Goal: Task Accomplishment & Management: Complete application form

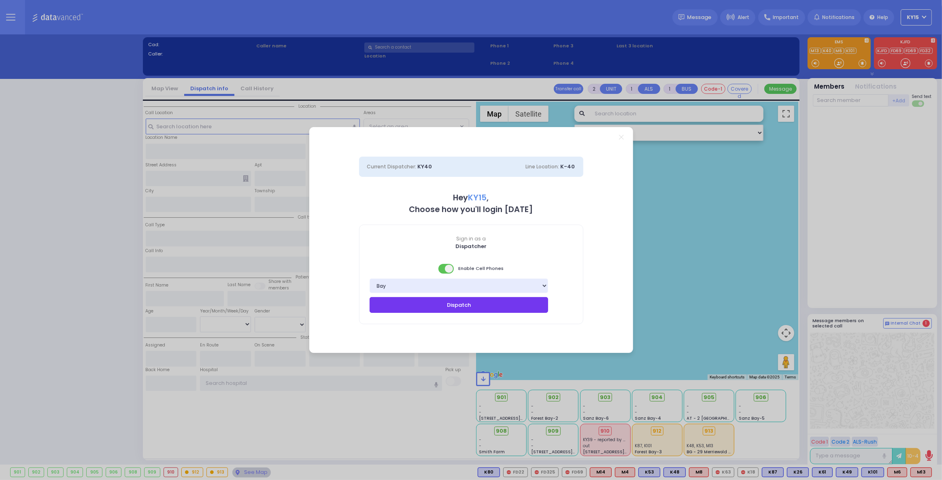
click at [478, 308] on button "Dispatch" at bounding box center [459, 304] width 179 height 15
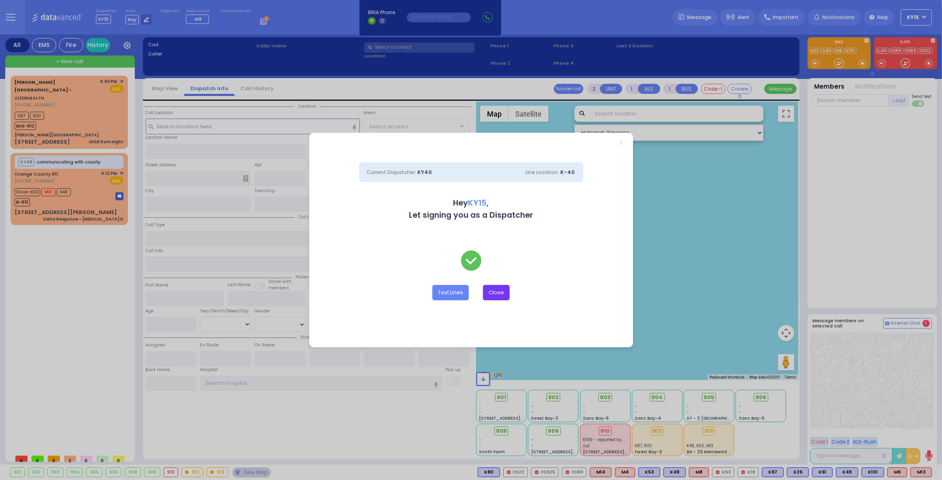
click at [492, 292] on button "Close" at bounding box center [496, 292] width 27 height 15
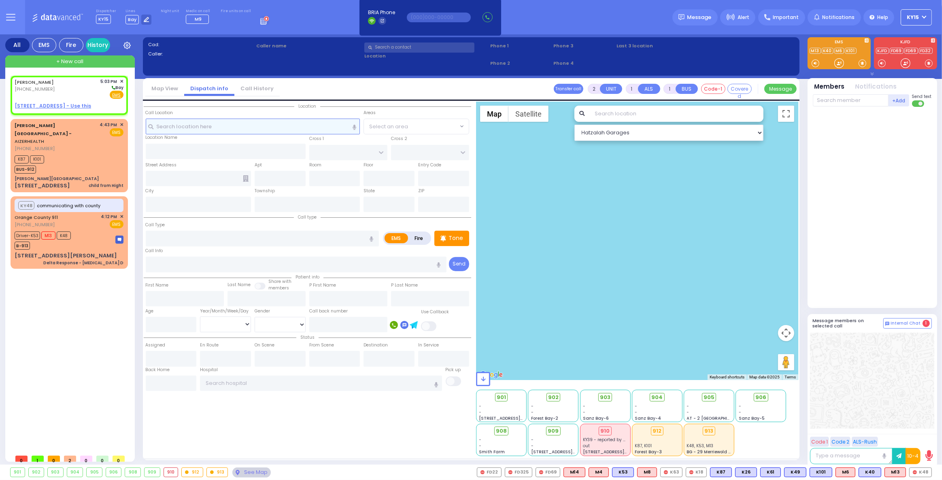
select select
radio input "true"
type input "[PERSON_NAME]"
type input "KORNBLY"
select select
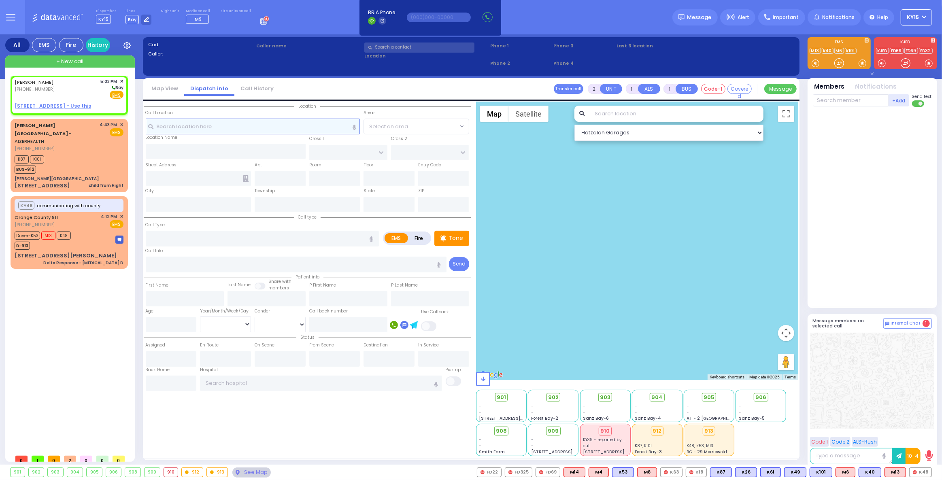
type input "17:03"
select select "Hatzalah Garages"
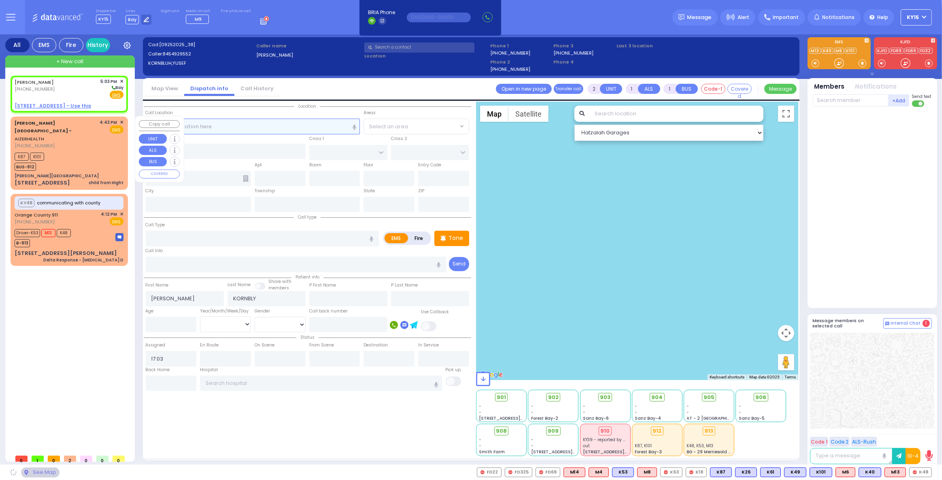
select select
radio input "true"
select select
select select "Hatzalah Garages"
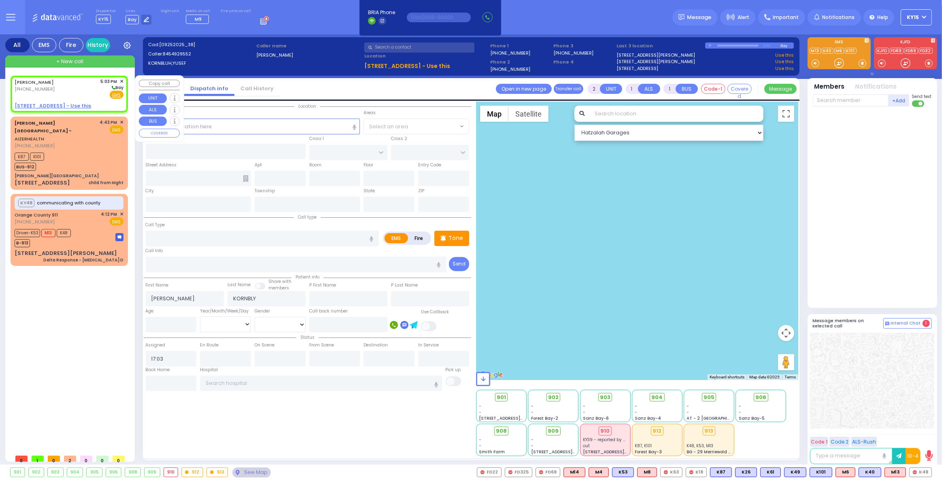
click at [80, 96] on div "[PERSON_NAME] [PHONE_NUMBER] 5:03 PM ✕ [GEOGRAPHIC_DATA]" at bounding box center [69, 88] width 109 height 21
select select
radio input "true"
select select
select select "Hatzalah Garages"
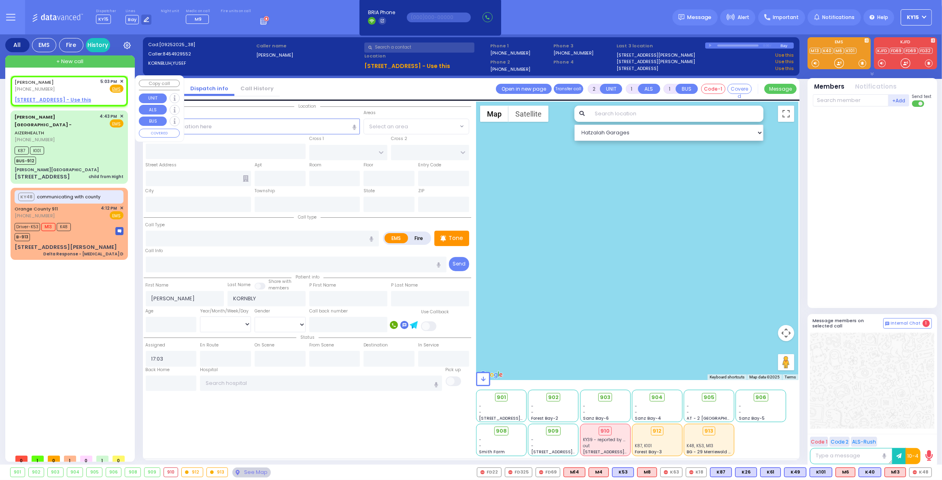
select select
radio input "true"
select select
select select "Hatzalah Garages"
drag, startPoint x: 80, startPoint y: 134, endPoint x: 81, endPoint y: 117, distance: 17.0
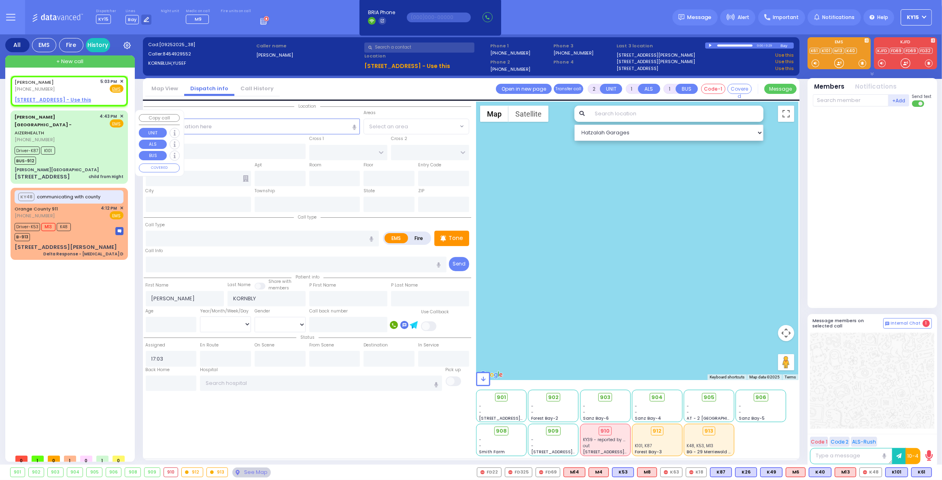
click at [83, 145] on div "Driver-K87 K101 BUS-912" at bounding box center [69, 155] width 109 height 20
type input "6"
select select
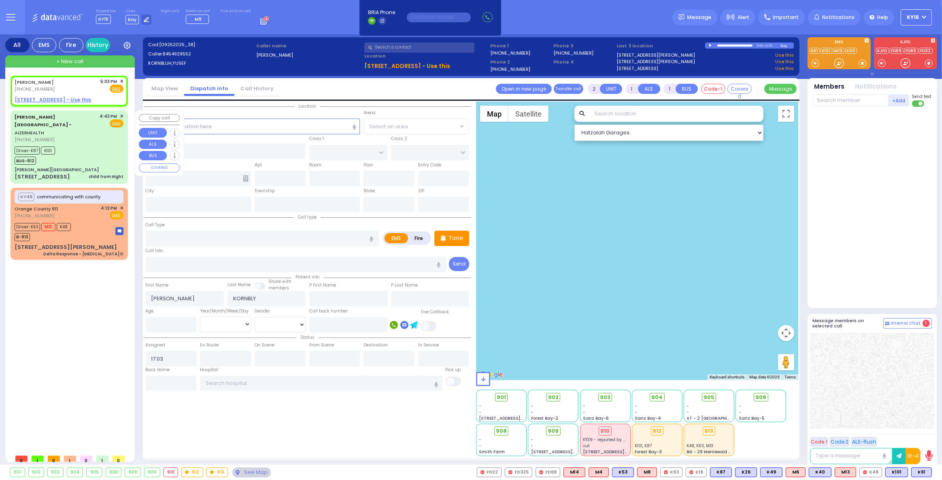
type input "child from Hight"
radio input "true"
type input "[PERSON_NAME]"
type input "16"
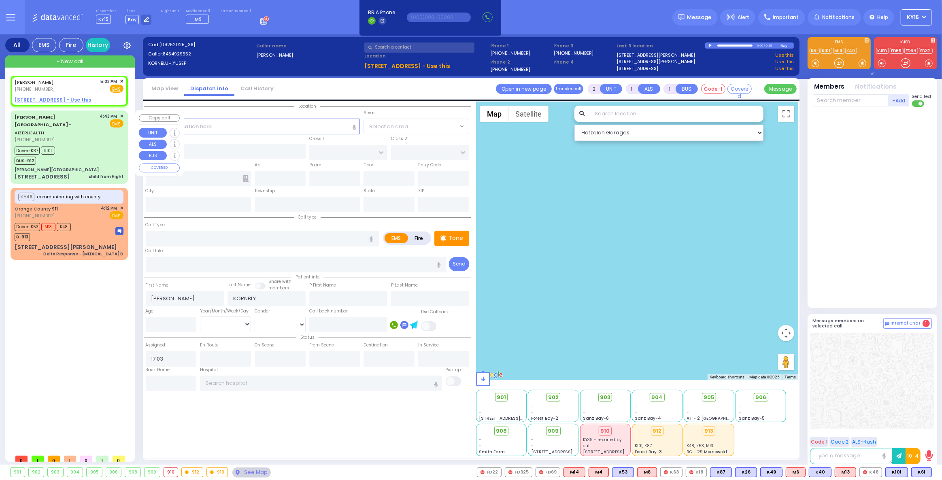
select select "Year"
select select "[DEMOGRAPHIC_DATA]"
type input "16:43"
type input "16:45"
type input "16:46"
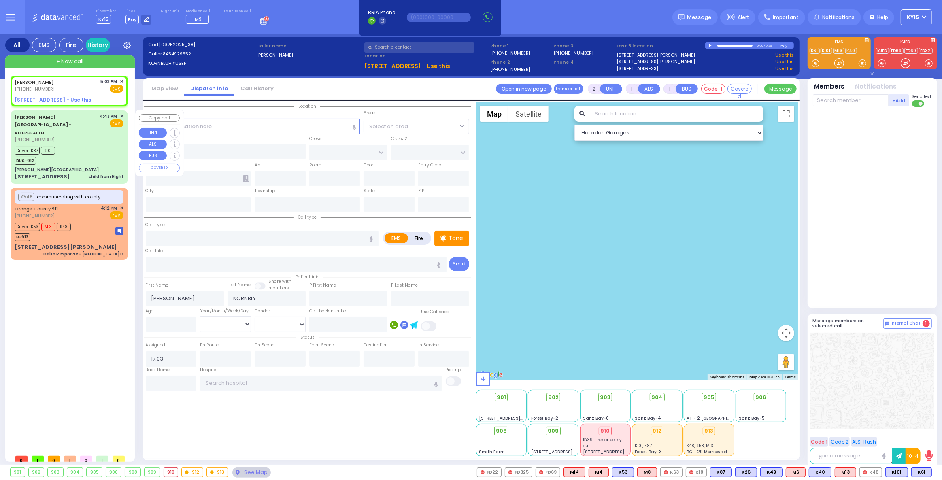
type input "17:02"
select select "Hatzalah Garages"
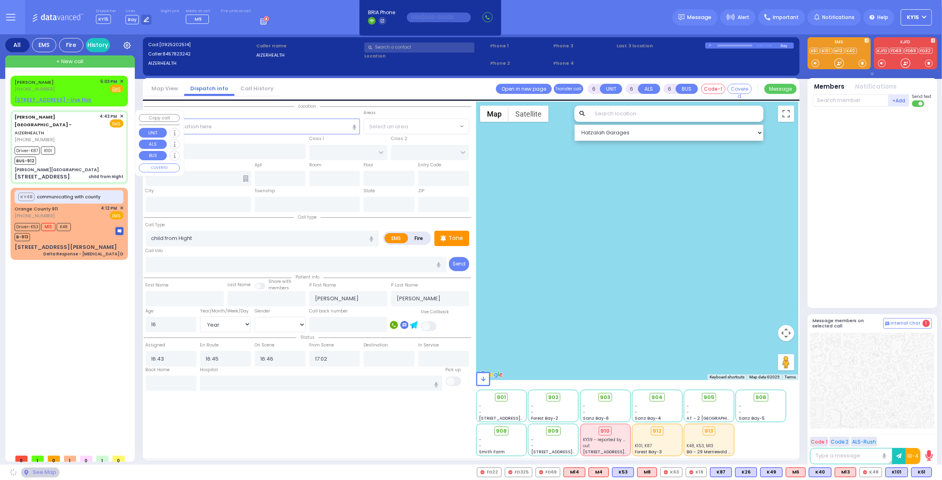
type input "[PERSON_NAME][GEOGRAPHIC_DATA]"
type input "[PERSON_NAME] DR"
type input "CARTER LN"
type input "[STREET_ADDRESS]"
type input "[PERSON_NAME]"
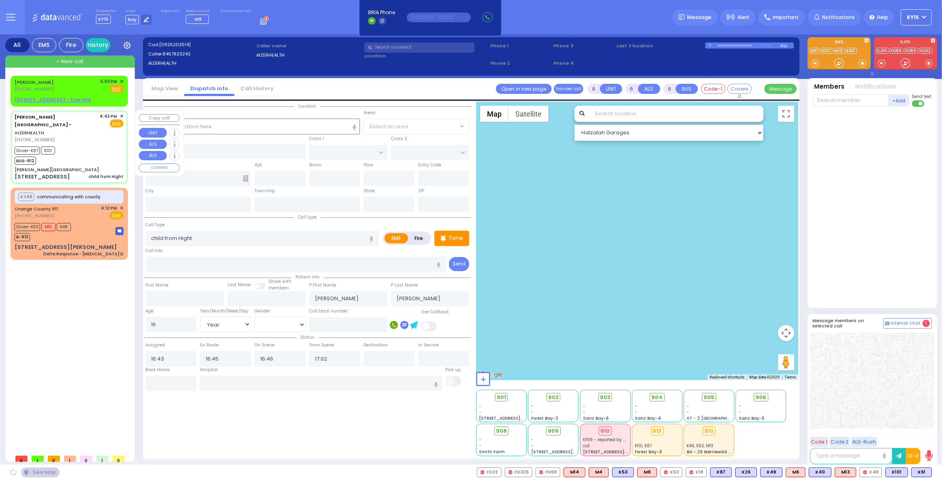
type input "[US_STATE]"
type input "10950"
select select "SECTION 2"
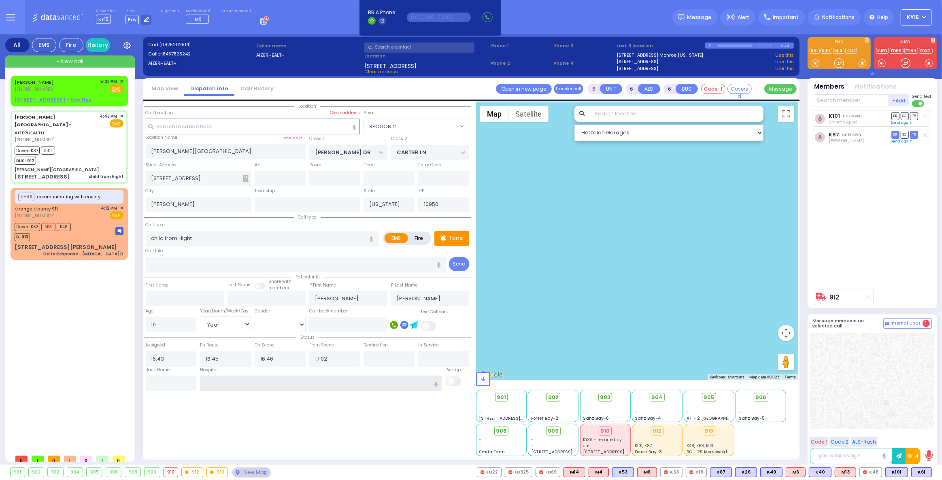
click at [284, 383] on input "text" at bounding box center [321, 383] width 242 height 15
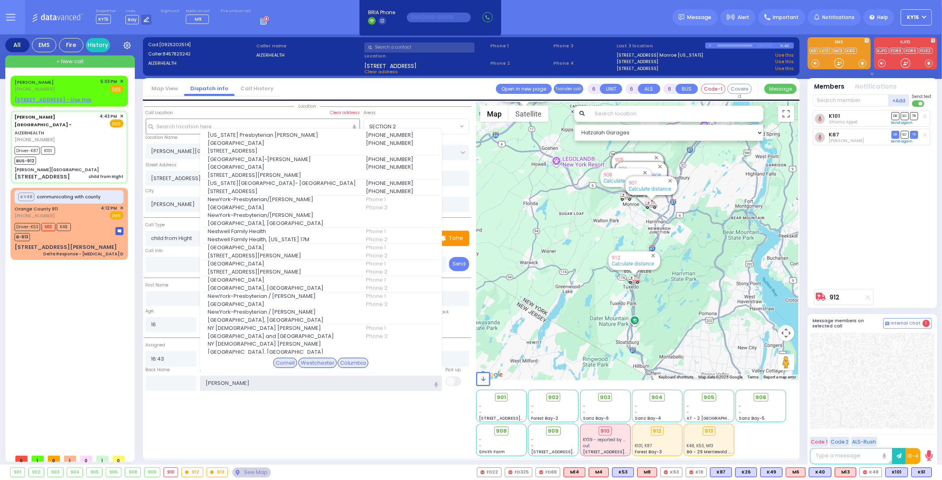
type input "west"
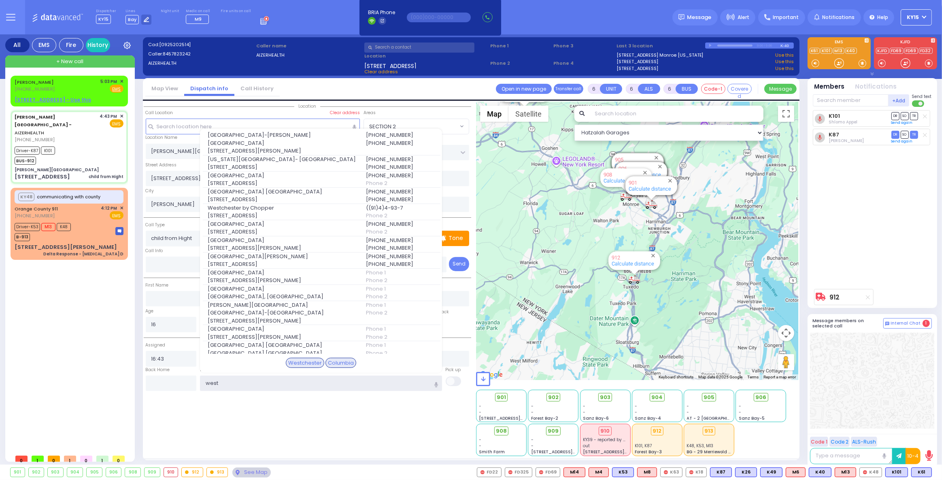
select select
radio input "true"
select select "Year"
select select "[DEMOGRAPHIC_DATA]"
type input "[GEOGRAPHIC_DATA] [STREET_ADDRESS][PERSON_NAME]"
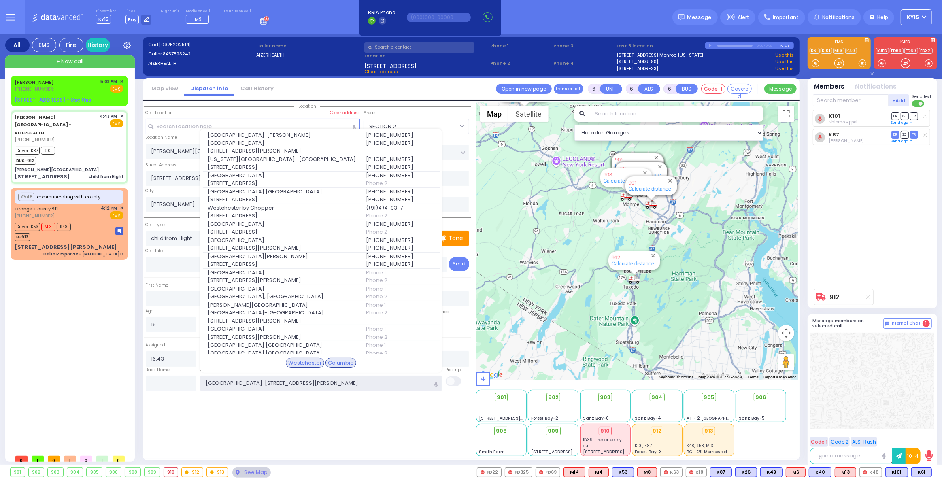
select select "Hatzalah Garages"
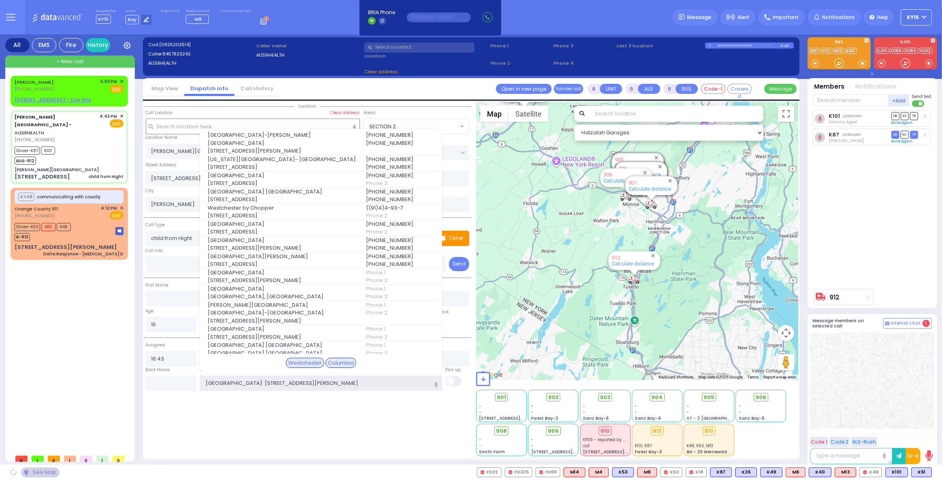
type input "[GEOGRAPHIC_DATA] [STREET_ADDRESS][PERSON_NAME]"
select select "SECTION 2"
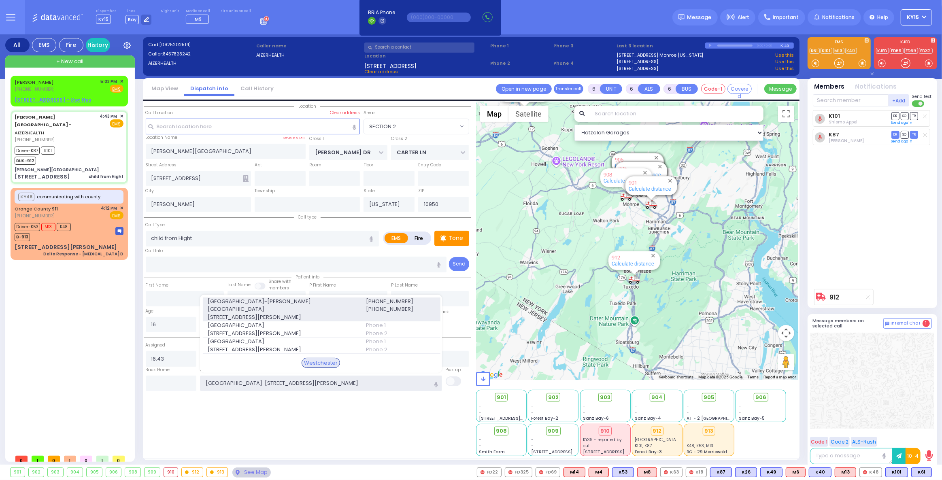
type input "[GEOGRAPHIC_DATA] [STREET_ADDRESS][PERSON_NAME]"
click at [255, 319] on span "[STREET_ADDRESS][PERSON_NAME]" at bounding box center [282, 317] width 148 height 8
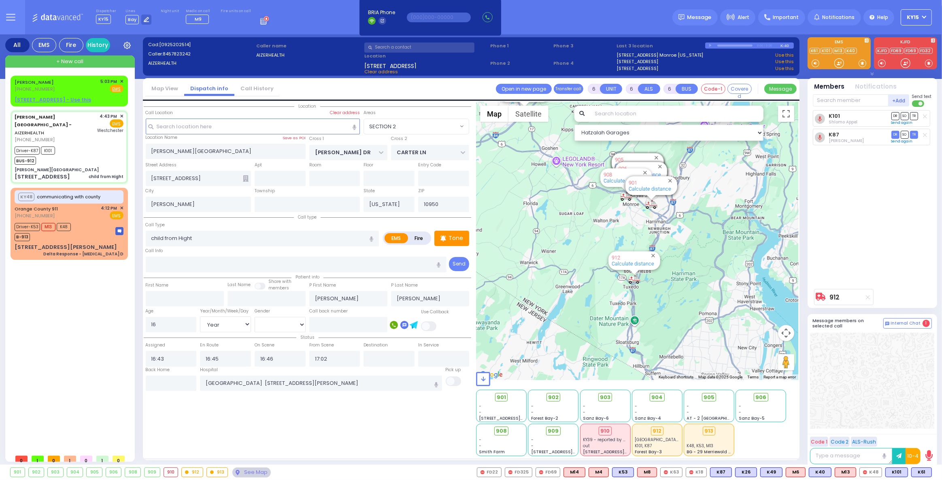
select select
radio input "true"
select select "Year"
select select "[DEMOGRAPHIC_DATA]"
type input "[GEOGRAPHIC_DATA]-[PERSON_NAME][GEOGRAPHIC_DATA]"
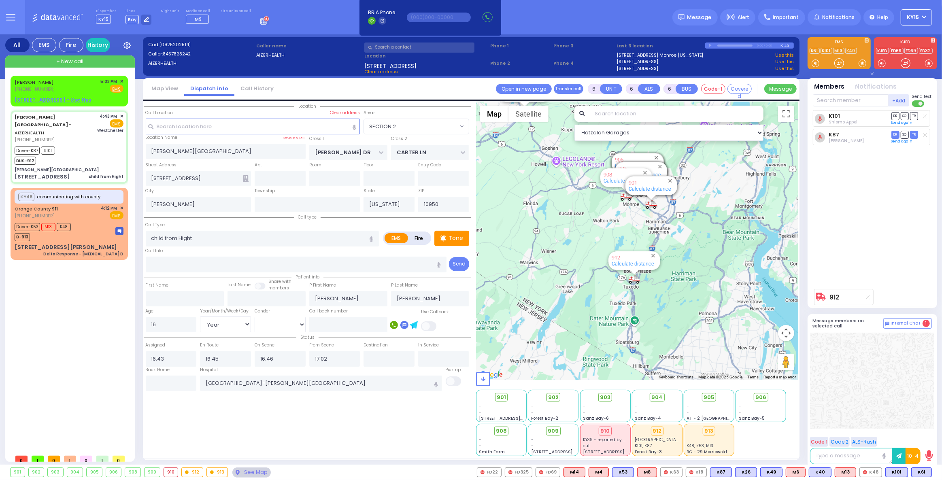
select select "Hatzalah Garages"
select select "SECTION 2"
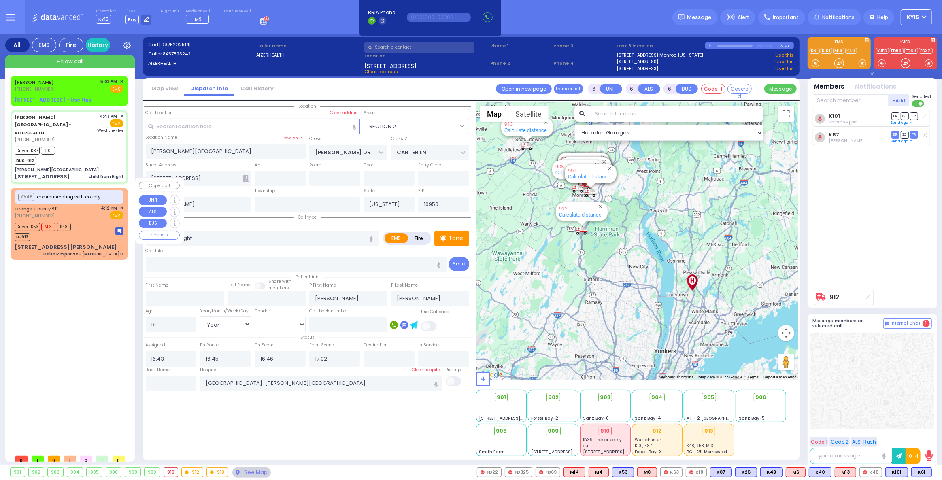
click at [88, 221] on div "Driver-K53 M13 K48 B-913" at bounding box center [69, 231] width 109 height 20
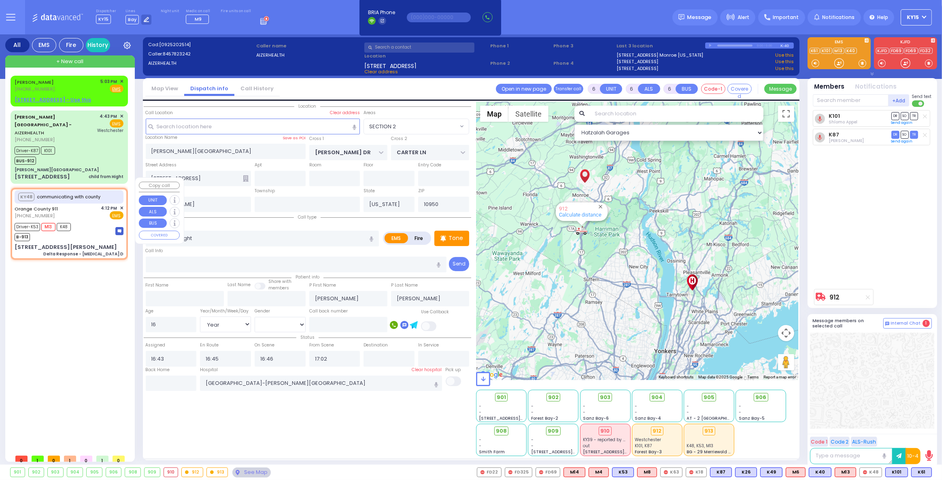
select select
type input "Delta Response - [MEDICAL_DATA] D"
radio input "true"
type input "Nature: : Delta Response - [MEDICAL_DATA] D Address: : [STREET_ADDRESS][PERSON_…"
type input "[PERSON_NAME]"
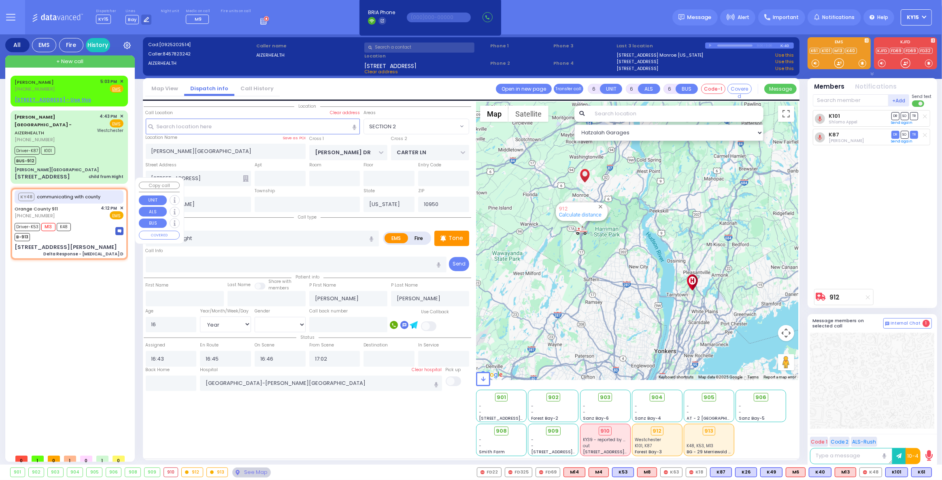
type input "[PERSON_NAME]"
type input "45"
select select "Year"
select select "[DEMOGRAPHIC_DATA]"
type input "16:15"
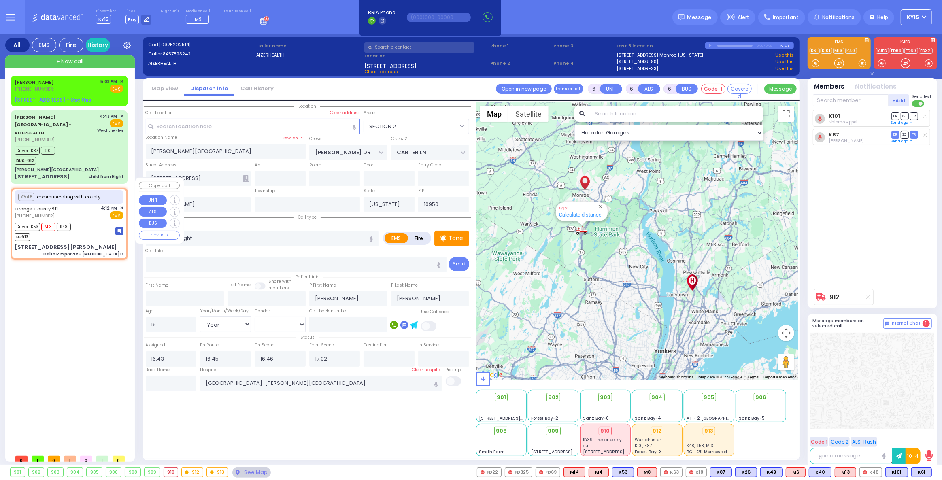
type input "16:14"
type input "16:20"
type input "16:37"
type input "17:01"
type input "17:40"
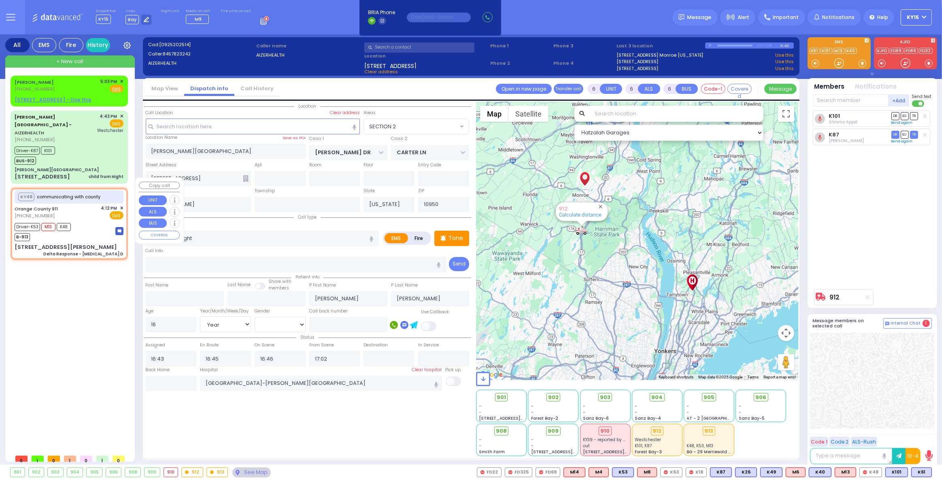
type input "[GEOGRAPHIC_DATA] [STREET_ADDRESS]"
select select "Hatzalah Garages"
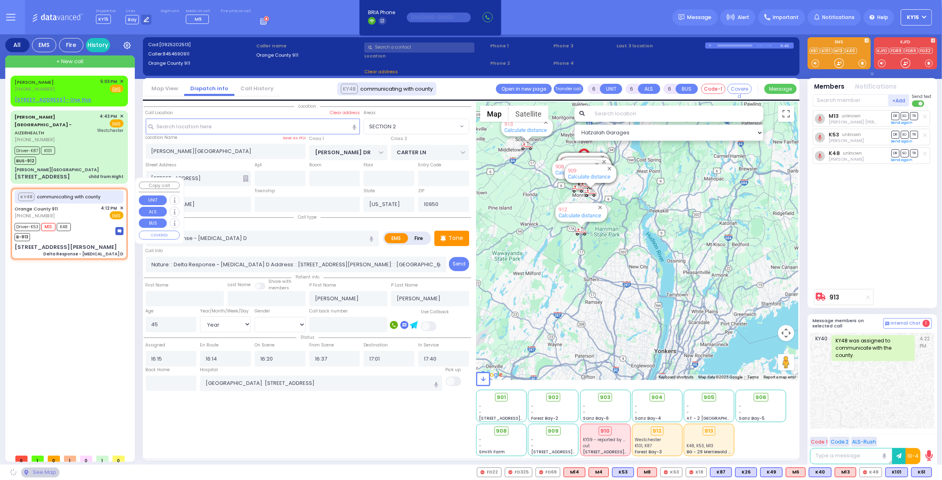
type input "[STREET_ADDRESS][PERSON_NAME]"
type input "Monroe"
type input "10992"
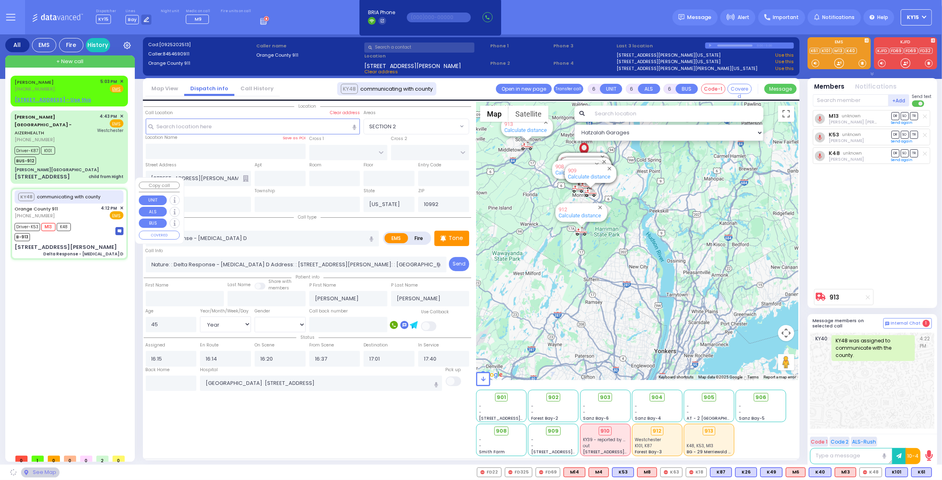
select select
radio input "true"
select select "Year"
select select "[DEMOGRAPHIC_DATA]"
select select "Hatzalah Garages"
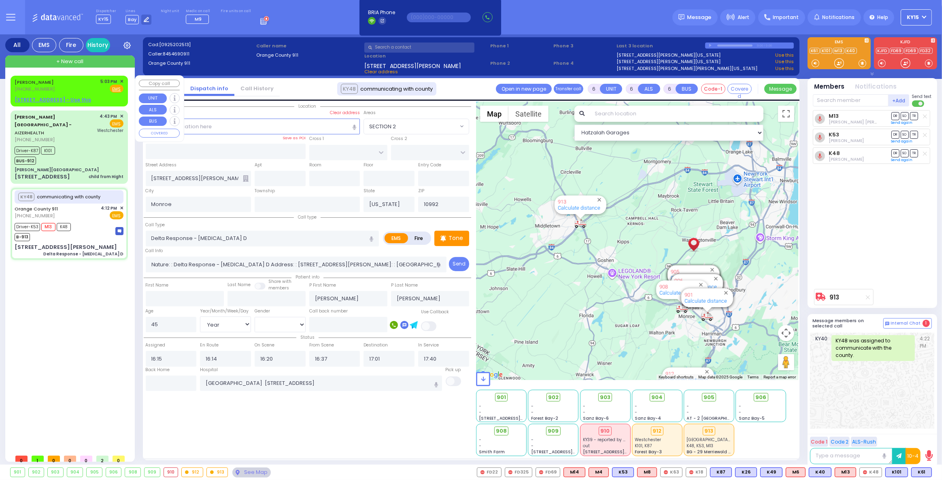
click at [86, 85] on div "[PERSON_NAME] [PHONE_NUMBER] 5:03 PM ✕ Fire EMS" at bounding box center [69, 85] width 109 height 15
type input "2"
type input "1"
select select
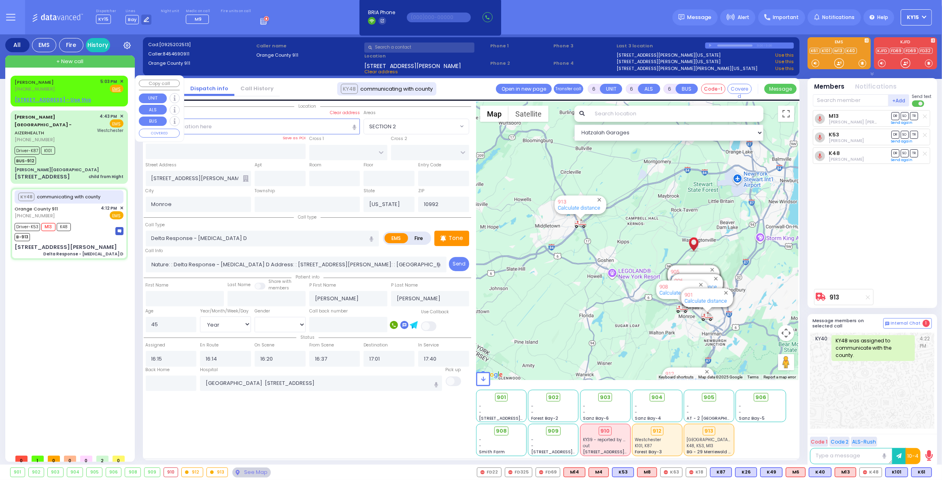
radio input "true"
type input "[PERSON_NAME]"
type input "KORNBLY"
select select
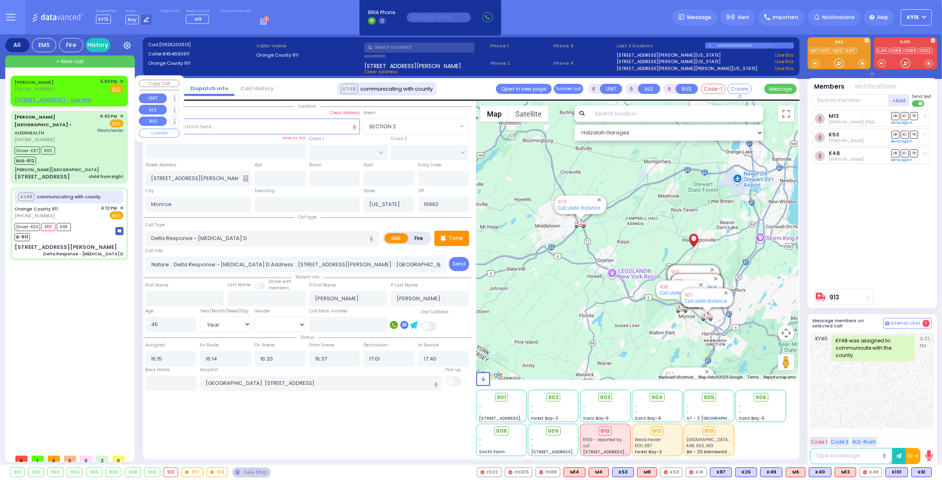
type input "17:03"
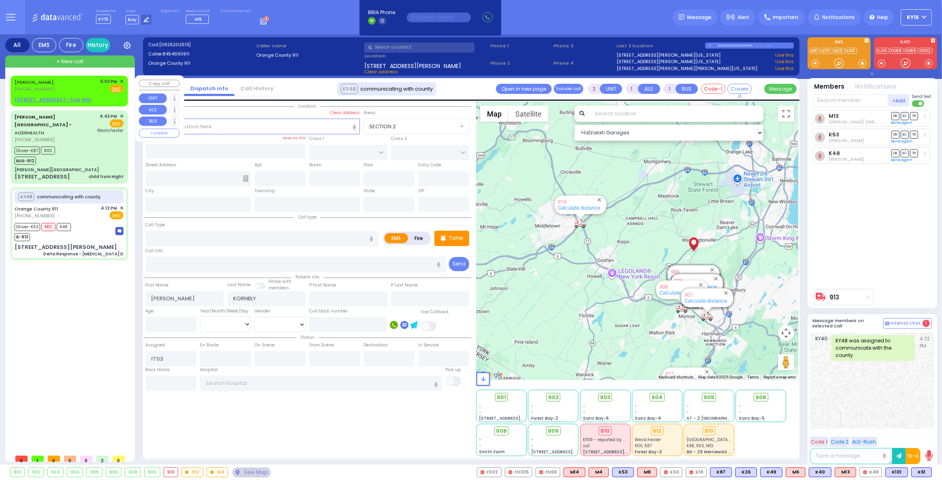
select select "Hatzalah Garages"
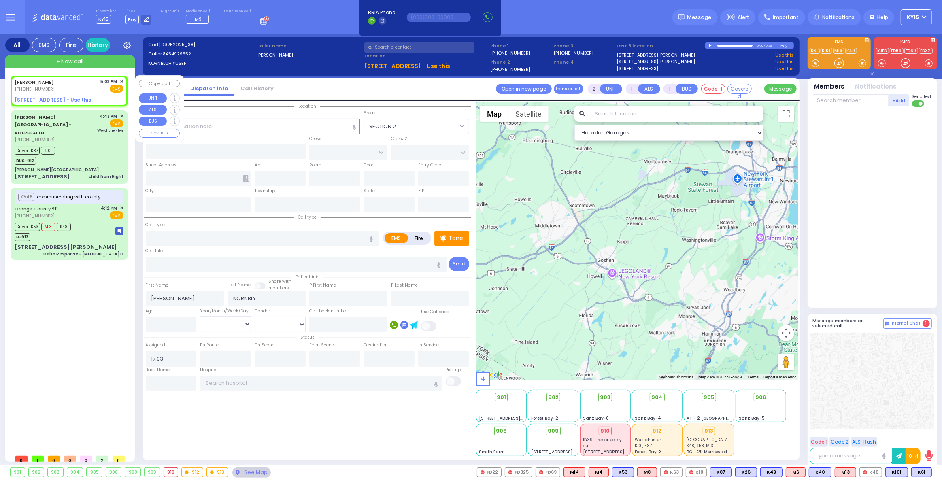
click at [123, 79] on span "✕" at bounding box center [122, 81] width 4 height 7
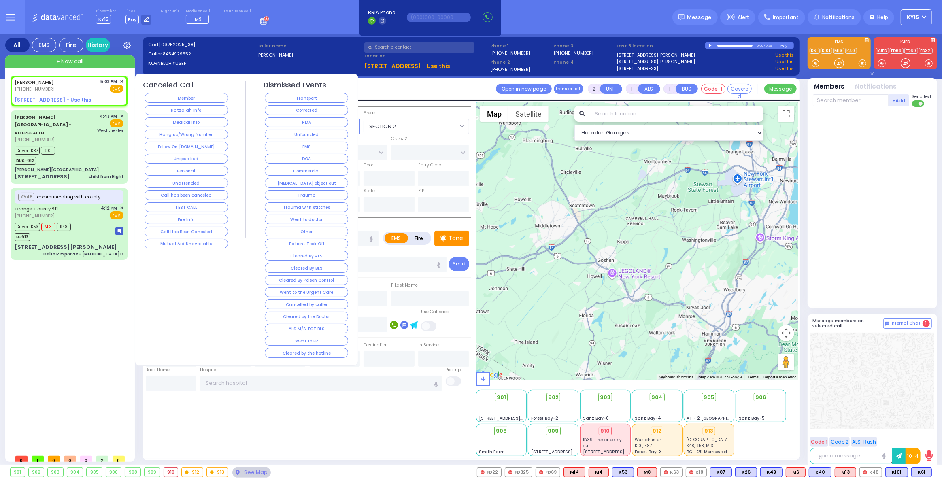
click at [182, 115] on div "Canceled Call Member Hatzalah Info Medical Info Hang up/Wrong Number Follow On …" at bounding box center [186, 165] width 86 height 169
click at [179, 106] on button "Hatzalah Info" at bounding box center [186, 110] width 83 height 10
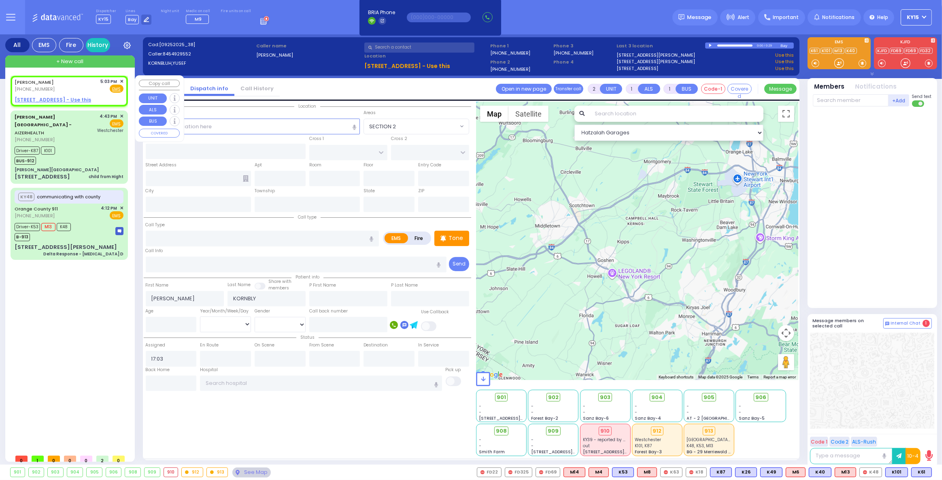
select select
radio input "true"
select select
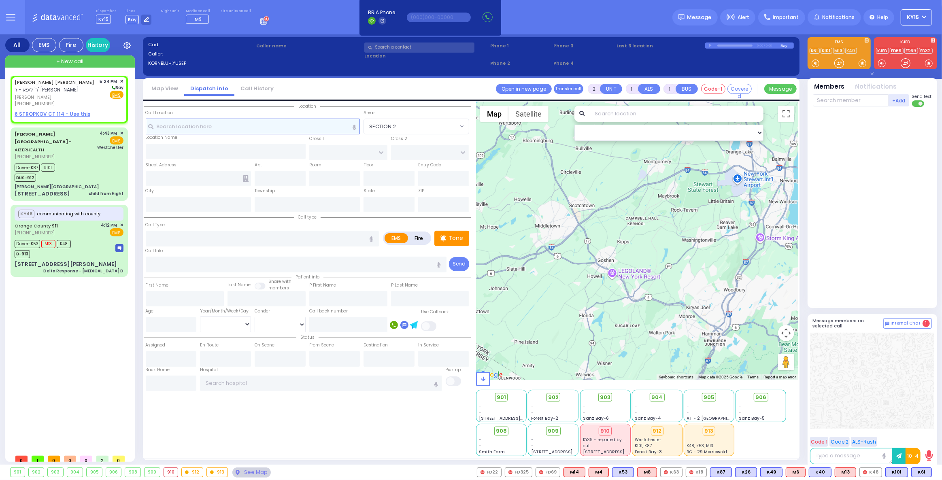
select select
radio input "true"
type input "[PERSON_NAME]"
type input "TEITELBAUM"
select select
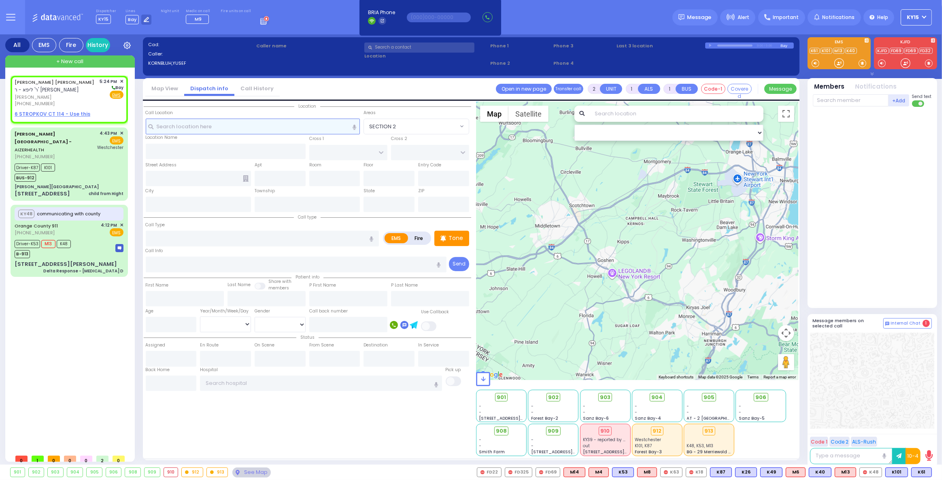
type input "17:24"
select select "Hatzalah Garages"
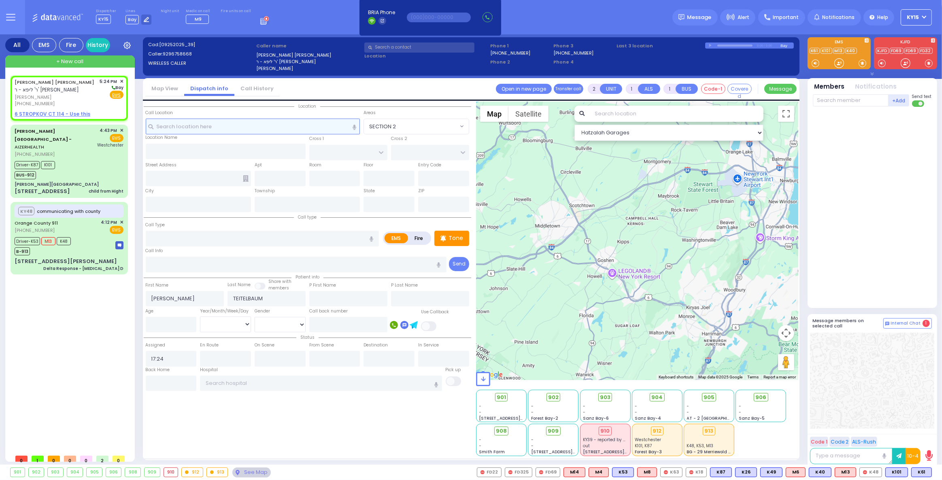
select select
radio input "true"
select select
select select "Hatzalah Garages"
click at [90, 92] on div "[PERSON_NAME] [PERSON_NAME] ר' ליפא - ר' [PERSON_NAME]" at bounding box center [56, 86] width 83 height 16
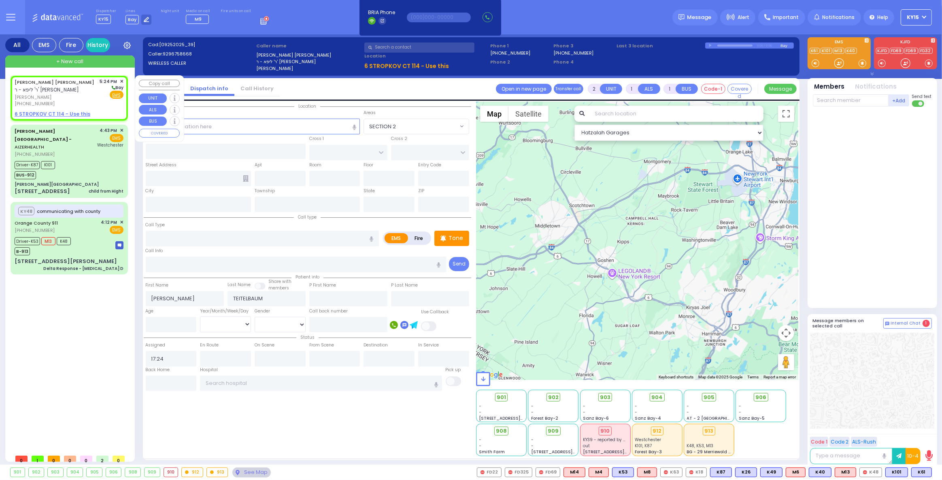
select select
radio input "true"
select select
select select "Hatzalah Garages"
click at [48, 111] on u "6 STROPKOV CT 114 - Use this" at bounding box center [53, 114] width 76 height 7
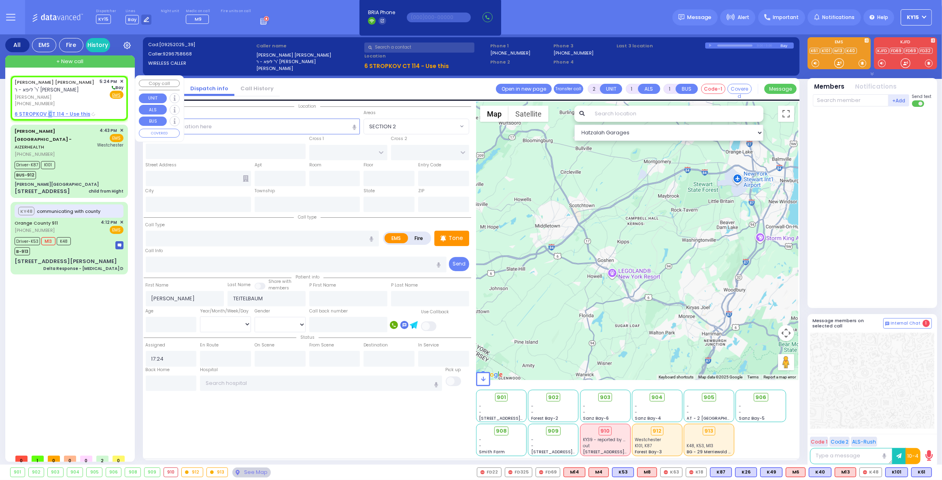
select select
radio input "true"
select select
select select "Hatzalah Garages"
select select
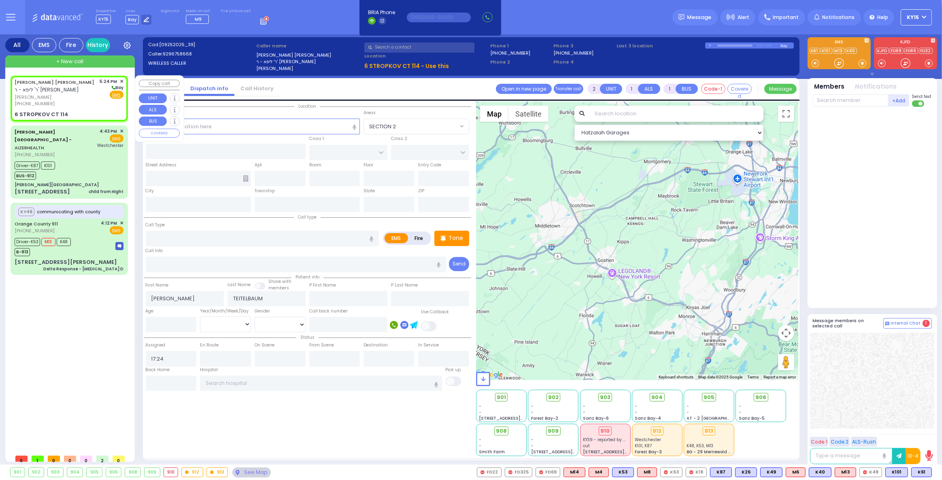
radio input "true"
select select
select select "Hatzalah Garages"
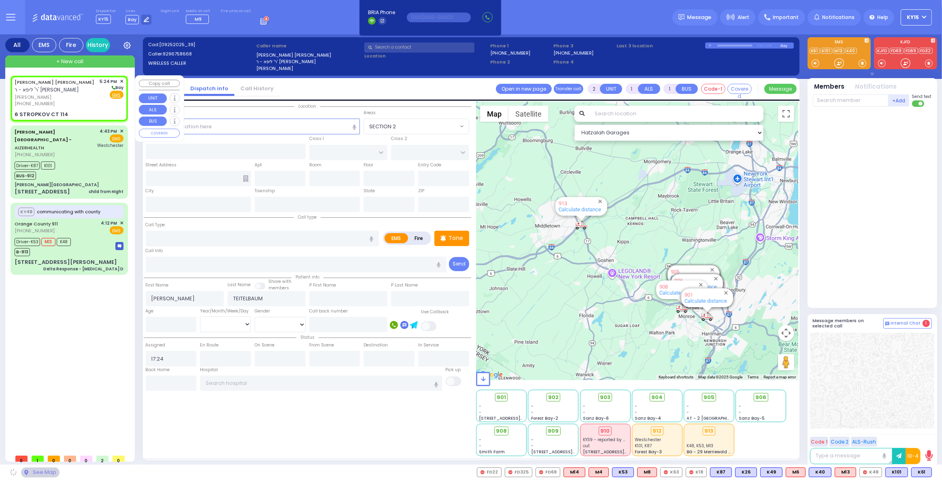
type input "STROPKOV COURT"
type input "DAJ BLVD"
type input "6 STROPKOV CT"
type input "114"
type input "Monroe"
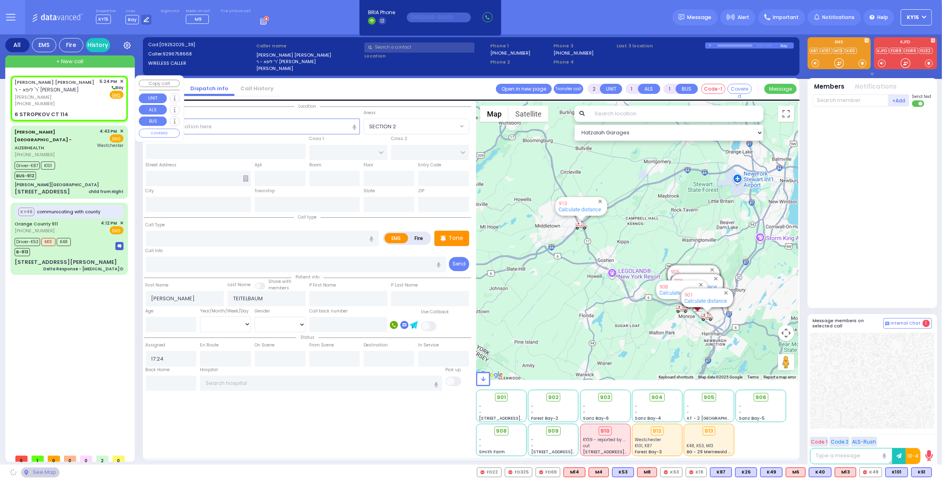
type input "[US_STATE]"
type input "10950"
select select "SECTION 1"
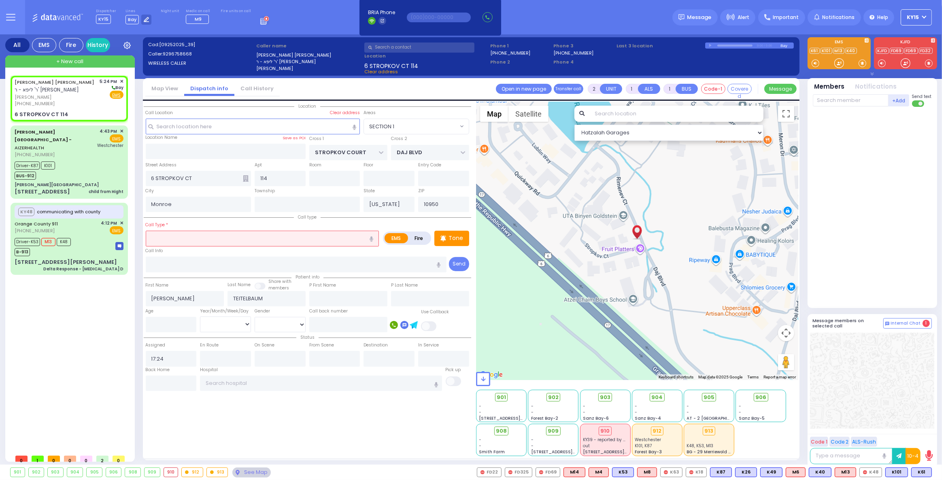
click at [190, 235] on input "text" at bounding box center [263, 238] width 234 height 15
type input "chok"
select select
radio input "true"
select select
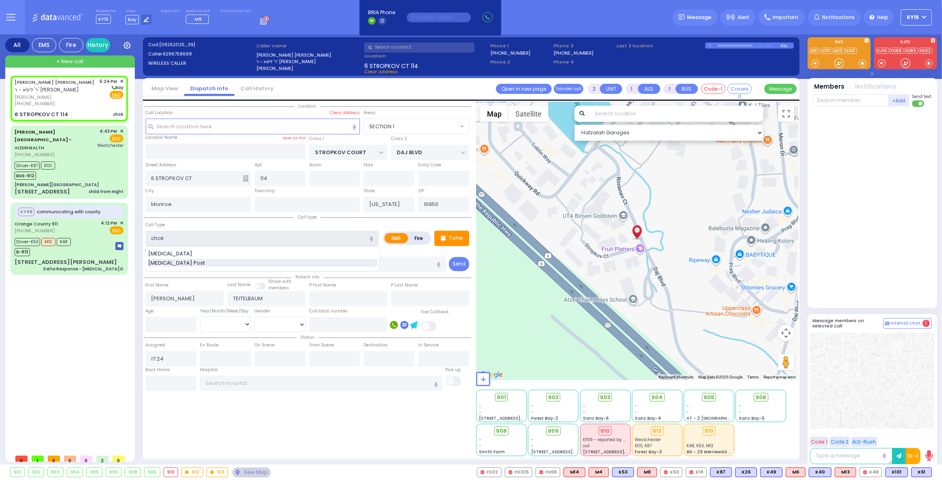
select select "Hatzalah Garages"
select select "SECTION 1"
type input "cho"
select select
radio input "true"
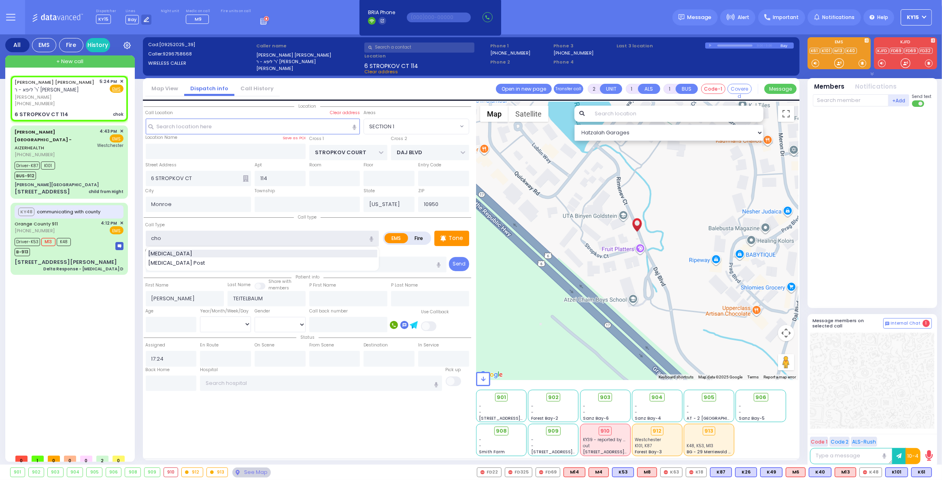
select select
select select "Hatzalah Garages"
type input "c"
select select "SECTION 1"
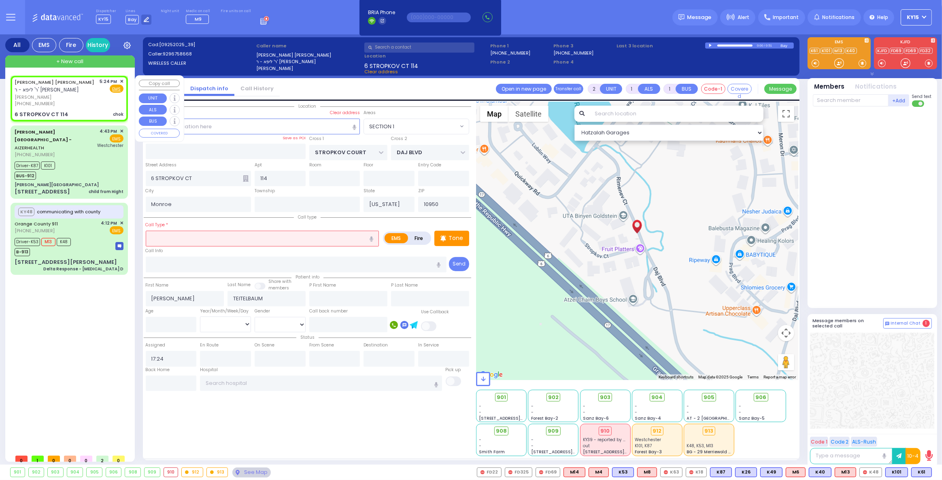
click at [112, 98] on div "5:24 PM ✕ Fire EMS" at bounding box center [112, 92] width 24 height 29
select select
radio input "true"
select select
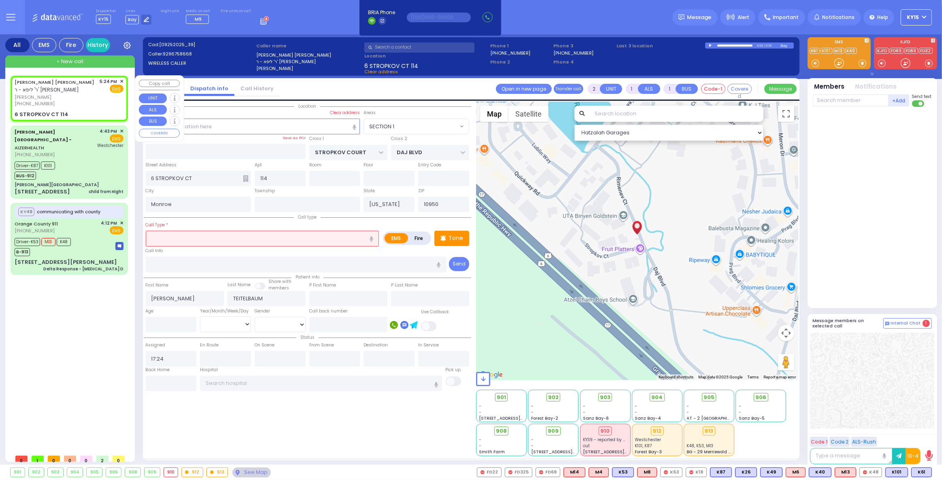
radio input "true"
select select
select select "Hatzalah Garages"
select select "SECTION 1"
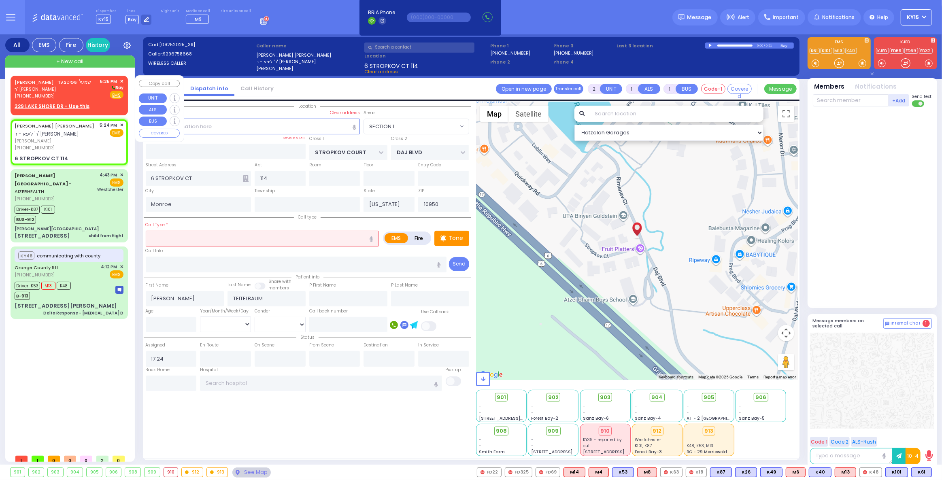
click at [77, 94] on div "[PHONE_NUMBER]" at bounding box center [53, 96] width 77 height 7
select select
radio input "true"
type input "SHMAYA"
type input "[PERSON_NAME]"
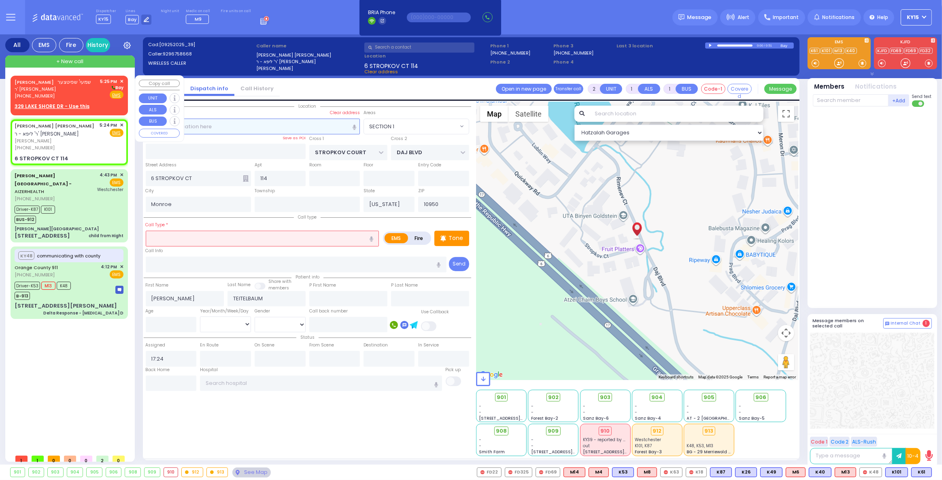
select select
type input "17:25"
select select "Hatzalah Garages"
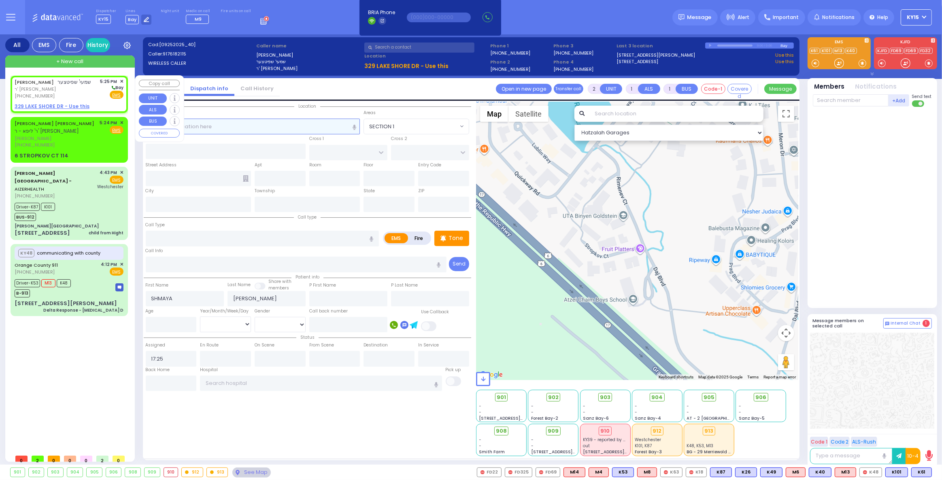
select select
radio input "true"
select select
select select "Hatzalah Garages"
click at [44, 104] on u "329 LAKE SHORE DR - Use this" at bounding box center [52, 106] width 75 height 7
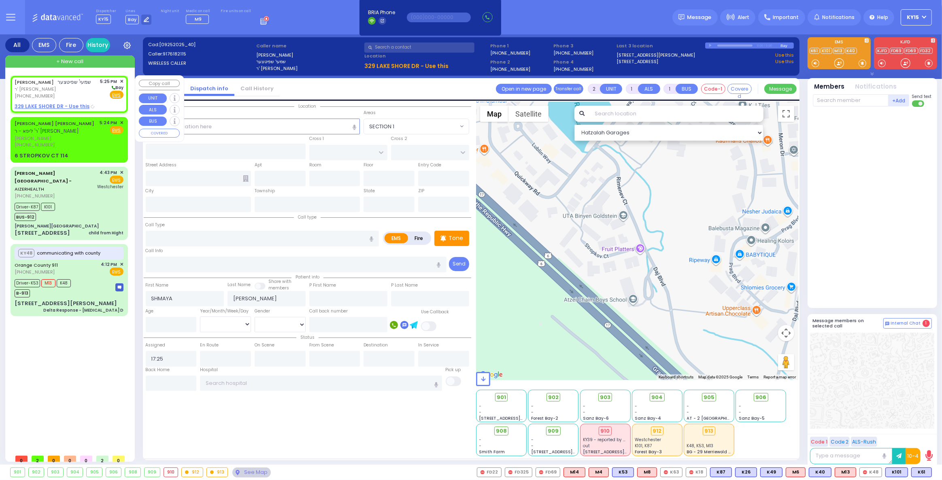
select select
radio input "true"
select select
select select "Hatzalah Garages"
select select
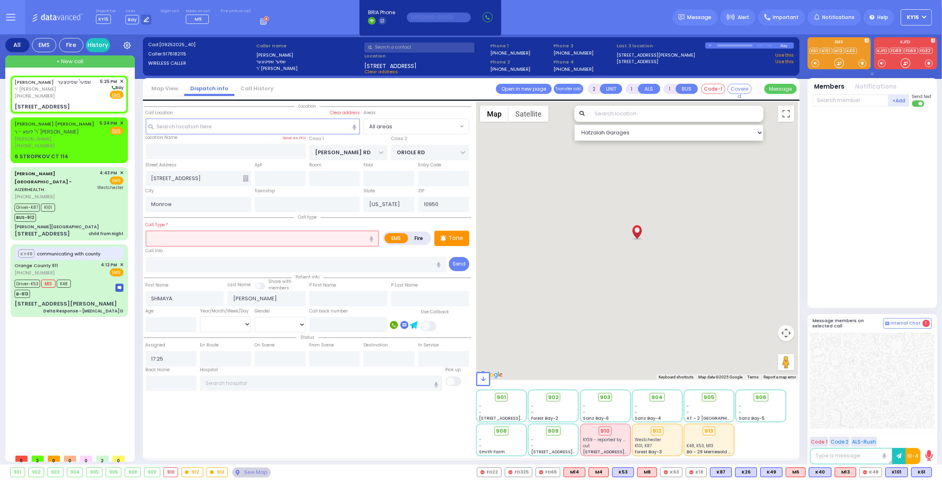
click at [195, 241] on input "text" at bounding box center [263, 238] width 234 height 15
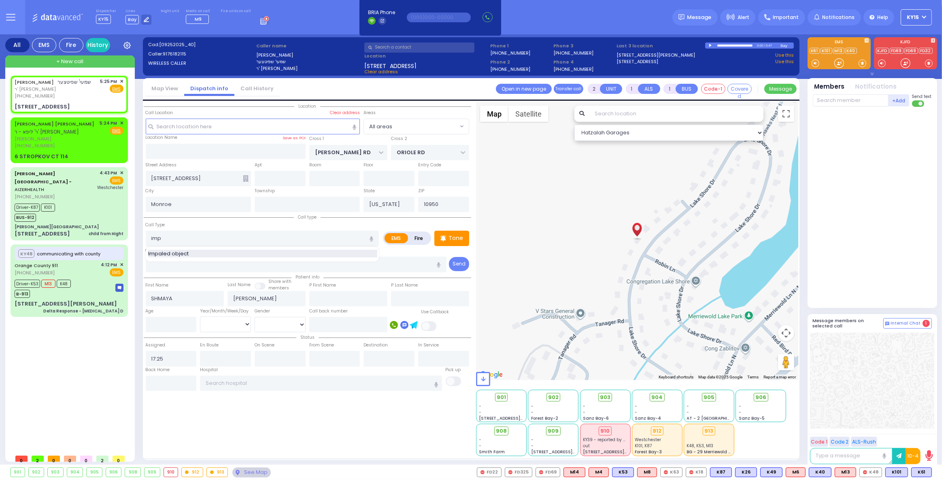
click at [183, 251] on span "Impaled object" at bounding box center [169, 254] width 43 height 8
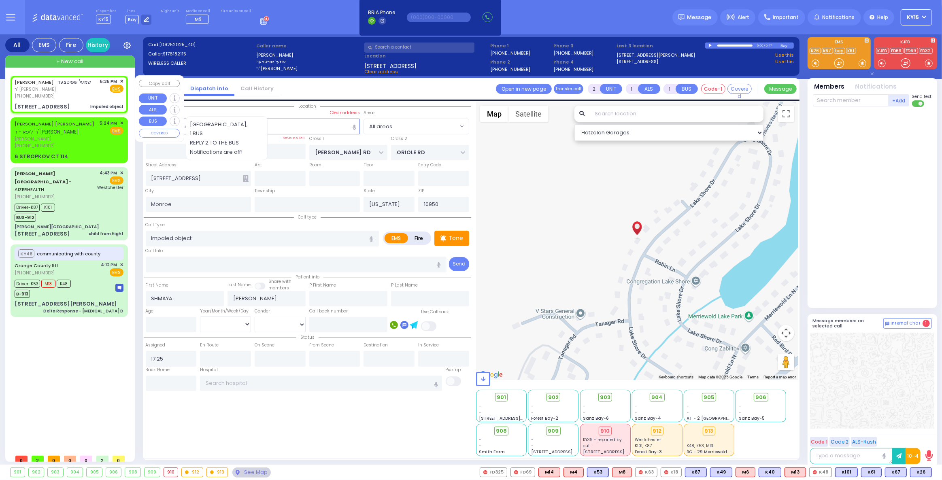
drag, startPoint x: 67, startPoint y: 91, endPoint x: 86, endPoint y: 94, distance: 19.6
click at [67, 92] on span "ר' [PERSON_NAME]" at bounding box center [53, 89] width 77 height 7
click at [897, 473] on span "K67" at bounding box center [896, 472] width 21 height 9
click at [922, 470] on span "K26" at bounding box center [921, 472] width 21 height 9
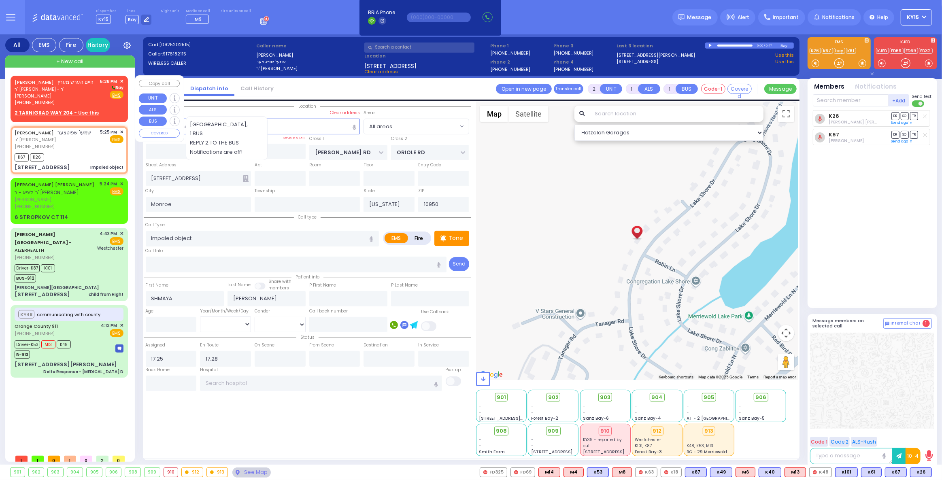
click at [104, 96] on div "Fire EMS" at bounding box center [111, 95] width 23 height 8
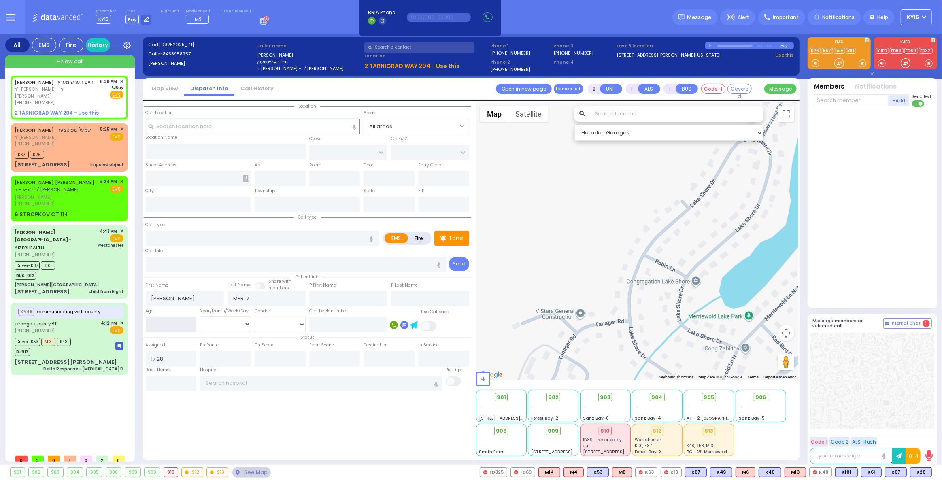
click at [170, 326] on input "number" at bounding box center [171, 324] width 51 height 15
click at [275, 324] on select "[DEMOGRAPHIC_DATA] [DEMOGRAPHIC_DATA]" at bounding box center [280, 324] width 51 height 15
click at [255, 317] on select "[DEMOGRAPHIC_DATA] [DEMOGRAPHIC_DATA]" at bounding box center [280, 324] width 51 height 15
click at [243, 322] on select "Year Month Week Day" at bounding box center [225, 324] width 51 height 15
click at [200, 317] on select "Year Month Week Day" at bounding box center [225, 324] width 51 height 15
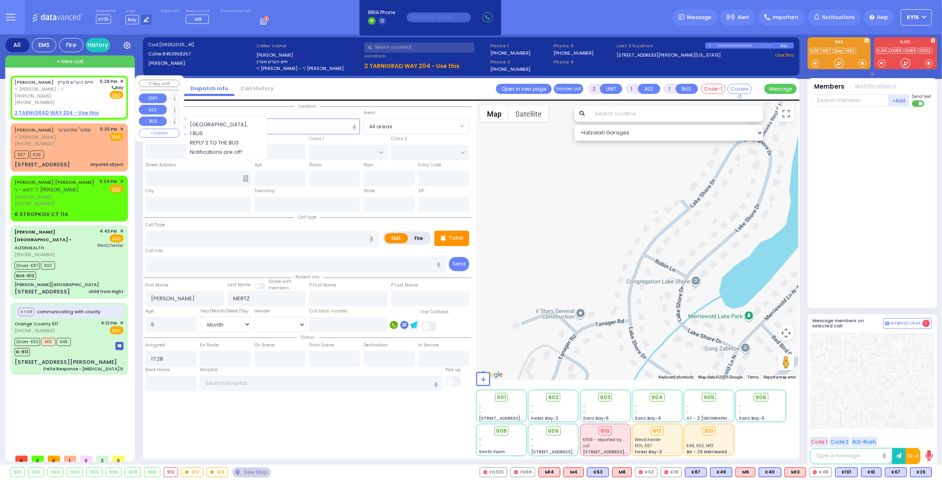
click at [40, 109] on u "2 TARNIGRAD WAY 204 - Use this" at bounding box center [57, 112] width 84 height 7
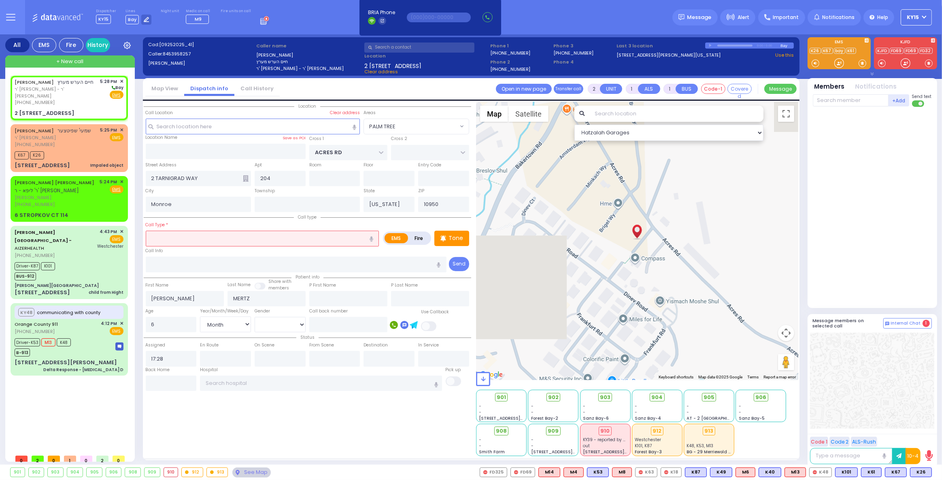
click at [202, 235] on input "text" at bounding box center [263, 238] width 234 height 15
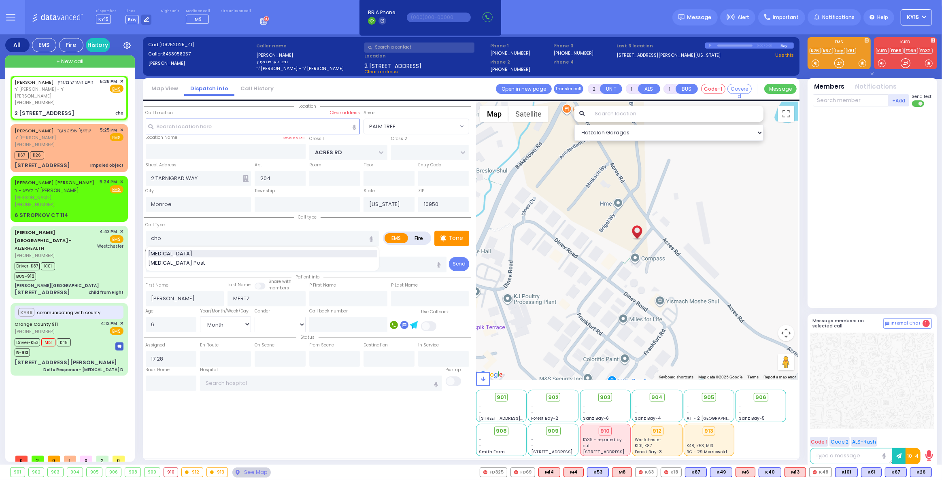
click at [184, 250] on div "[MEDICAL_DATA]" at bounding box center [262, 254] width 229 height 8
click at [152, 237] on input "[MEDICAL_DATA]" at bounding box center [263, 238] width 234 height 15
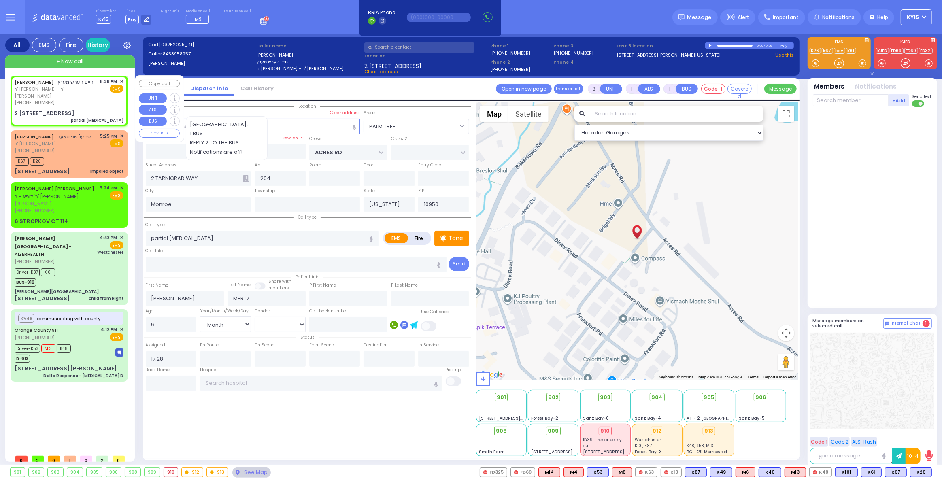
click at [85, 99] on div "[PHONE_NUMBER]" at bounding box center [56, 102] width 83 height 7
click at [88, 99] on div "[PHONE_NUMBER]" at bounding box center [56, 102] width 83 height 7
click at [88, 101] on div "[PERSON_NAME] חיים הערש מערץ ר' [PERSON_NAME] - ר' [PERSON_NAME] [PHONE_NUMBER]…" at bounding box center [69, 101] width 114 height 48
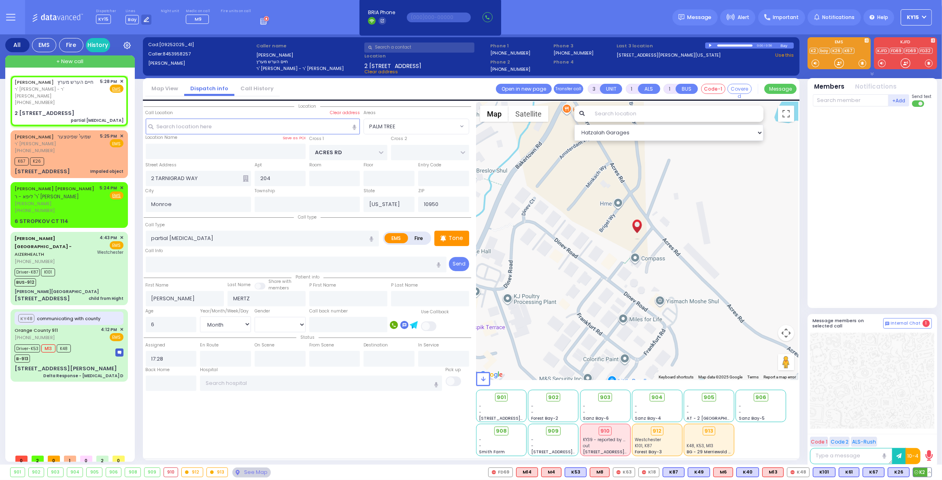
click at [919, 472] on span "K2" at bounding box center [923, 472] width 18 height 9
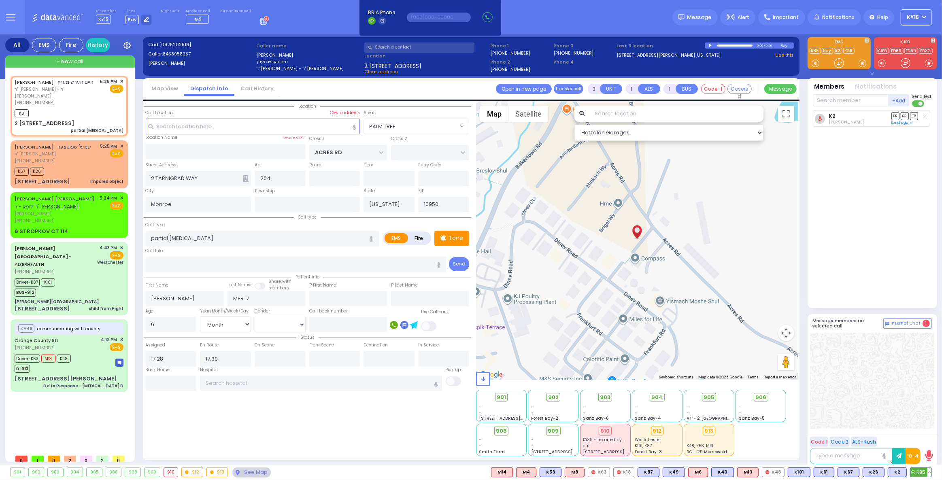
click at [919, 475] on span "K85" at bounding box center [921, 472] width 21 height 9
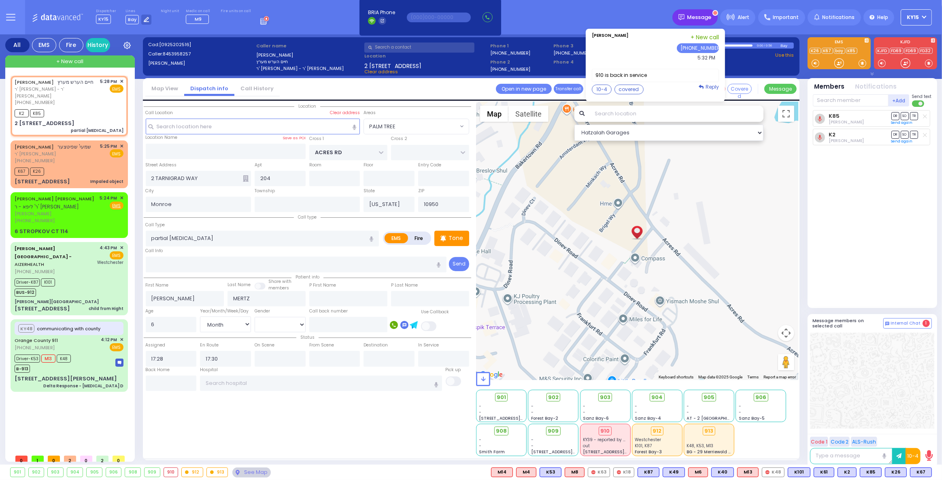
click at [702, 15] on span "Message" at bounding box center [700, 17] width 24 height 8
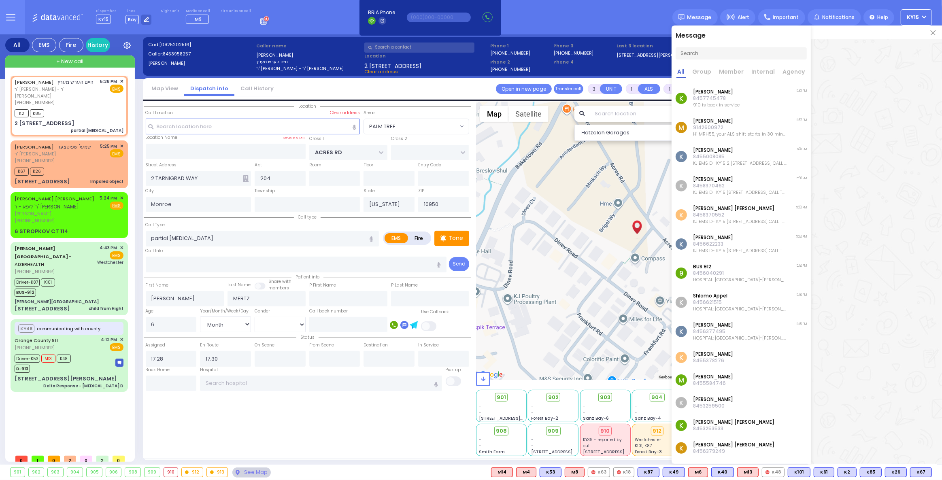
click at [741, 97] on div "K [PERSON_NAME] 8457745478 910 is back in service 5:32 PM" at bounding box center [741, 98] width 139 height 29
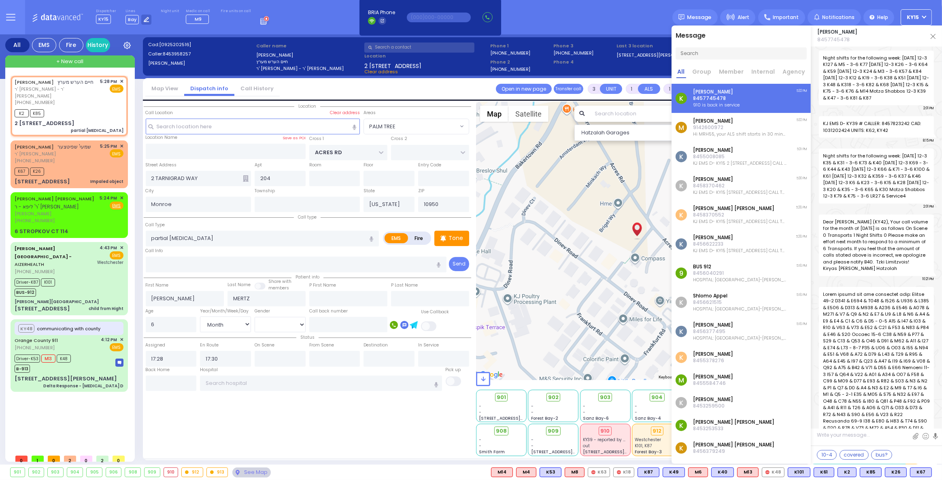
scroll to position [11690, 0]
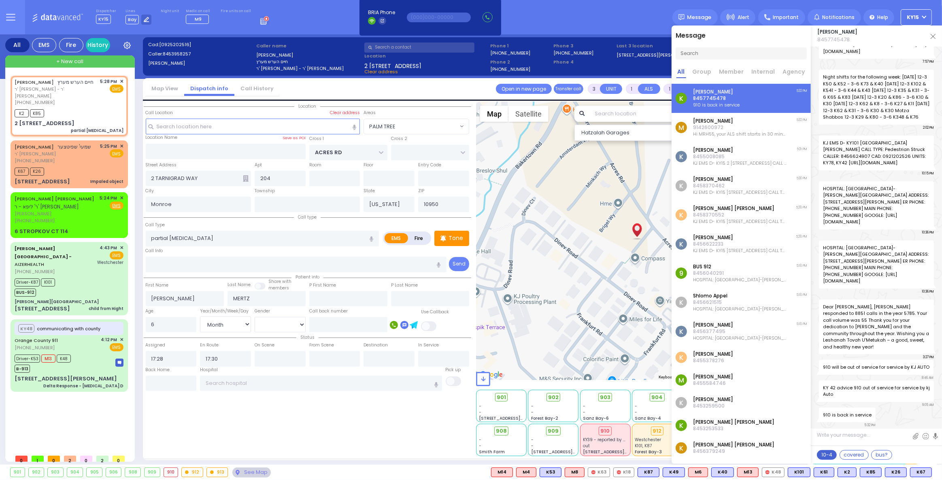
click at [822, 454] on button "10-4" at bounding box center [827, 455] width 20 height 10
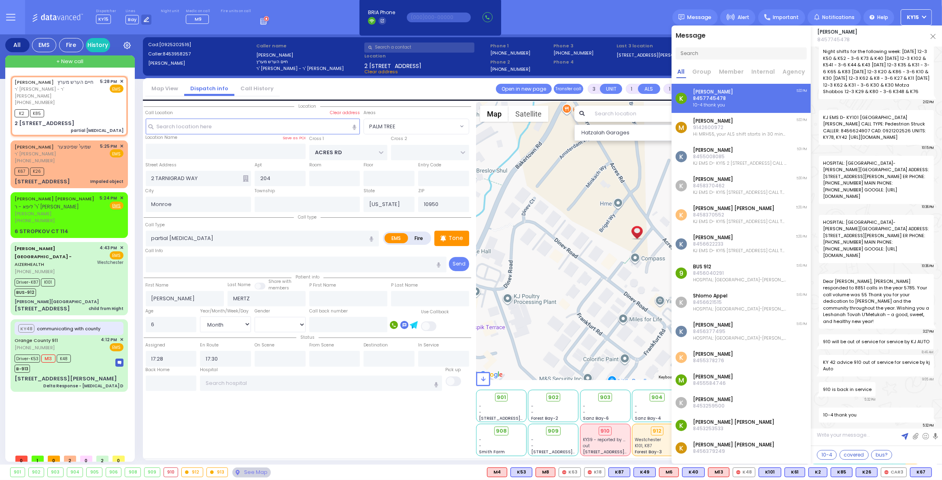
scroll to position [0, 0]
click at [933, 35] on img at bounding box center [933, 36] width 5 height 5
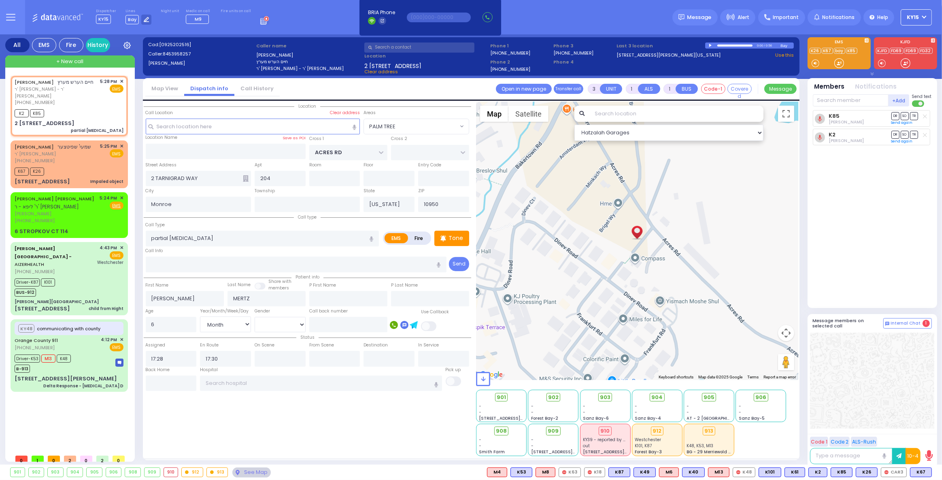
click at [616, 431] on div "910" at bounding box center [605, 432] width 45 height 10
click at [167, 473] on div "910" at bounding box center [171, 472] width 14 height 9
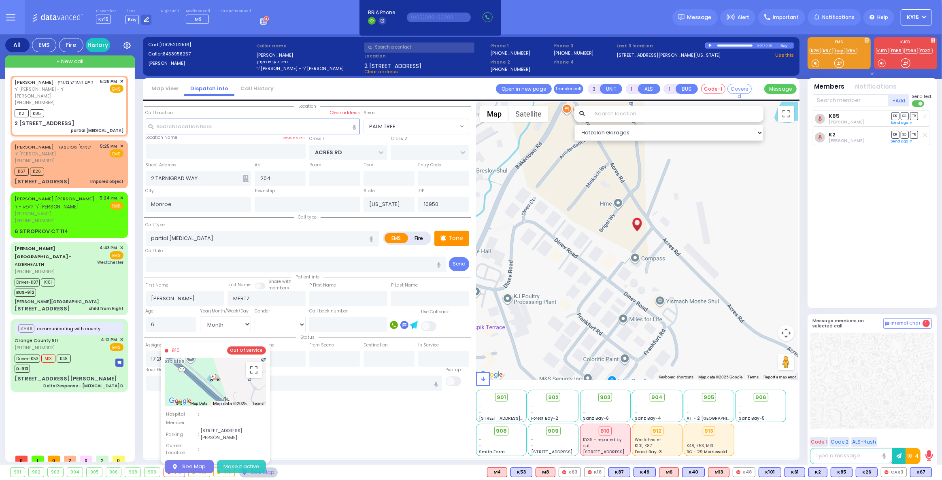
click at [240, 460] on button "Make it active" at bounding box center [241, 466] width 49 height 13
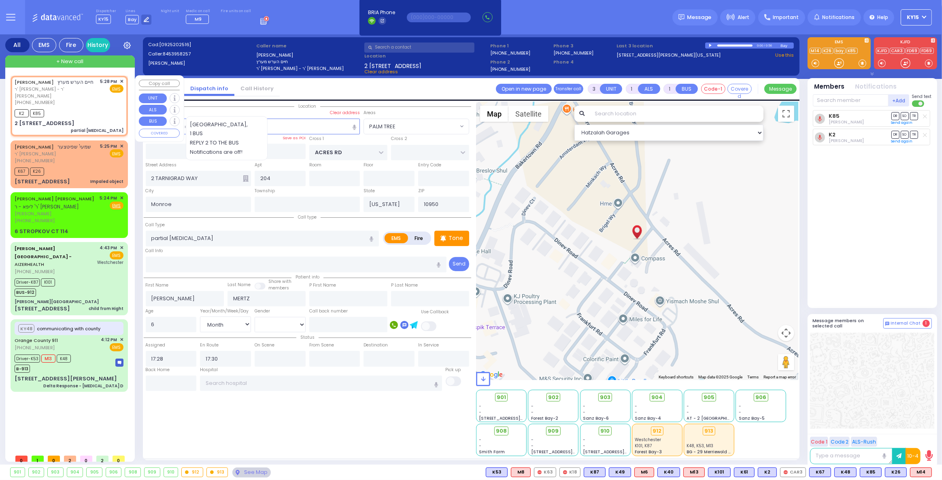
click at [91, 107] on div "K2 K85" at bounding box center [69, 112] width 109 height 10
click at [179, 385] on input "text" at bounding box center [171, 383] width 51 height 15
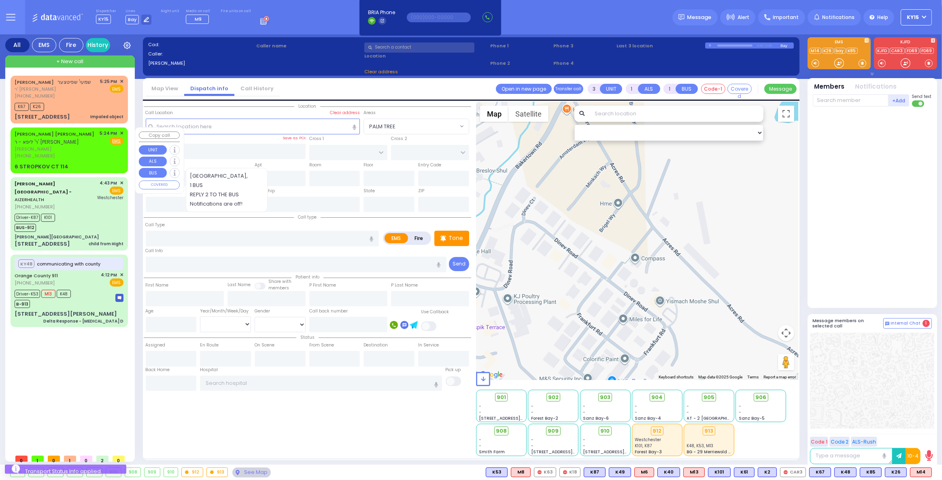
click at [84, 154] on div "[PHONE_NUMBER]" at bounding box center [56, 156] width 83 height 7
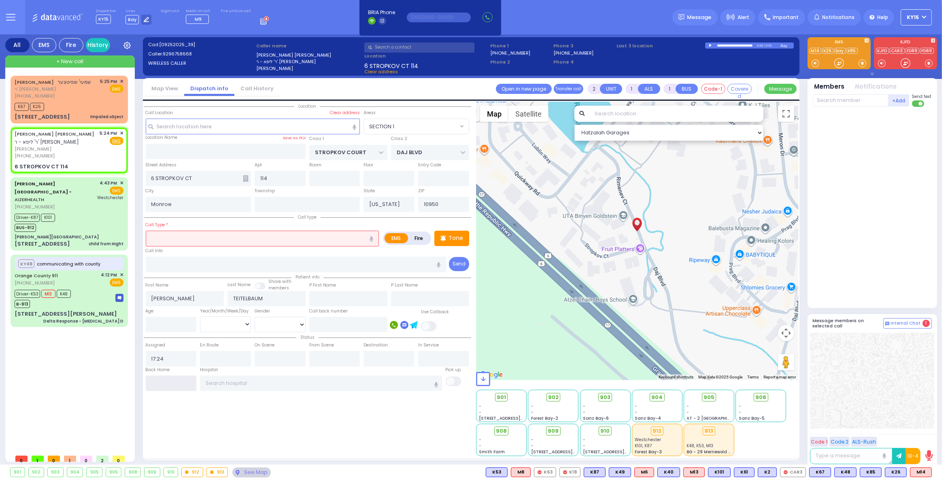
click at [179, 386] on input "text" at bounding box center [171, 383] width 51 height 15
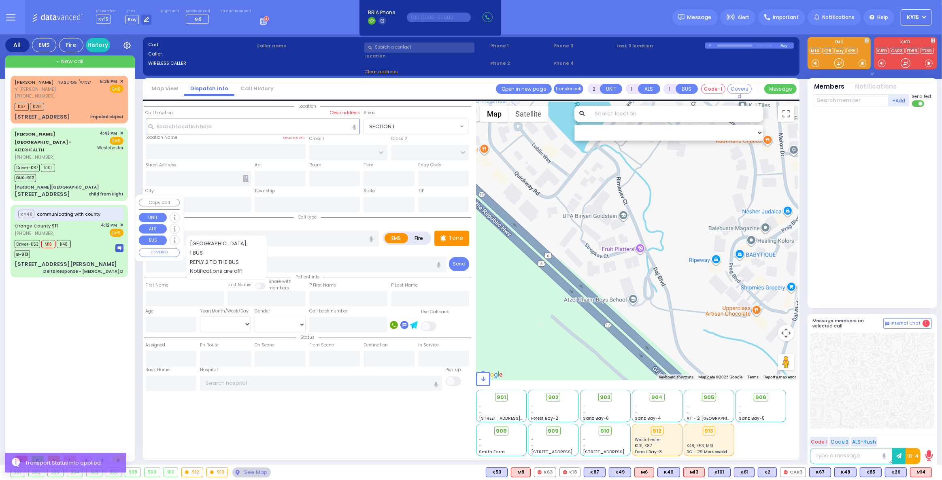
click at [80, 238] on div "Driver-K53 M13 K48 B-913" at bounding box center [69, 248] width 109 height 20
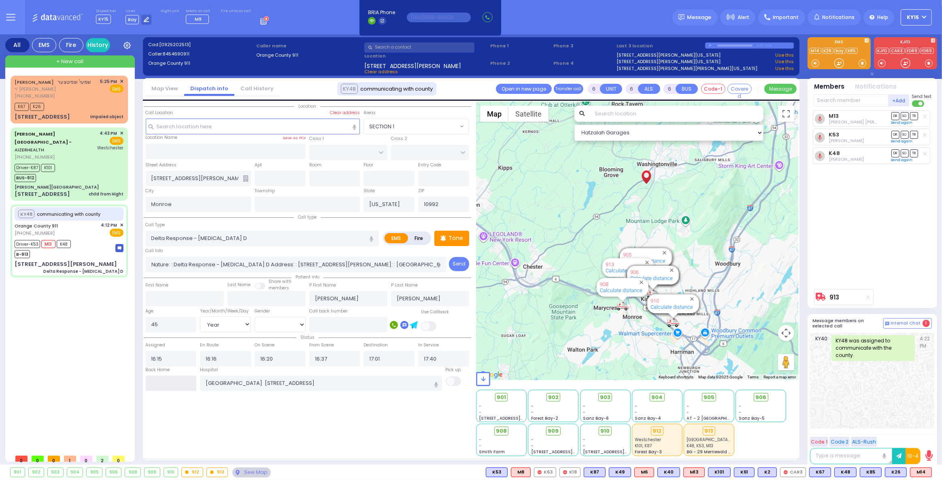
click at [173, 379] on input "text" at bounding box center [171, 383] width 51 height 15
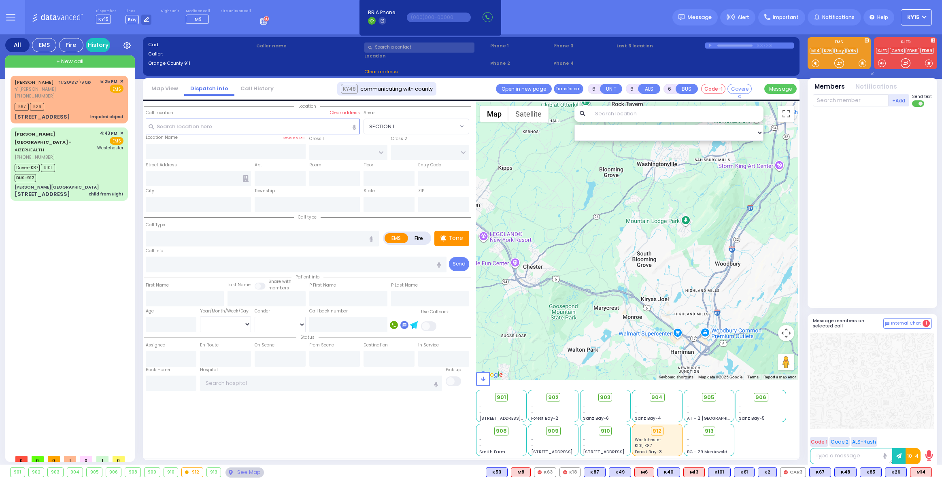
select select
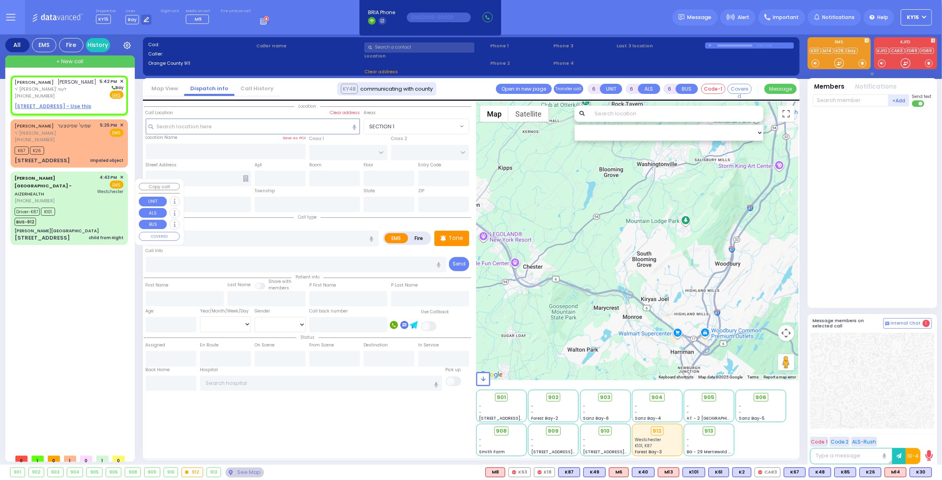
type input "2"
type input "1"
select select
radio input "true"
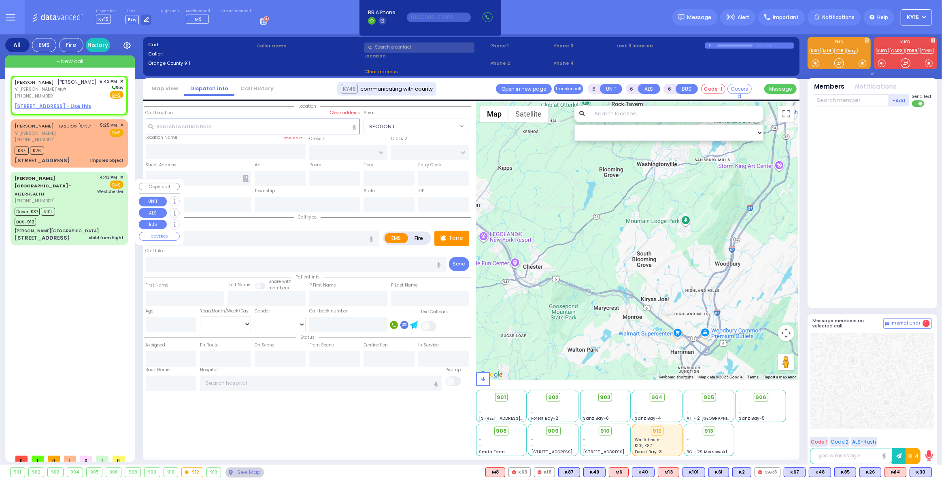
type input "JACOB YOCHENEN"
type input "BROWN"
select select
type input "17:42"
select select "Hatzalah Garages"
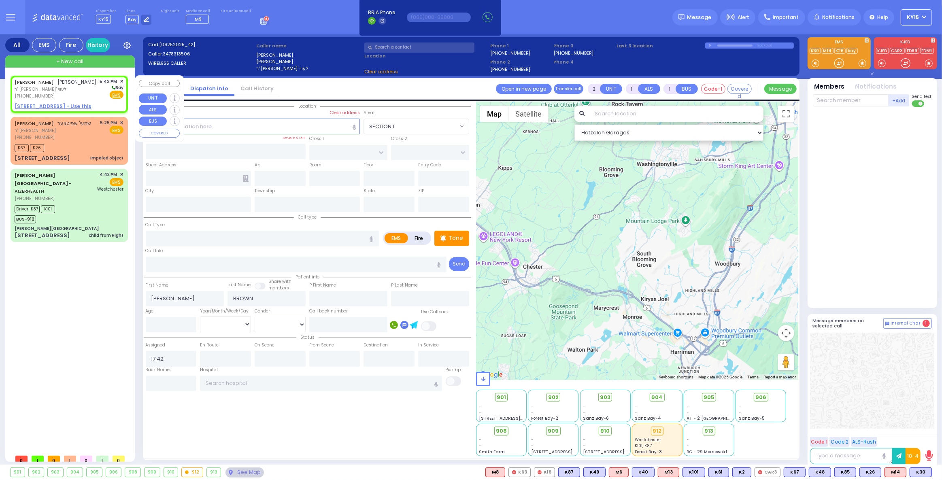
select select
radio input "true"
select select
select select "Hatzalah Garages"
click at [86, 93] on span "ר' שלמה זלמן - ר' ירמי' לעווי" at bounding box center [56, 89] width 82 height 7
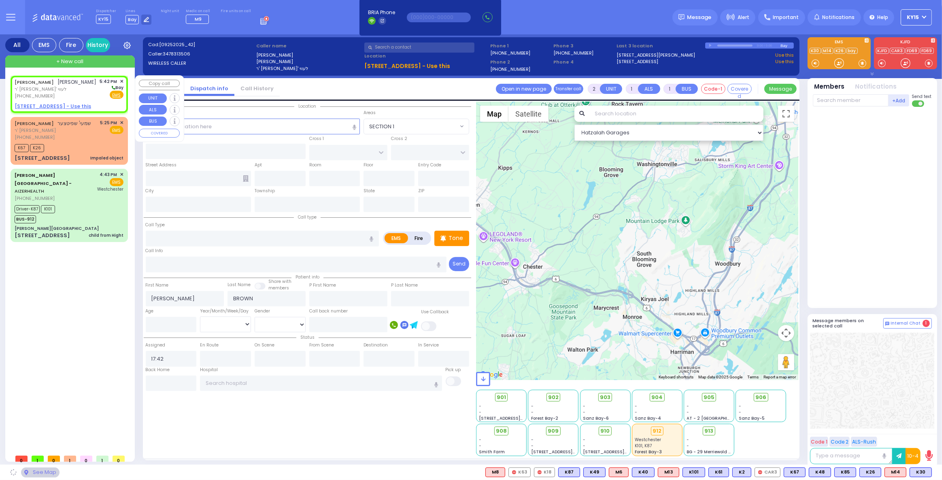
select select
radio input "true"
select select
select select "Hatzalah Garages"
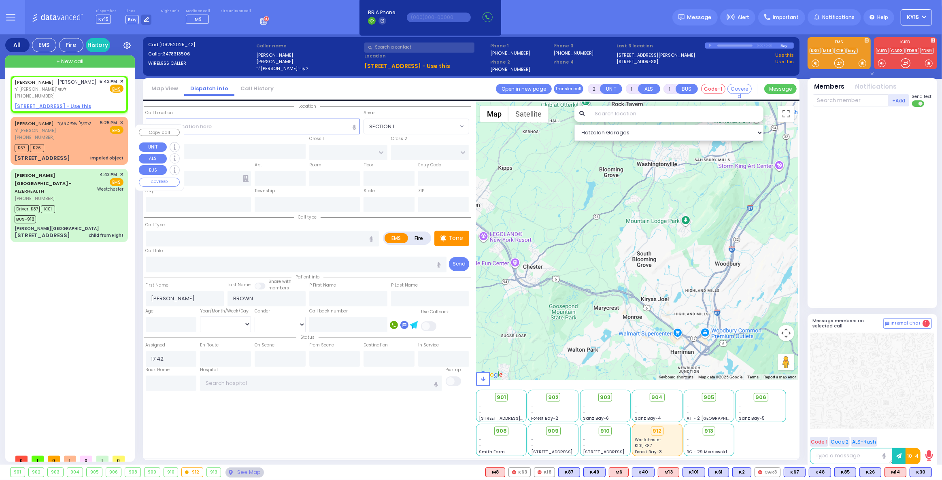
select select
radio input "true"
select select
select select "Hatzalah Garages"
click at [58, 104] on rect at bounding box center [57, 103] width 6 height 6
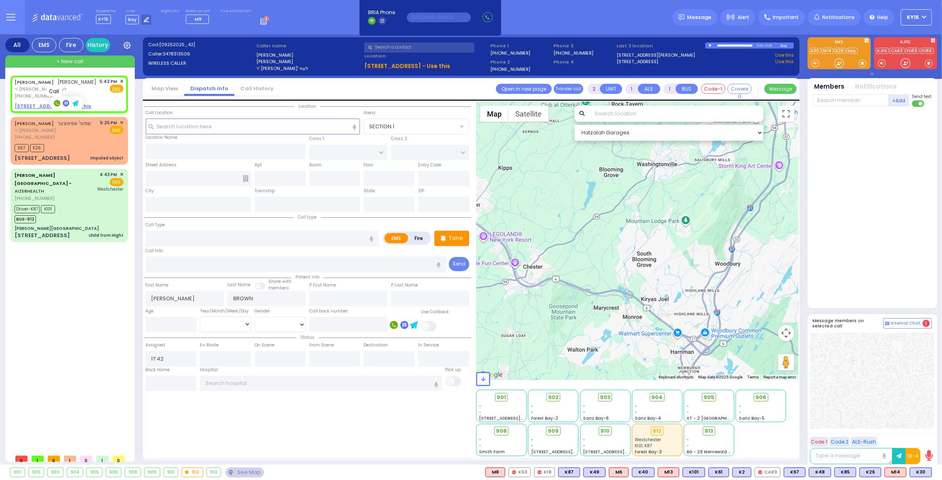
type input "3478313506"
click at [55, 102] on rect at bounding box center [57, 103] width 6 height 6
type input "3478313506"
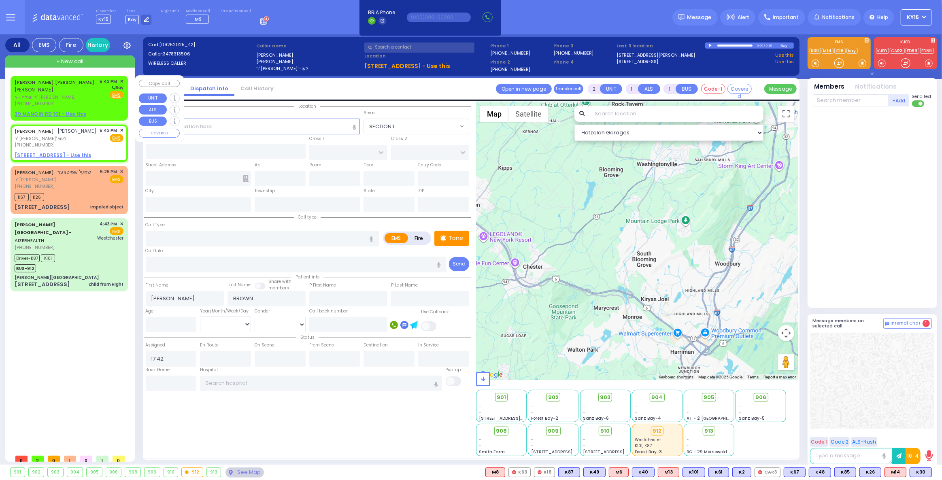
click at [96, 94] on span "ר' וואלף - ר' מאיר זאב דאסקאל" at bounding box center [56, 97] width 83 height 7
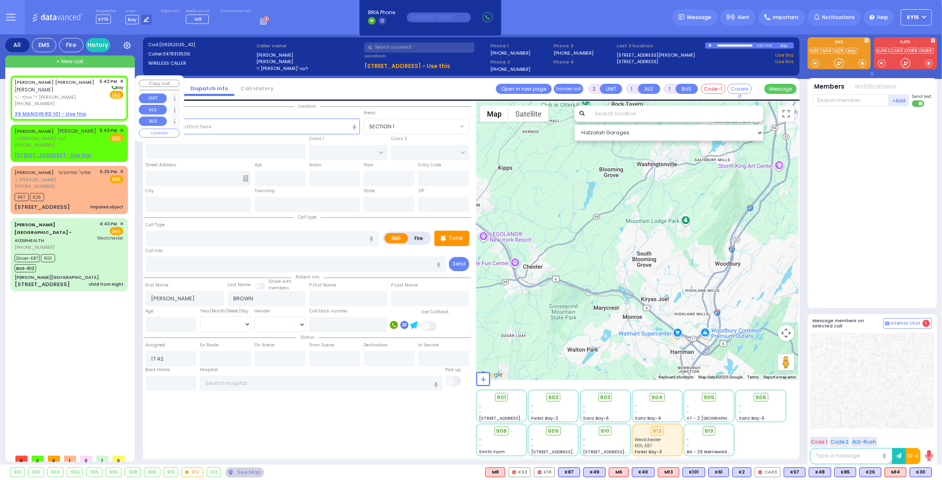
select select
radio input "true"
type input "JOEL MAYER D."
type input "WEISS"
select select
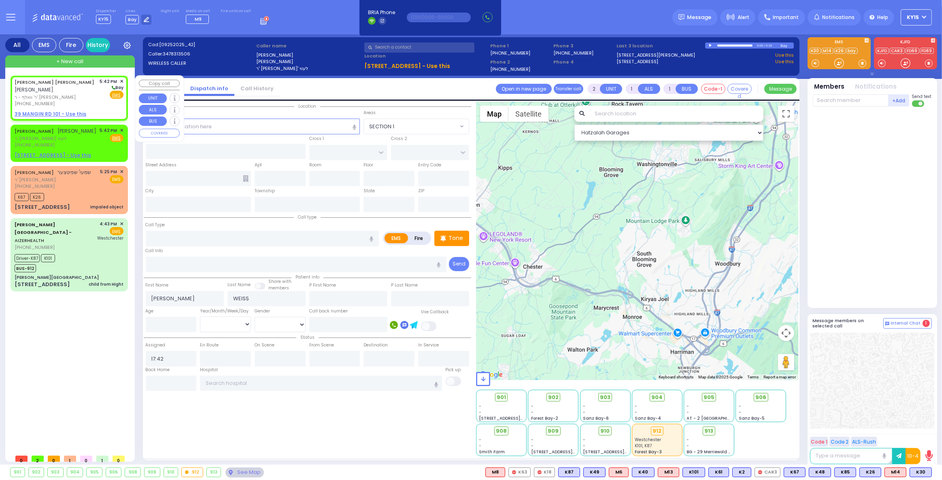
select select "Hatzalah Garages"
click at [42, 111] on u "39 MANGIN RD 101 - Use this" at bounding box center [51, 114] width 72 height 7
select select
radio input "true"
select select
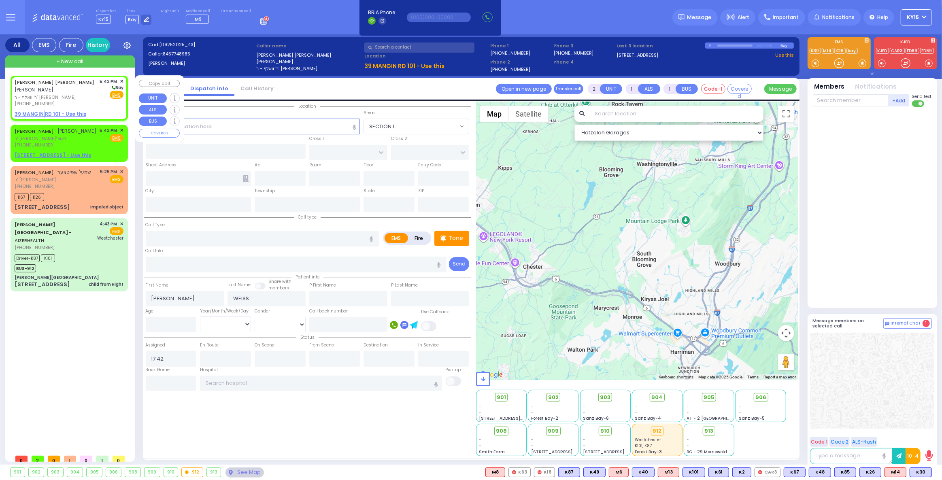
select select "Hatzalah Garages"
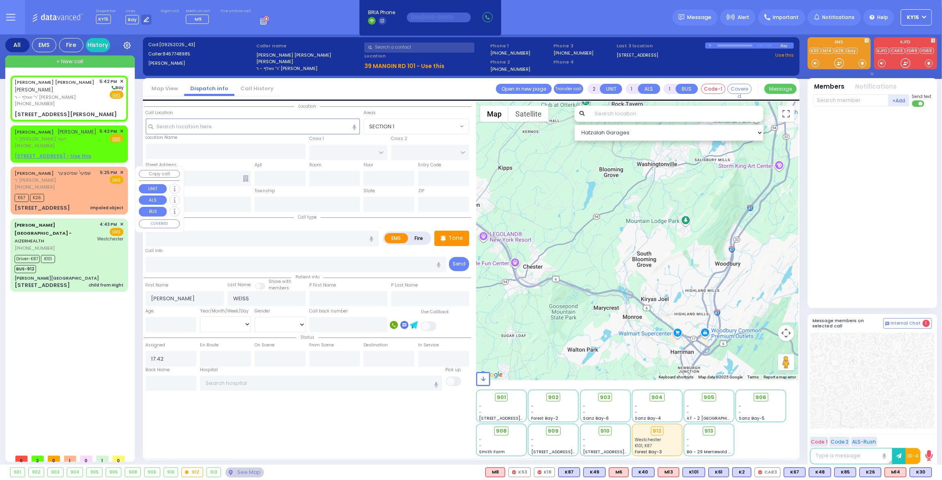
select select
radio input "true"
select select
select select "Hatzalah Garages"
type input "MERRIEWOLD LN SOUTH"
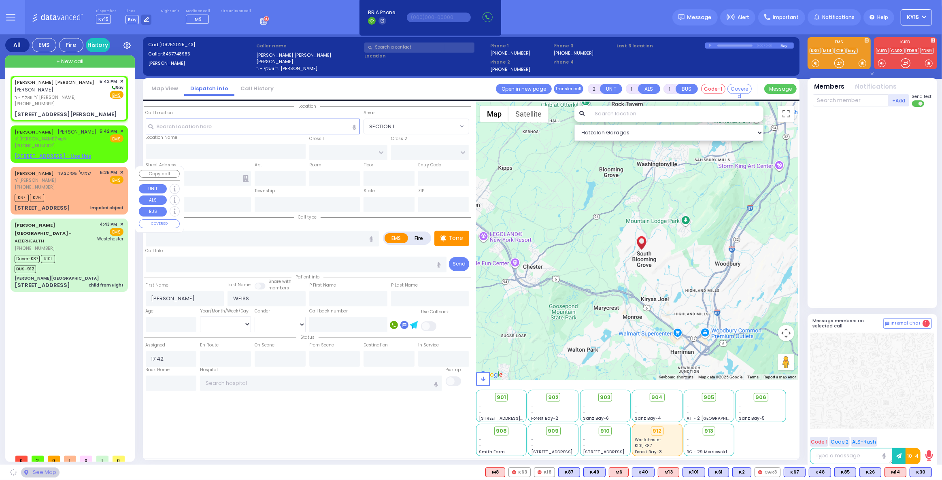
type input "OLD TOWN RD"
type input "39 MANGIN RD"
type input "101"
type input "Monroe"
type input "[US_STATE]"
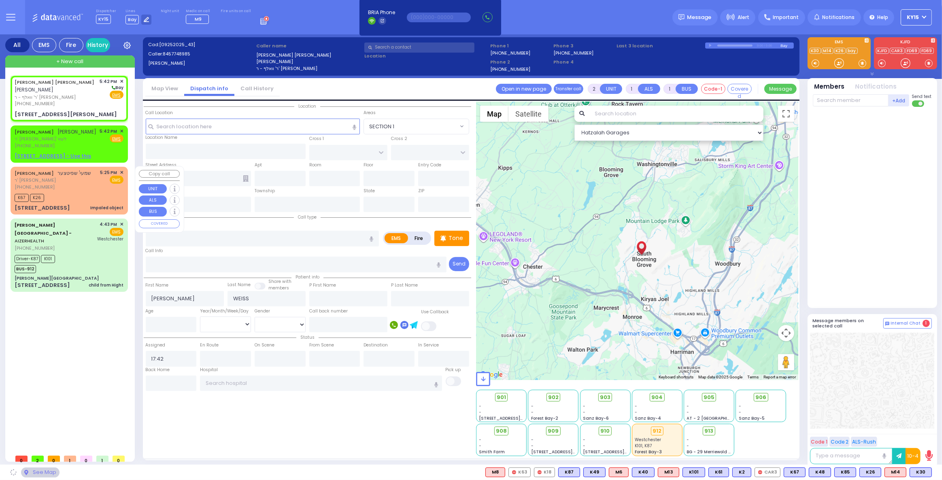
type input "10950"
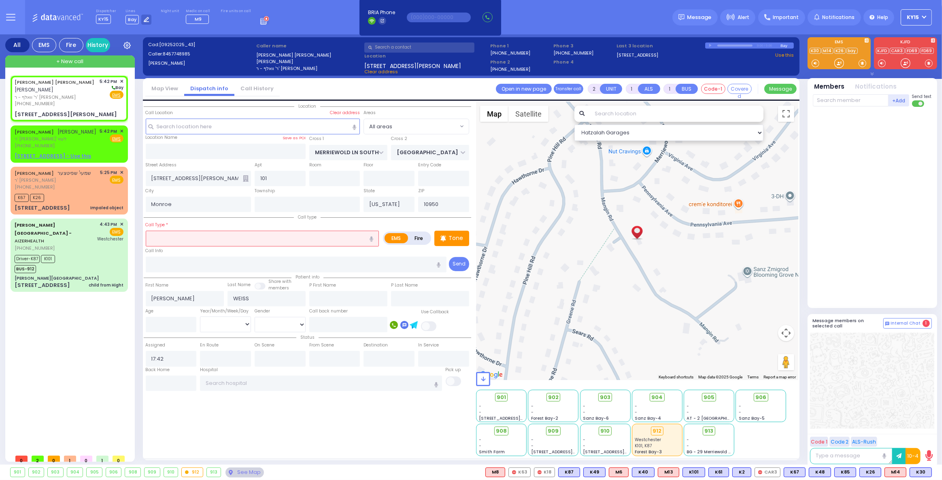
click at [165, 237] on input "text" at bounding box center [263, 238] width 234 height 15
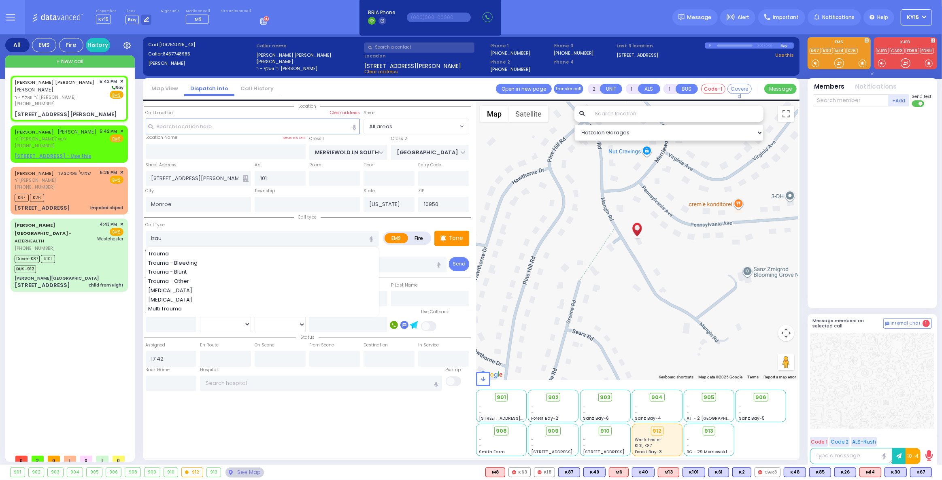
click at [176, 262] on span "Trauma - Bleeding" at bounding box center [174, 263] width 52 height 8
type input "Trauma - Bleeding"
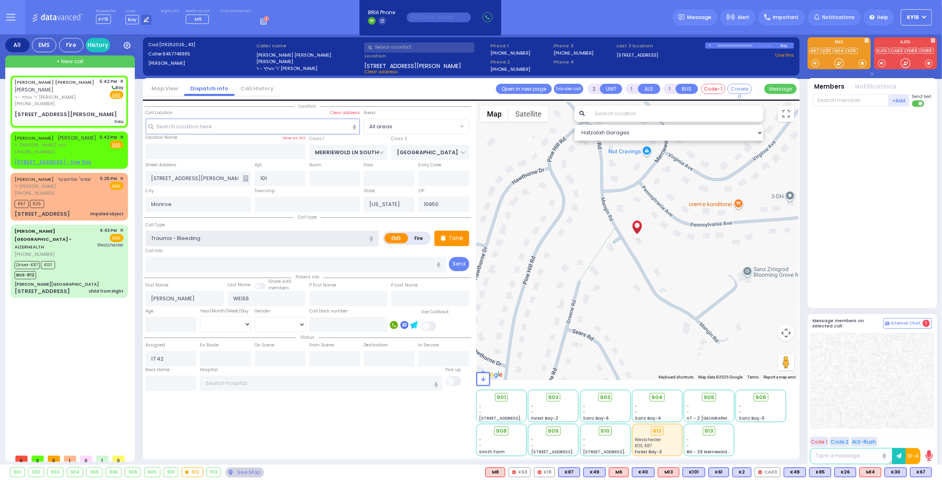
select select
radio input "true"
select select
select select "Hatzalah Garages"
select select
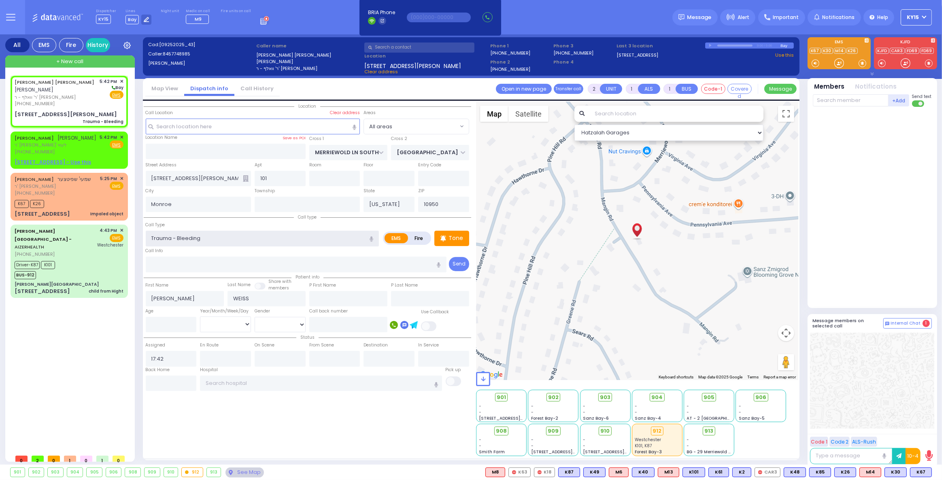
radio input "true"
select select
select select "Hatzalah Garages"
select select
radio input "true"
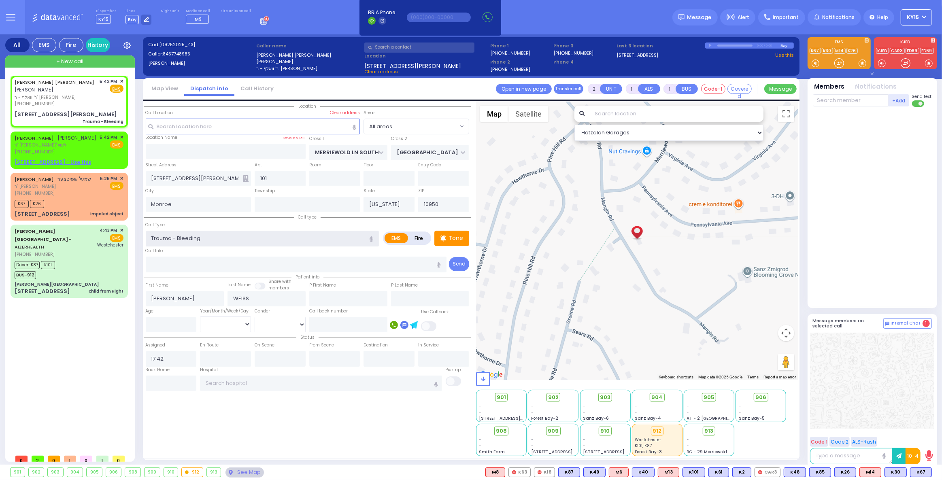
select select
select select "Hatzalah Garages"
click at [921, 473] on span "K67" at bounding box center [921, 472] width 21 height 9
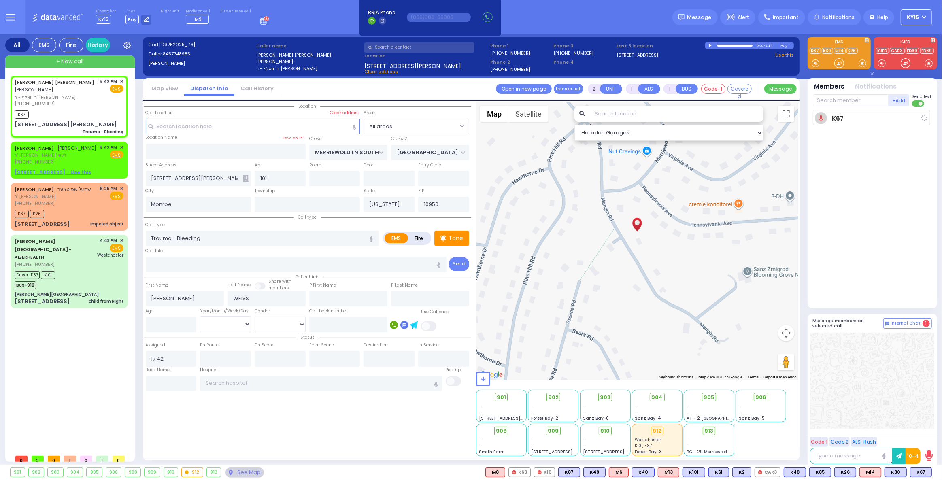
select select
radio input "true"
select select
type input "17:44"
select select "Hatzalah Garages"
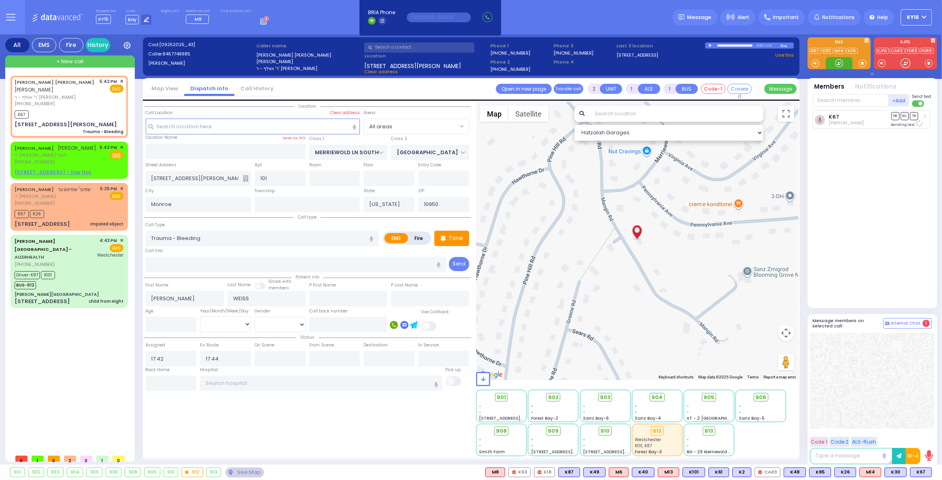
select select
radio input "true"
select select
select select "Hatzalah Garages"
click at [923, 471] on span "K48" at bounding box center [920, 472] width 21 height 9
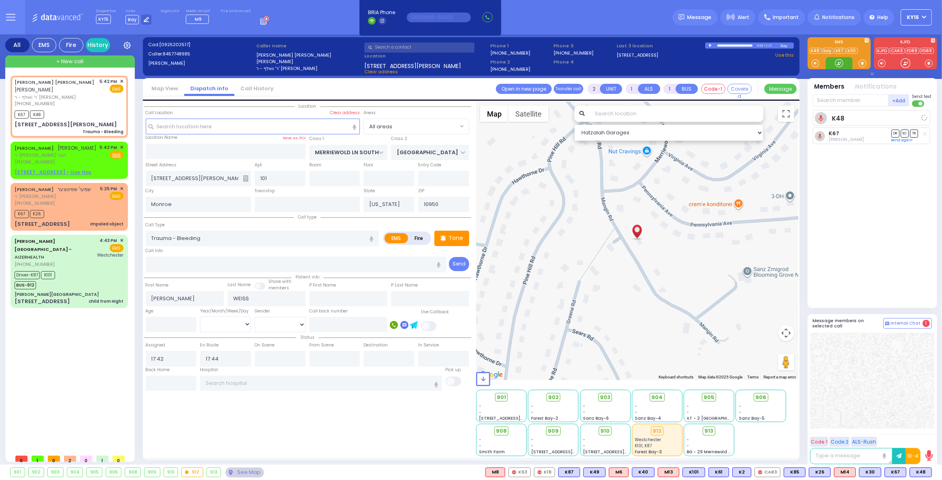
select select
radio input "true"
select select
select select "Hatzalah Garages"
click at [841, 97] on input "text" at bounding box center [851, 100] width 76 height 12
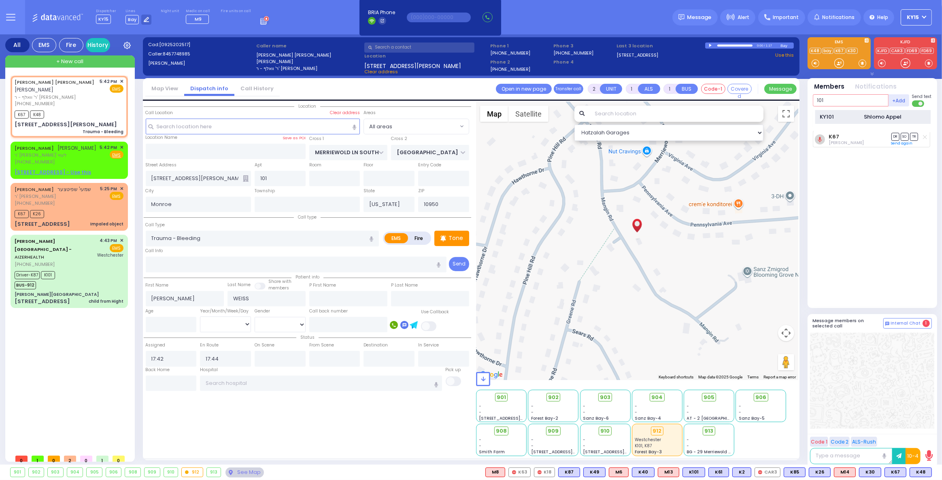
type input "101"
click at [833, 119] on div "KY101" at bounding box center [840, 117] width 40 height 8
select select
radio input "true"
select select
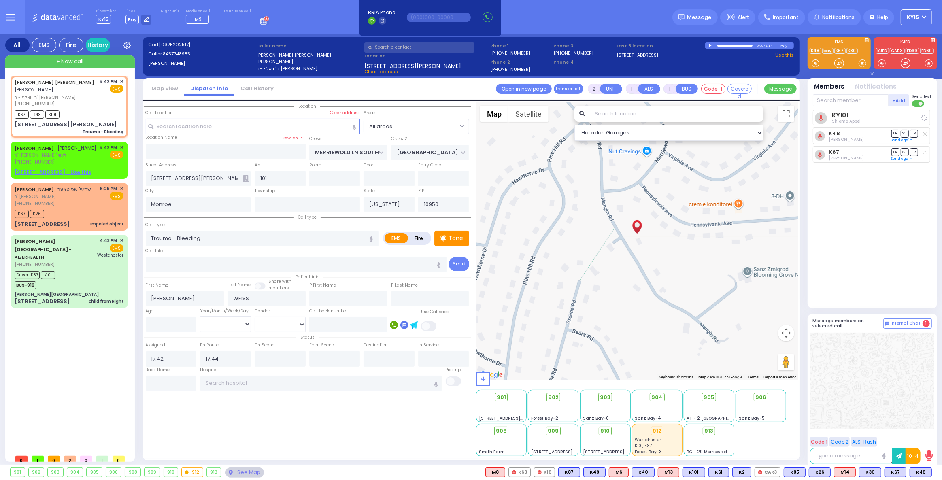
select select "Hatzalah Garages"
click at [923, 116] on icon at bounding box center [925, 116] width 4 height 4
select select
radio input "true"
select select
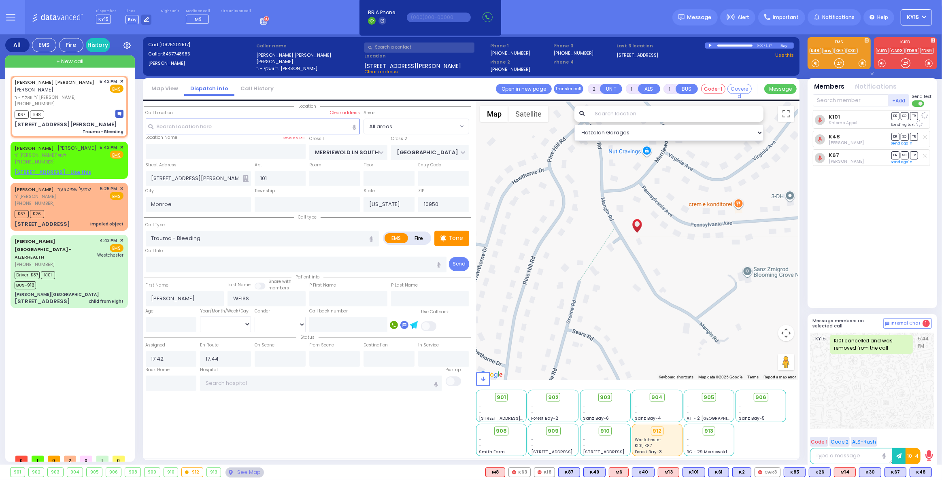
select select "Hatzalah Garages"
click at [845, 100] on input "text" at bounding box center [851, 100] width 76 height 12
type input "53"
click at [837, 117] on div "KY53" at bounding box center [840, 117] width 40 height 8
select select
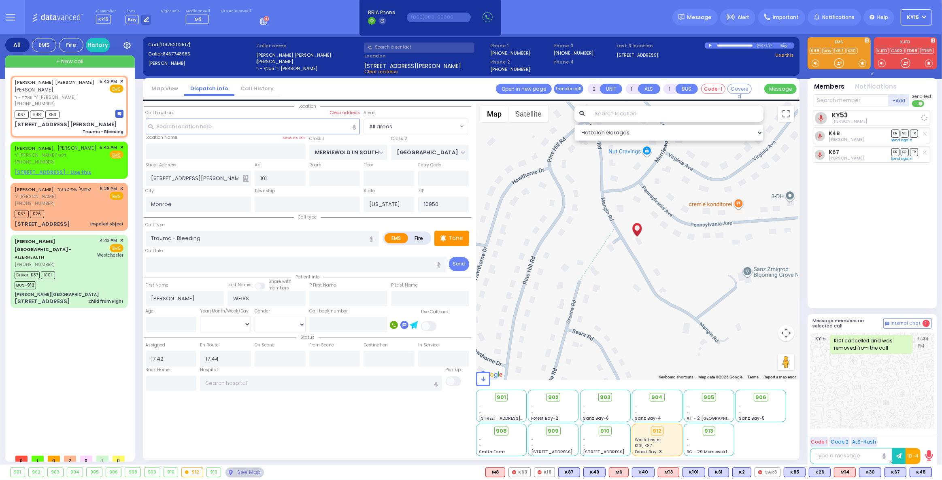
radio input "true"
select select
select select "Hatzalah Garages"
click at [84, 200] on div "[PHONE_NUMBER]" at bounding box center [53, 203] width 77 height 7
select select
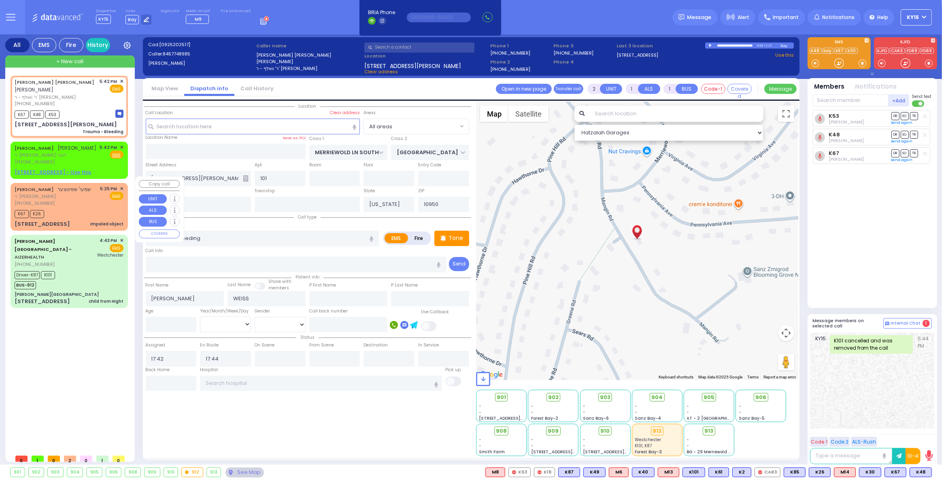
type input "Impaled object"
radio input "true"
type input "SHMAYA"
type input "[PERSON_NAME]"
select select
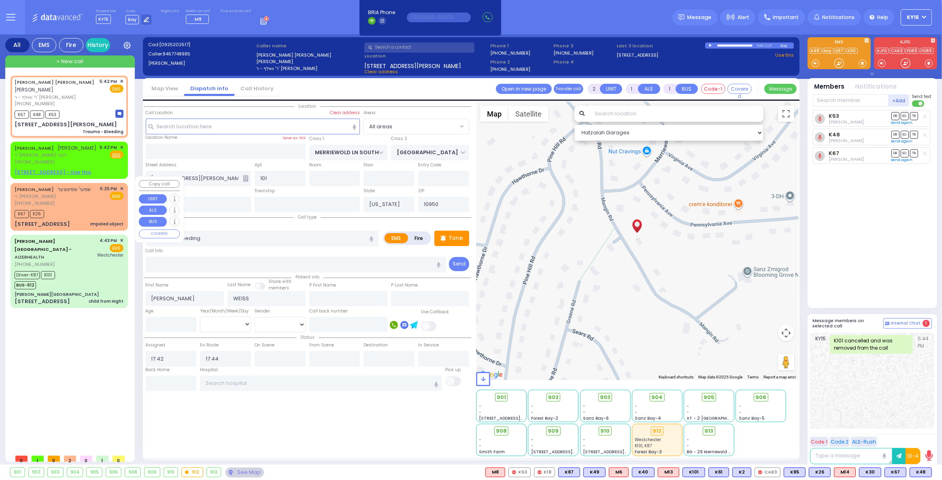
type input "17:25"
type input "17:28"
type input "[PERSON_NAME] RD"
type input "ORIOLE RD"
type input "[STREET_ADDRESS]"
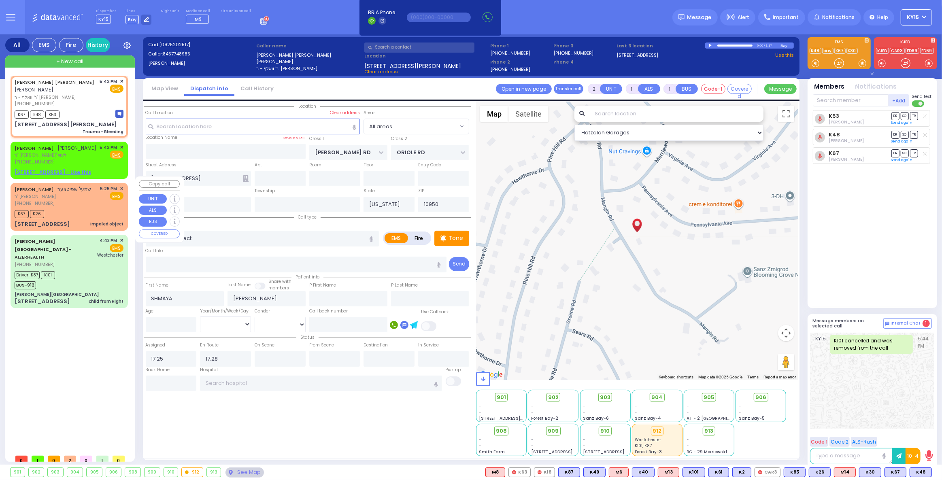
select select "Hatzalah Garages"
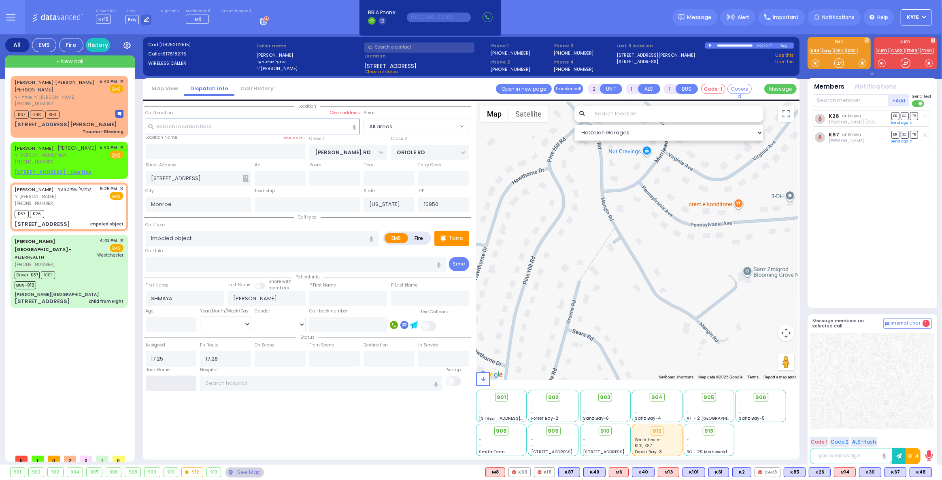
click at [172, 380] on input "text" at bounding box center [171, 383] width 51 height 15
click at [171, 383] on input "text" at bounding box center [171, 383] width 51 height 15
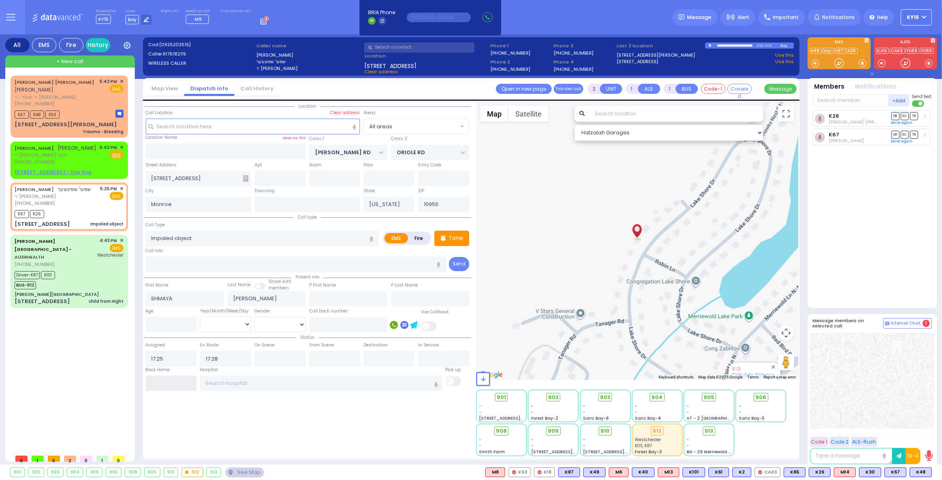
click at [168, 381] on input "text" at bounding box center [171, 383] width 51 height 15
type input "17:45"
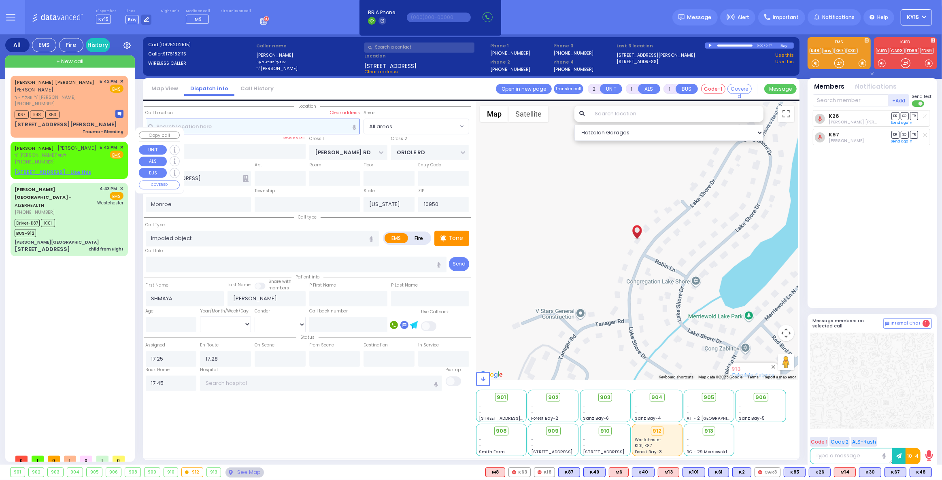
select select
radio input "true"
select select
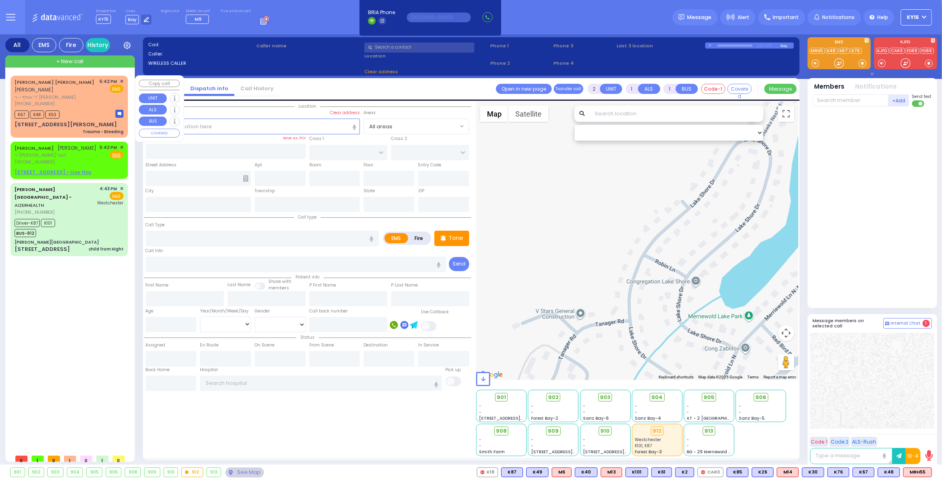
click at [93, 99] on div "JOEL MAYER D. WEISS יואל מאיר דוב ווייס ר' וואלף - ר' מאיר זאב דאסקאל (845) 774…" at bounding box center [69, 106] width 114 height 59
select select
type input "Trauma - Bleeding"
radio input "true"
type input "JOEL MAYER D."
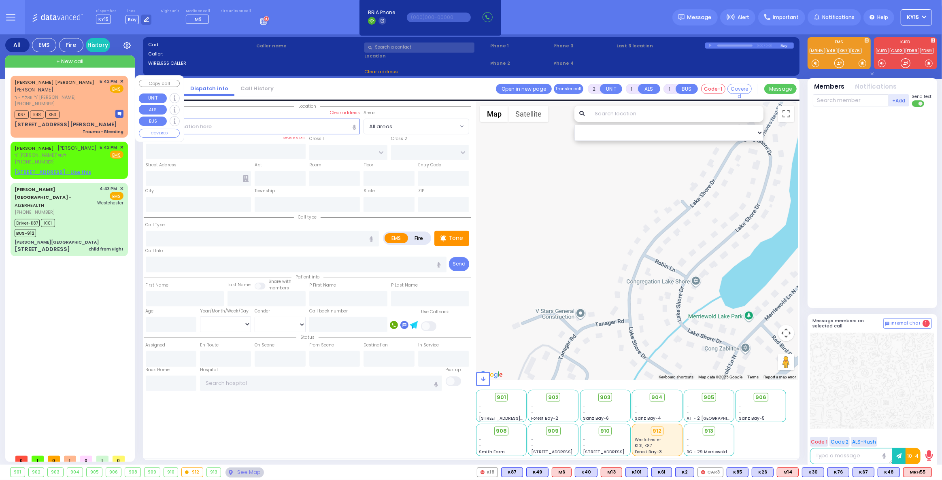
type input "WEISS"
select select
type input "17:42"
type input "17:44"
select select "Hatzalah Garages"
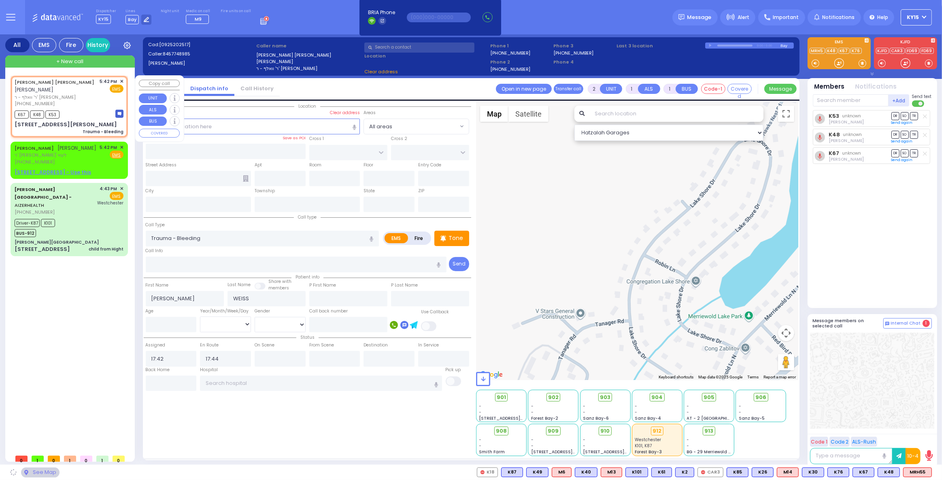
type input "MERRIEWOLD LN SOUTH"
type input "OLD TOWN RD"
type input "39 MANGIN RD"
type input "101"
type input "Monroe"
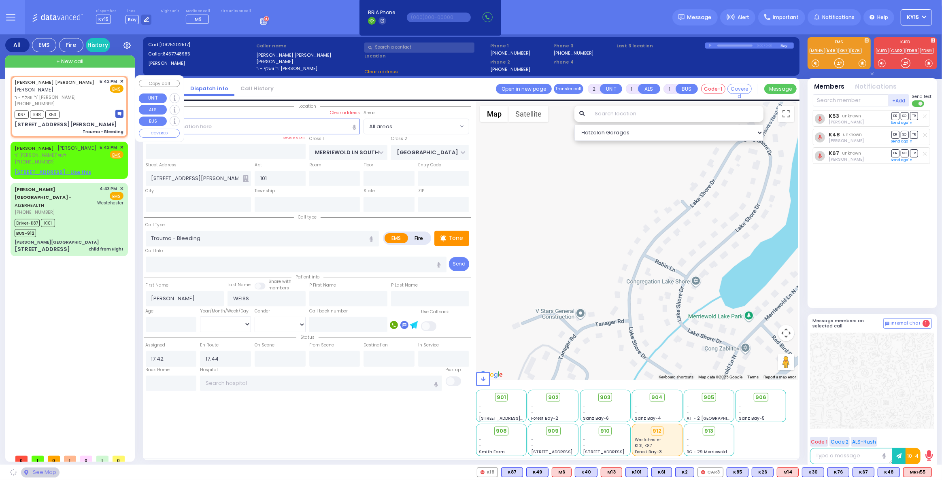
type input "[US_STATE]"
type input "10950"
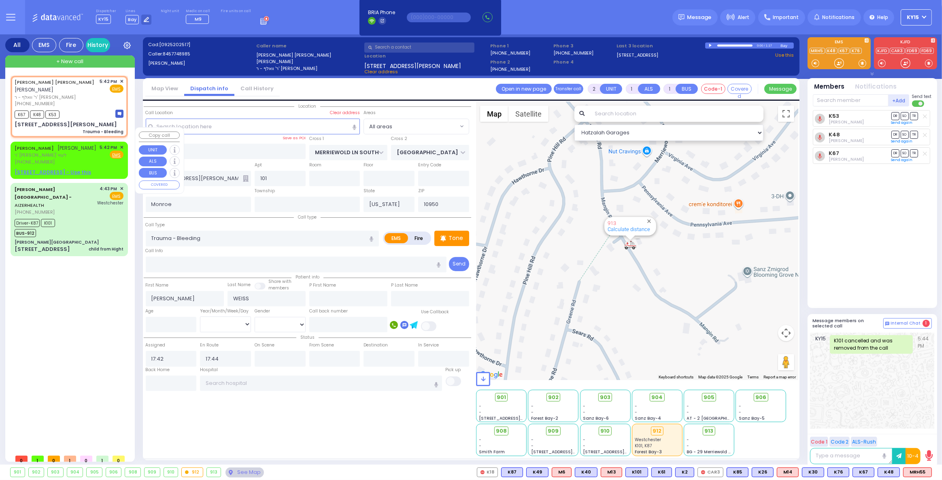
drag, startPoint x: 85, startPoint y: 147, endPoint x: 111, endPoint y: 168, distance: 33.5
click at [85, 152] on span "ר' שלמה זלמן - ר' ירמי' לעווי" at bounding box center [56, 155] width 82 height 7
select select
radio input "true"
type input "JACOB YOCHENEN"
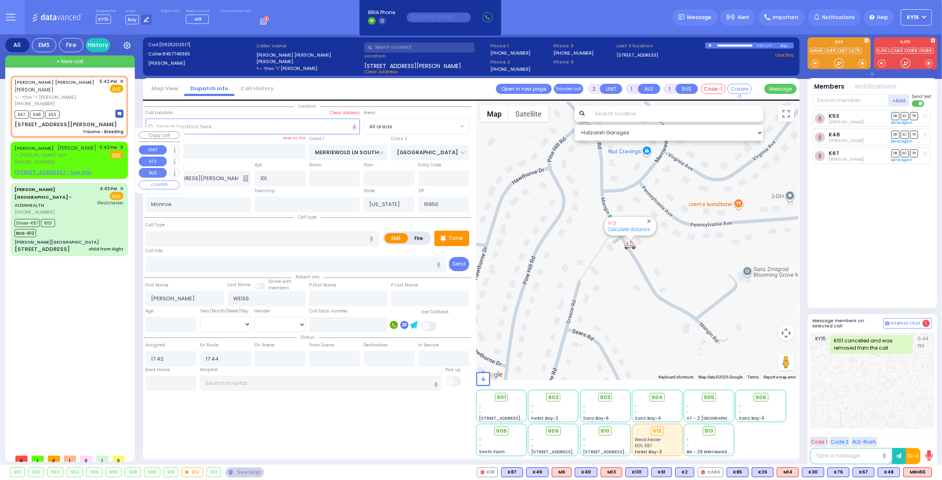
type input "BROWN"
select select
select select "Hatzalah Garages"
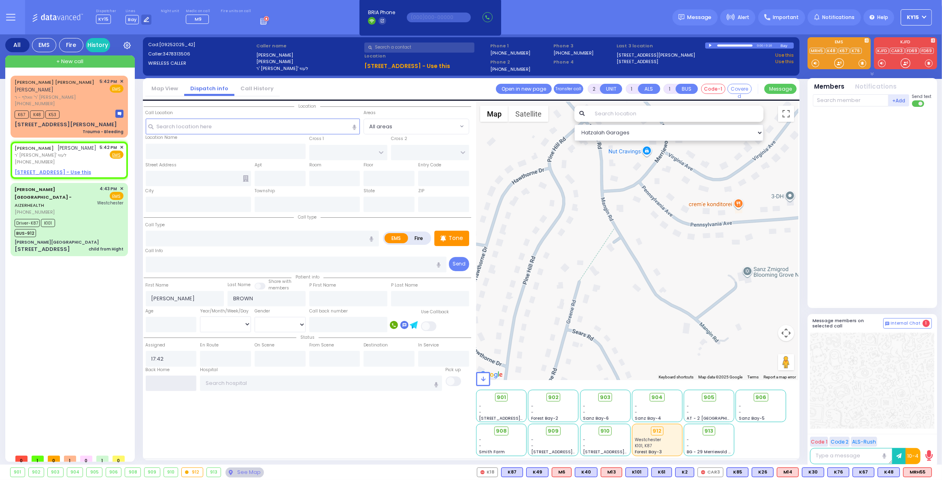
click at [176, 381] on input "text" at bounding box center [171, 383] width 51 height 15
type input "17:50"
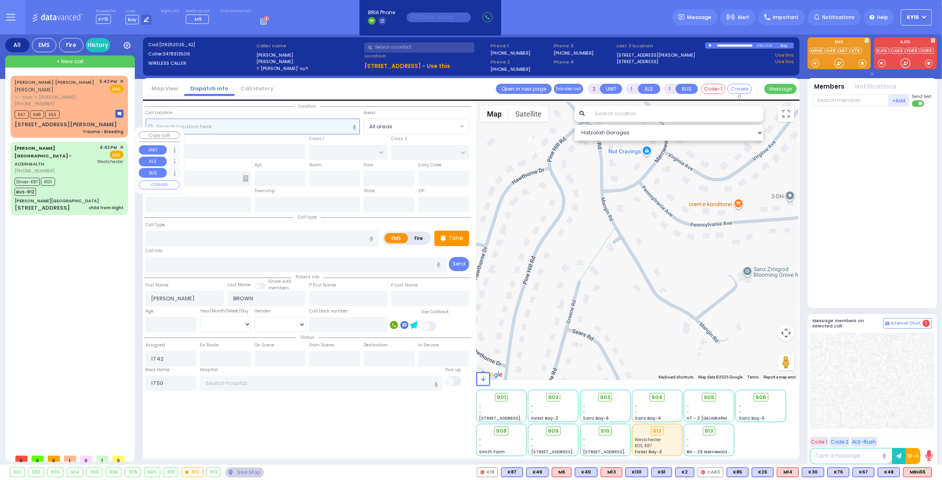
select select
radio input "true"
select select
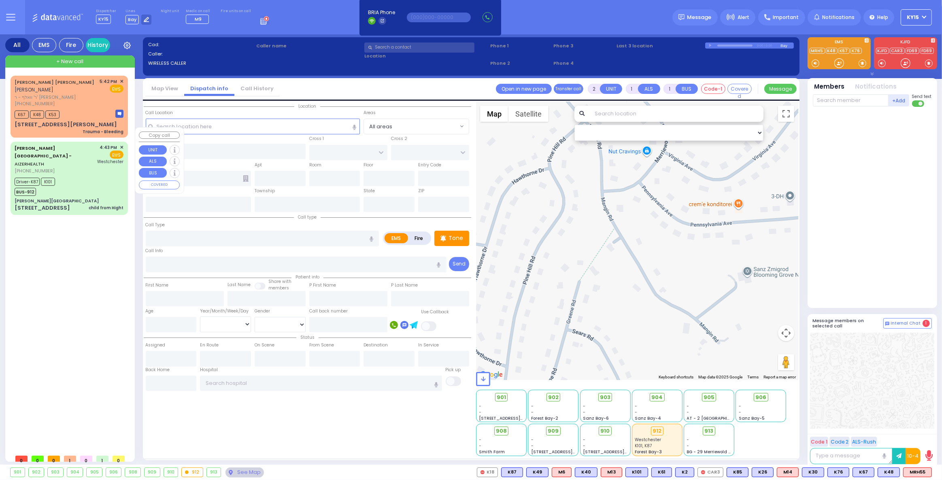
click at [75, 176] on div "Driver-K87 K101 BUS-912" at bounding box center [69, 186] width 109 height 20
type input "6"
select select
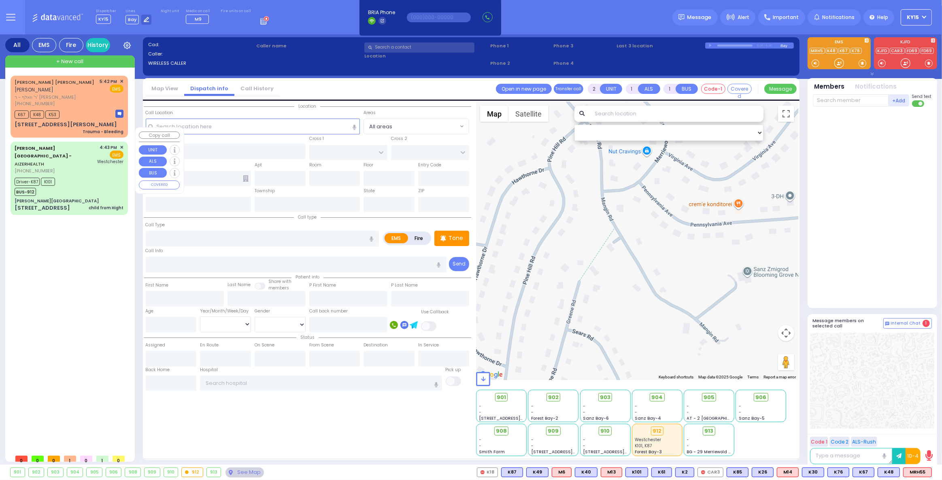
type input "child from Hight"
radio input "true"
type input "[PERSON_NAME]"
type input "16"
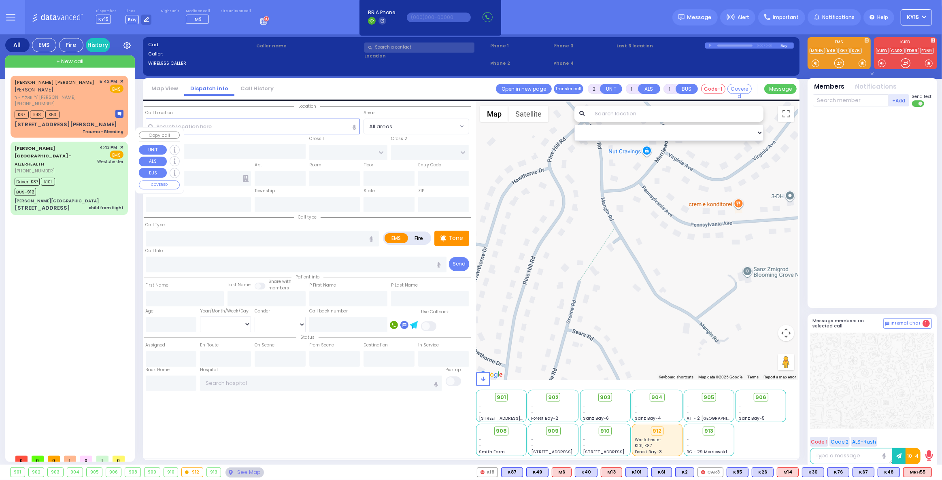
select select "Year"
select select "[DEMOGRAPHIC_DATA]"
type input "16:43"
type input "16:45"
type input "16:46"
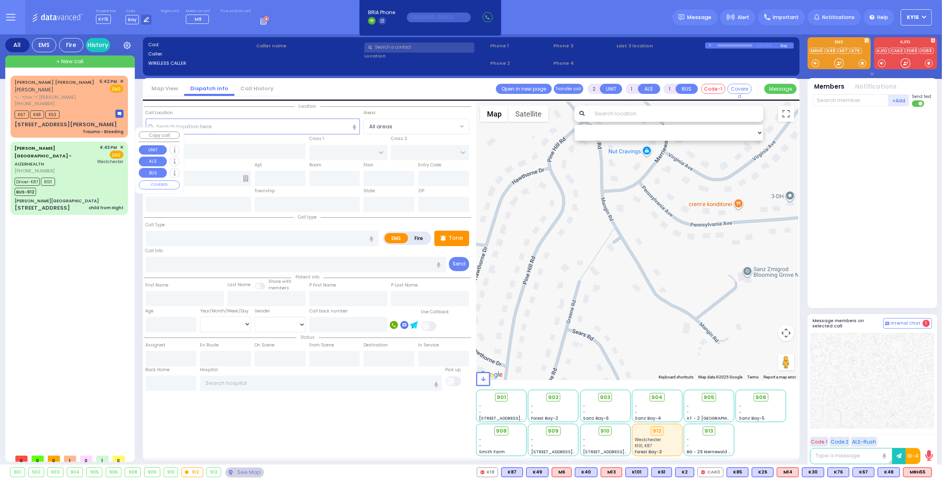
type input "17:02"
type input "17:43"
type input "[GEOGRAPHIC_DATA]-[PERSON_NAME][GEOGRAPHIC_DATA]"
select select "Hatzalah Garages"
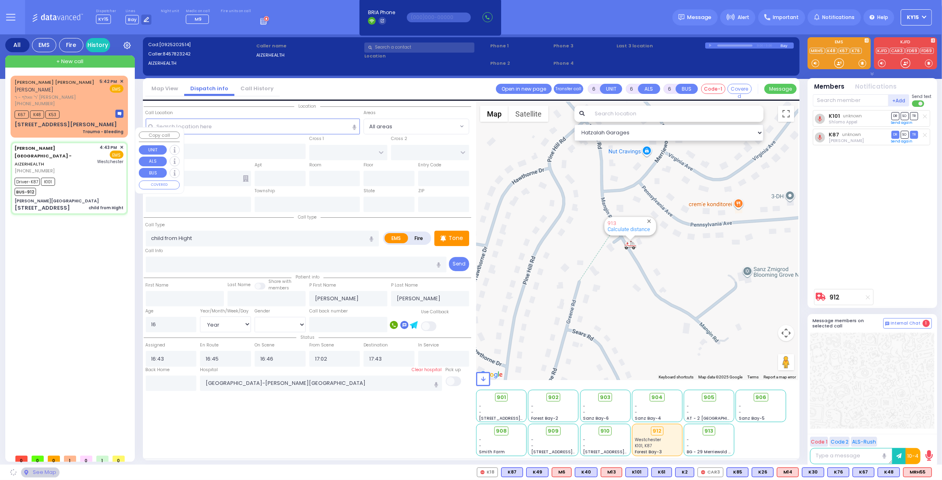
type input "[PERSON_NAME][GEOGRAPHIC_DATA]"
type input "[PERSON_NAME] DR"
type input "CARTER LN"
type input "[STREET_ADDRESS]"
type input "[PERSON_NAME]"
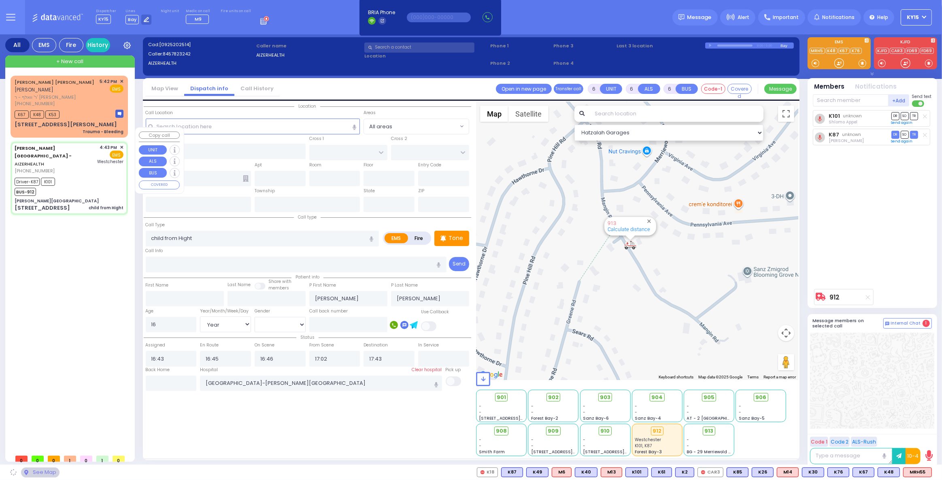
type input "[US_STATE]"
type input "10950"
select select "SECTION 2"
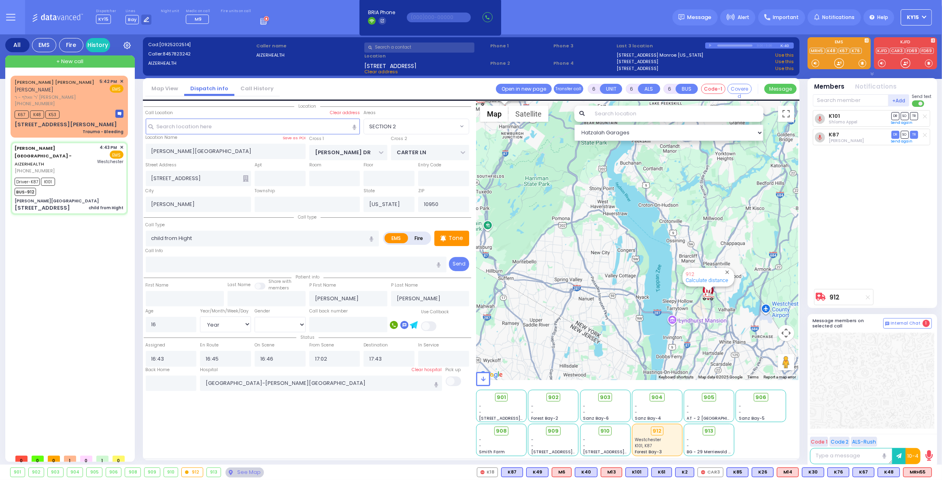
drag, startPoint x: 683, startPoint y: 275, endPoint x: 613, endPoint y: 249, distance: 74.7
click at [613, 249] on div "912 Calculate distance 594 Calculate distance 595 Calculate distance 596 Calcul…" at bounding box center [637, 241] width 322 height 279
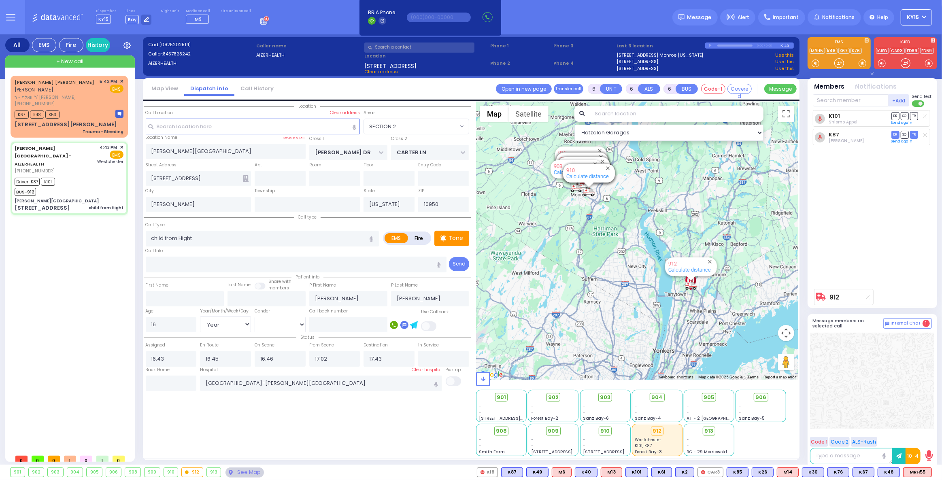
select select
radio input "true"
select select "Year"
select select "[DEMOGRAPHIC_DATA]"
select select "Hatzalah Garages"
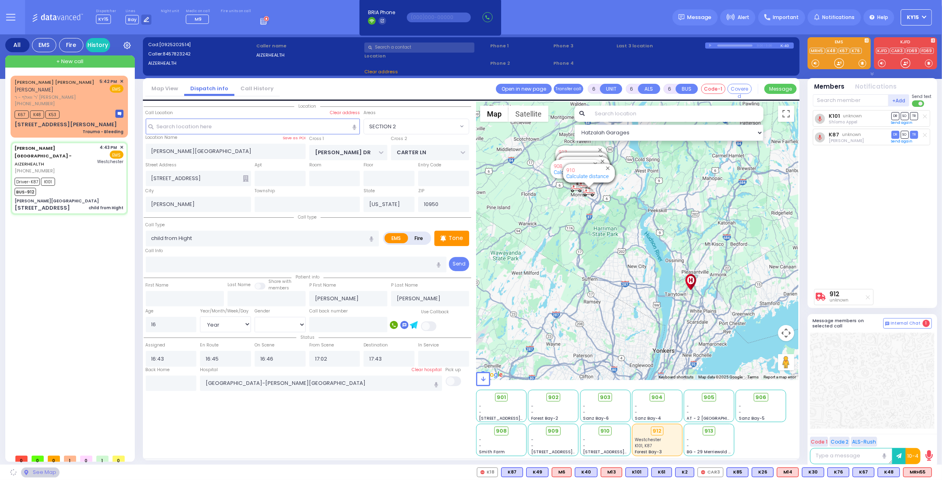
select select "SECTION 2"
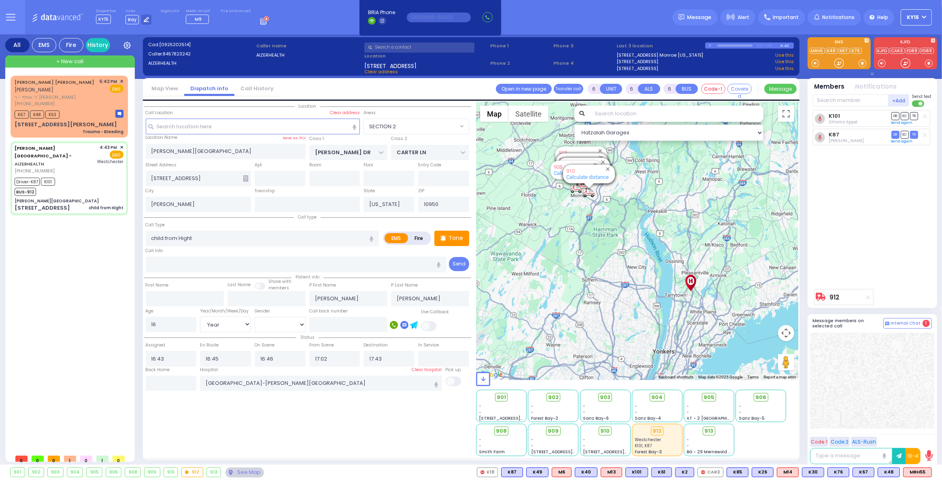
select select
radio input "true"
select select "Year"
select select "[DEMOGRAPHIC_DATA]"
select select "Hatzalah Garages"
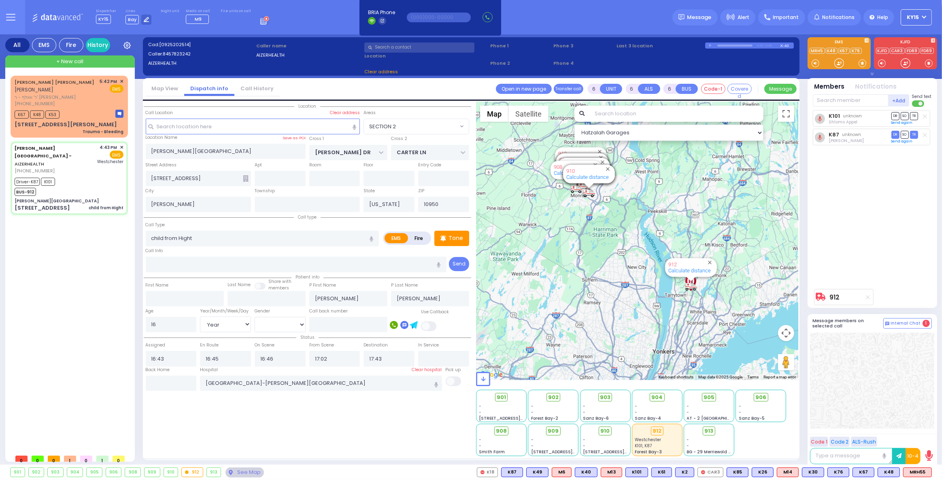
select select "SECTION 2"
select select
radio input "true"
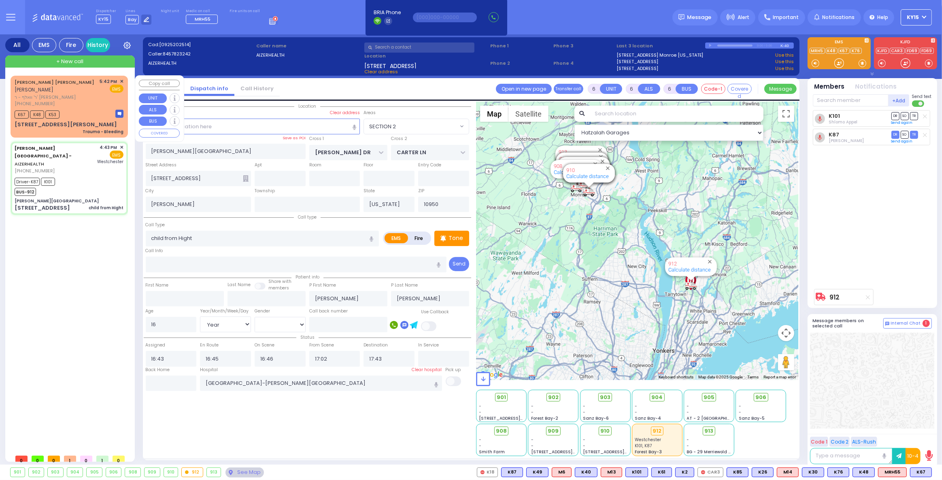
drag, startPoint x: 65, startPoint y: 99, endPoint x: 69, endPoint y: 102, distance: 4.9
click at [67, 100] on div "JOEL MAYER D. WEISS יואל מאיר דוב ווייס ר' וואלף - ר' מאיר זאב דאסקאל (845) 774…" at bounding box center [69, 106] width 114 height 59
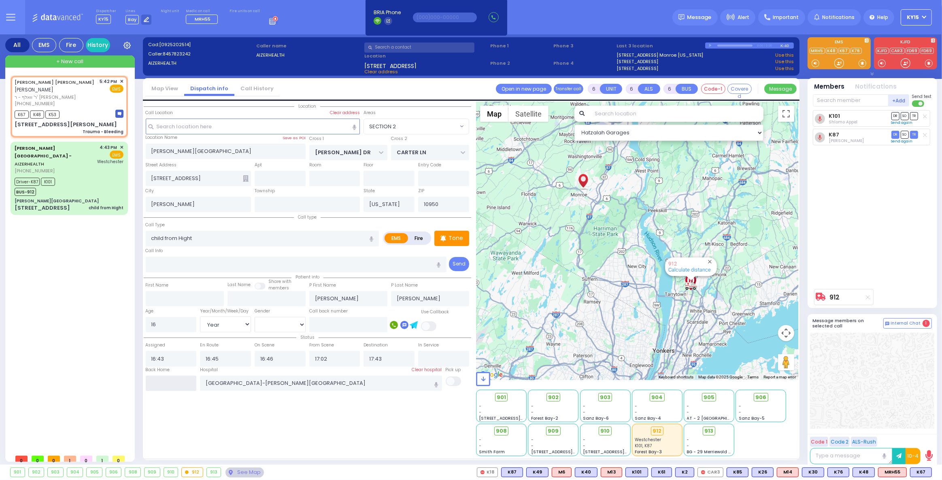
click at [179, 381] on input "text" at bounding box center [171, 383] width 51 height 15
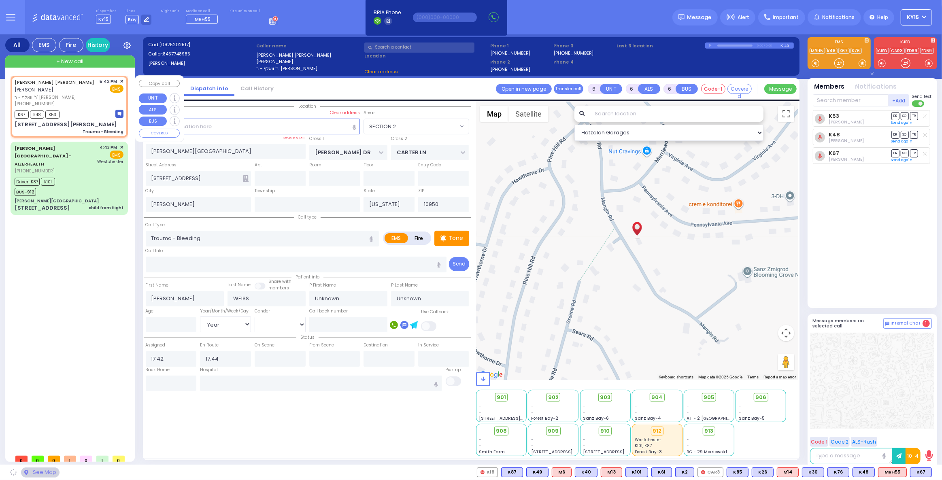
click at [84, 109] on div "K67 K48 K53" at bounding box center [69, 114] width 109 height 10
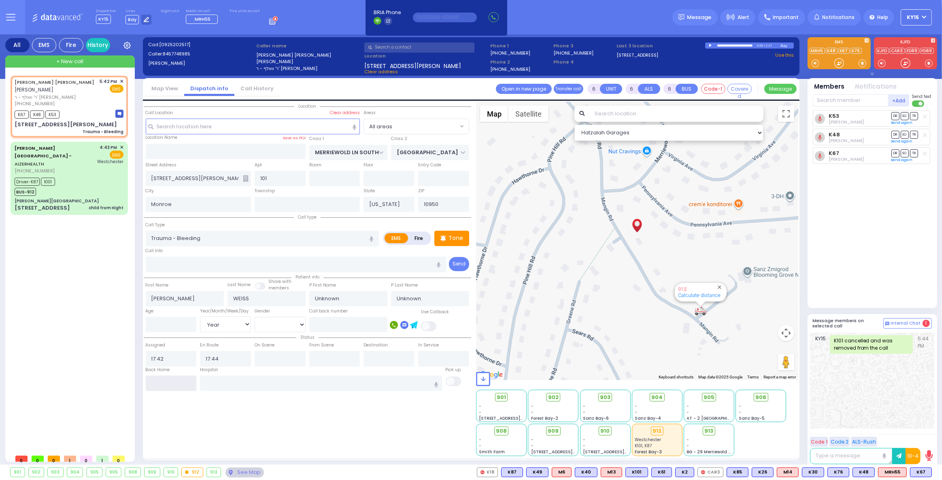
click at [175, 382] on input "text" at bounding box center [171, 383] width 51 height 15
click at [175, 382] on input "18:02" at bounding box center [171, 383] width 51 height 15
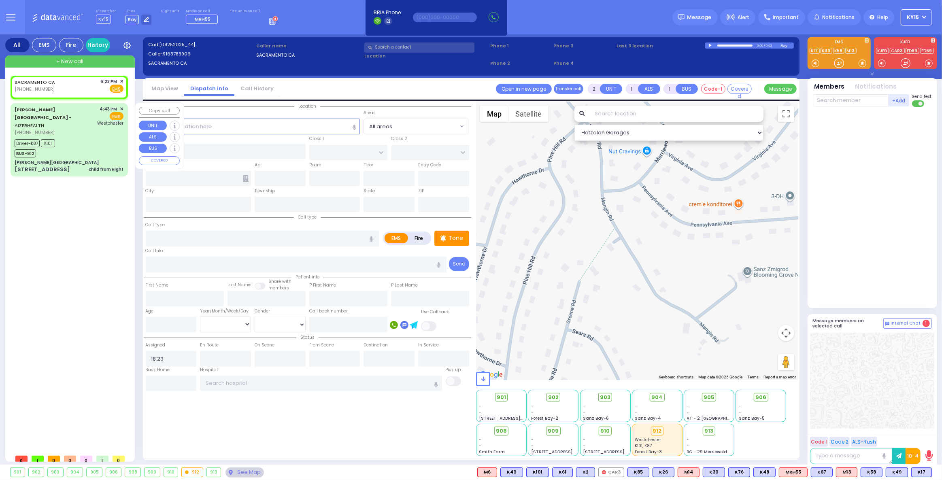
click at [77, 139] on div "Driver-K87 K101 BUS-912" at bounding box center [69, 147] width 109 height 20
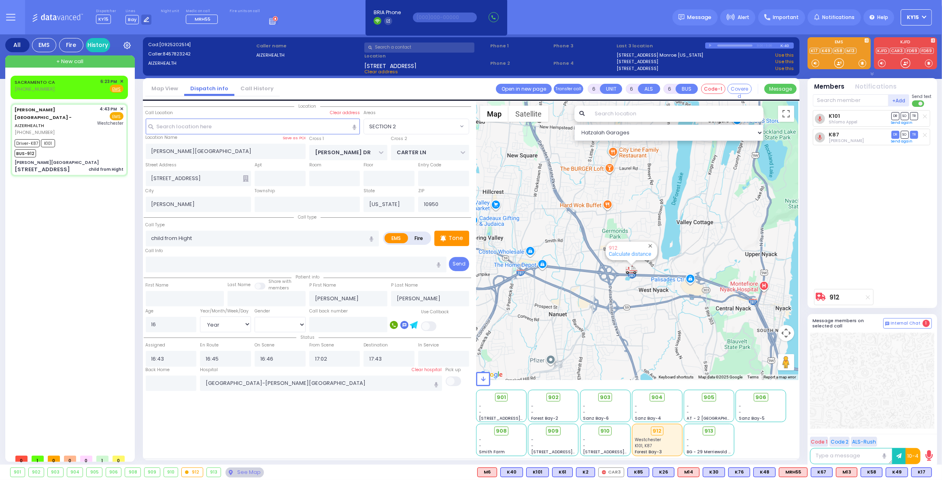
drag, startPoint x: 606, startPoint y: 257, endPoint x: 682, endPoint y: 229, distance: 81.1
click at [682, 229] on div "912 Calculate distance 594 Calculate distance 595 Calculate distance 596 Calcul…" at bounding box center [637, 241] width 322 height 279
click at [82, 146] on div "Driver-K87 K101 BUS-912" at bounding box center [69, 147] width 109 height 20
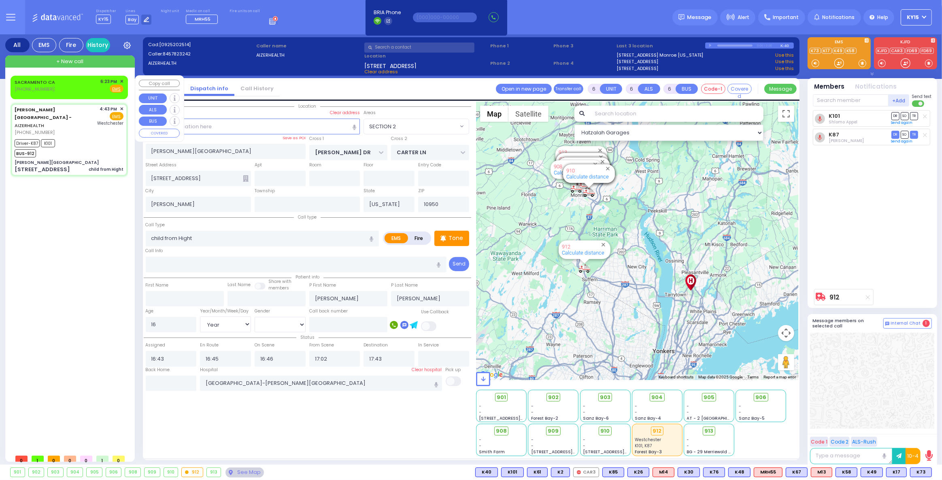
click at [124, 77] on div "SACRAMENTO CA (916) 378-3906 6:23 PM ✕ Fire EMS" at bounding box center [69, 87] width 114 height 21
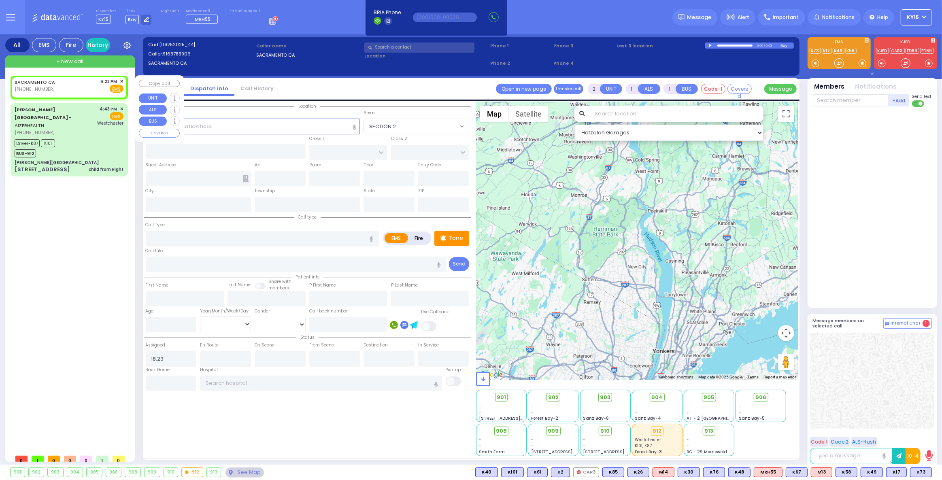
click at [73, 83] on div "SACRAMENTO CA (916) 378-3906 6:23 PM ✕ Fire EMS" at bounding box center [69, 85] width 109 height 15
click at [166, 383] on input "text" at bounding box center [171, 383] width 51 height 15
click at [166, 383] on input "18:45" at bounding box center [171, 383] width 51 height 15
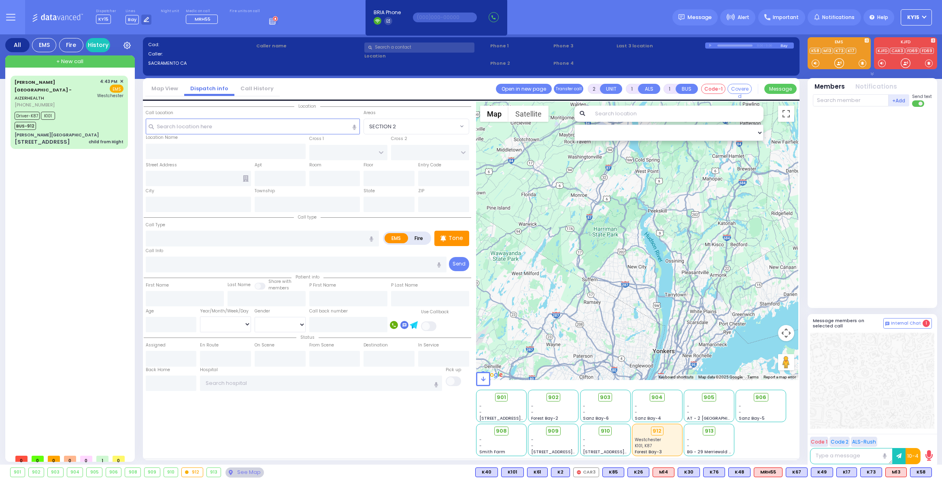
select select
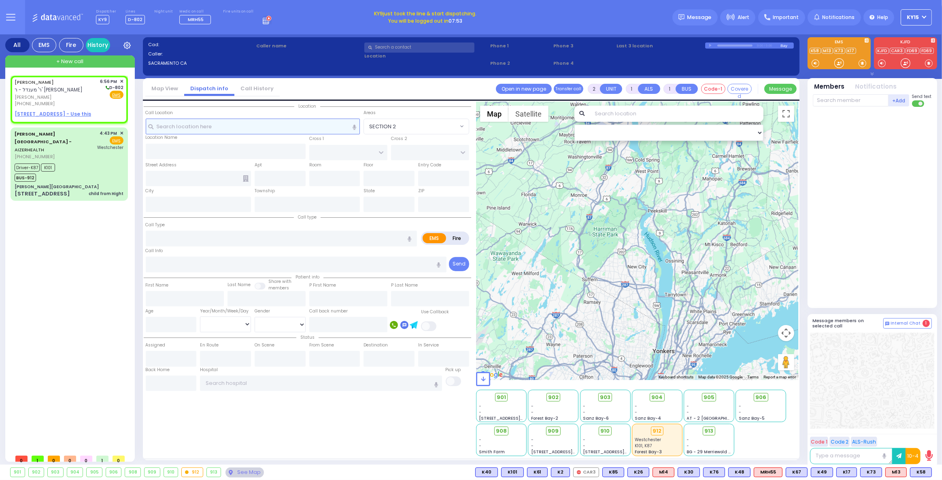
select select
radio input "true"
type input "AVRUM"
type input "WEISS"
select select
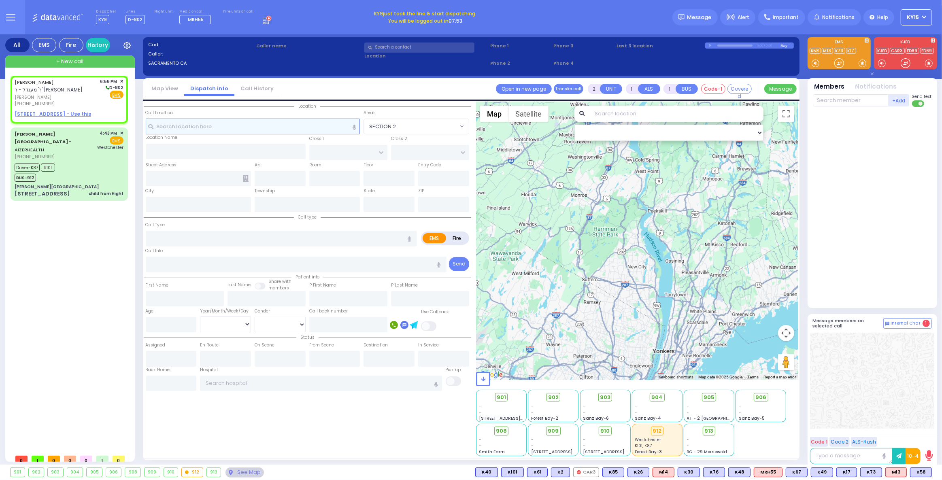
type input "18:56"
select select "Hatzalah Garages"
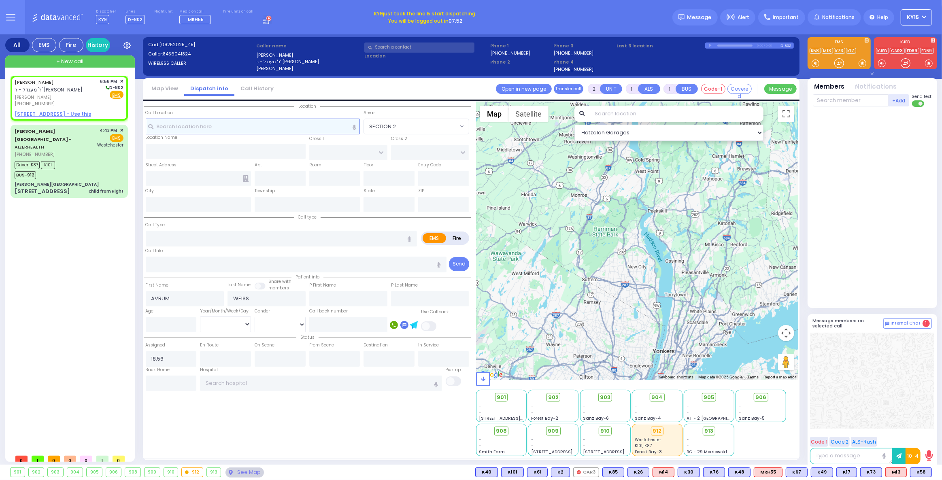
select select
radio input "true"
select select
select select "Hatzalah Garages"
select select
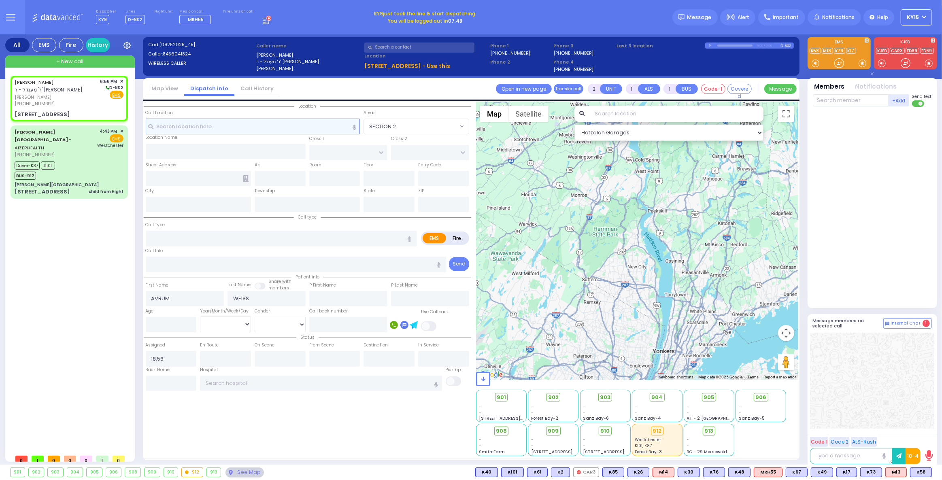
radio input "true"
select select
select select "Hatzalah Garages"
type input "ROVNA COURT"
type input "39 CHEVRON RD"
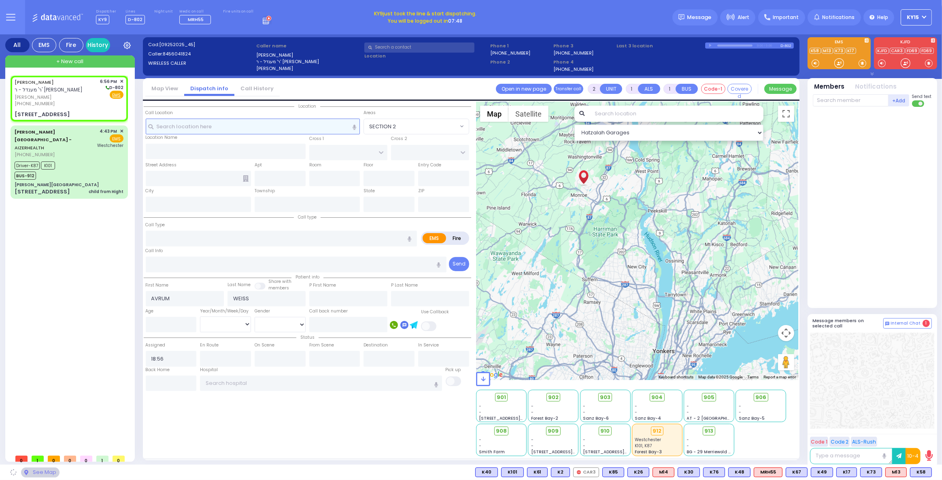
type input "101"
type input "[PERSON_NAME]"
type input "[US_STATE]"
type input "10950"
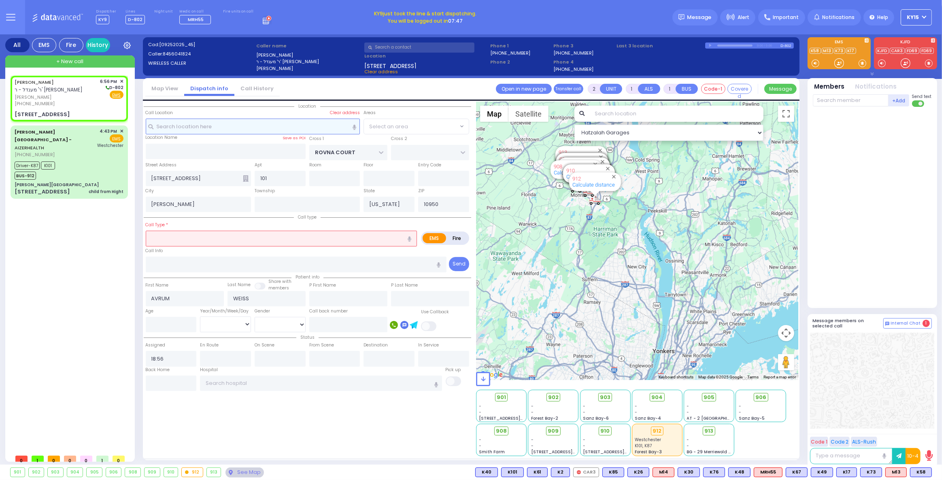
select select "SECTION 5"
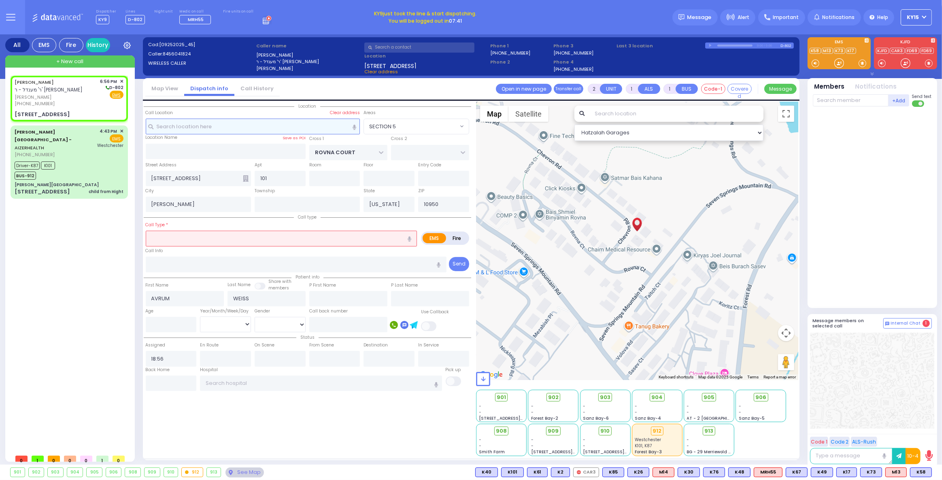
select select
radio input "true"
type input "2"
select select "Year"
select select "Hatzalah Garages"
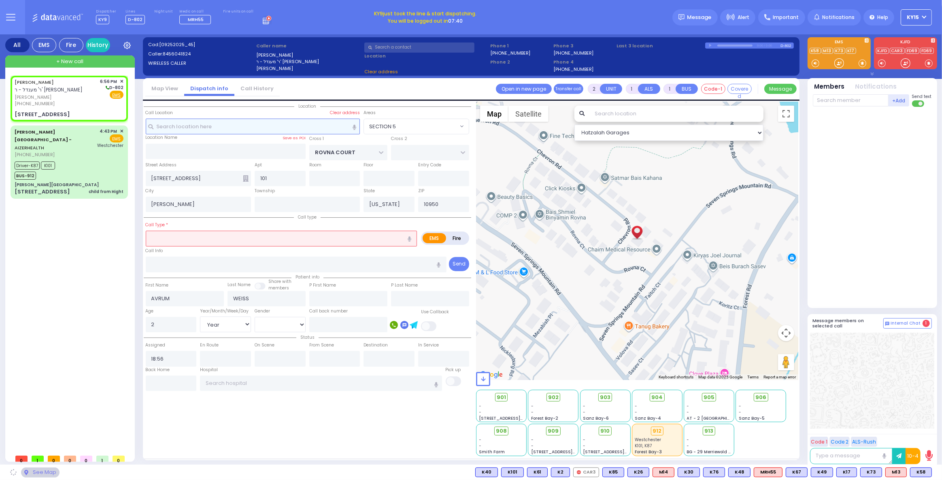
select select
radio input "true"
select select "Year"
select select "Hatzalah Garages"
select select
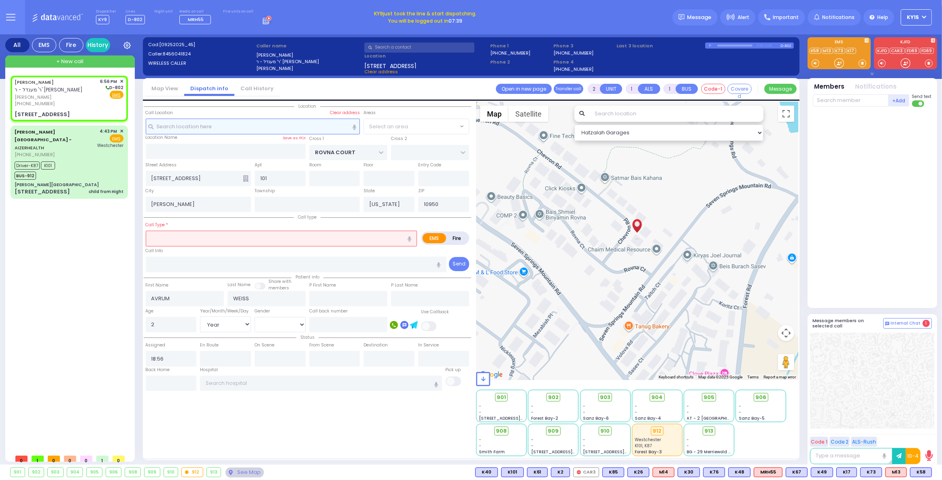
radio input "true"
select select "Year"
select select "[DEMOGRAPHIC_DATA]"
select select "Hatzalah Garages"
select select "SECTION 5"
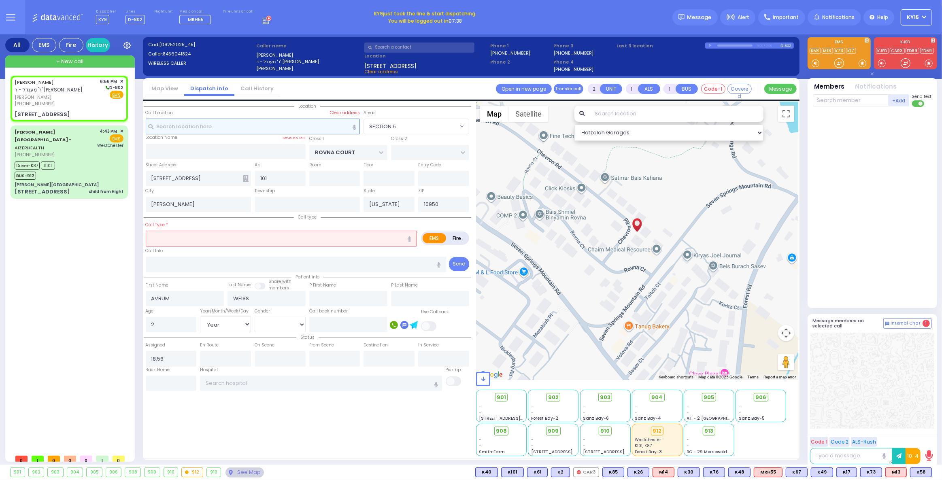
select select "SECTION 5"
type input "1"
type input "0"
select select
type input "hi"
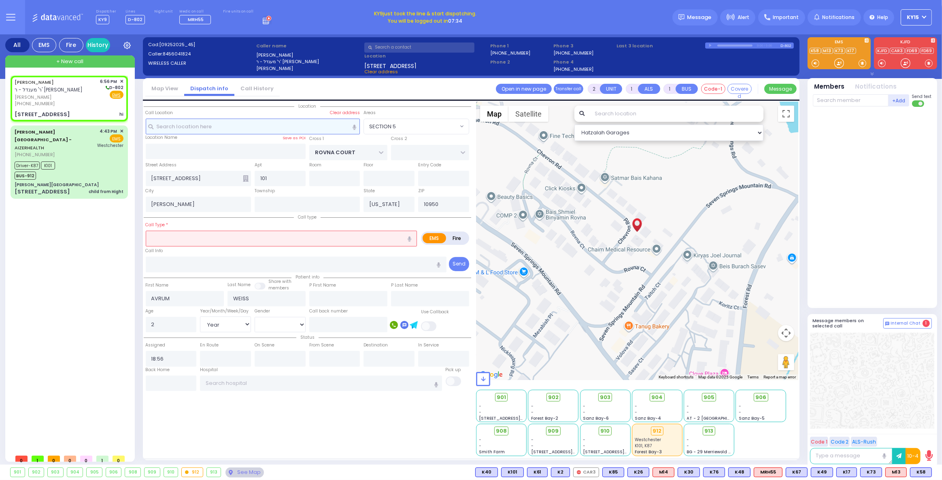
radio input "true"
select select "Year"
select select "[DEMOGRAPHIC_DATA]"
select select "Hatzalah Garages"
select select "SECTION 5"
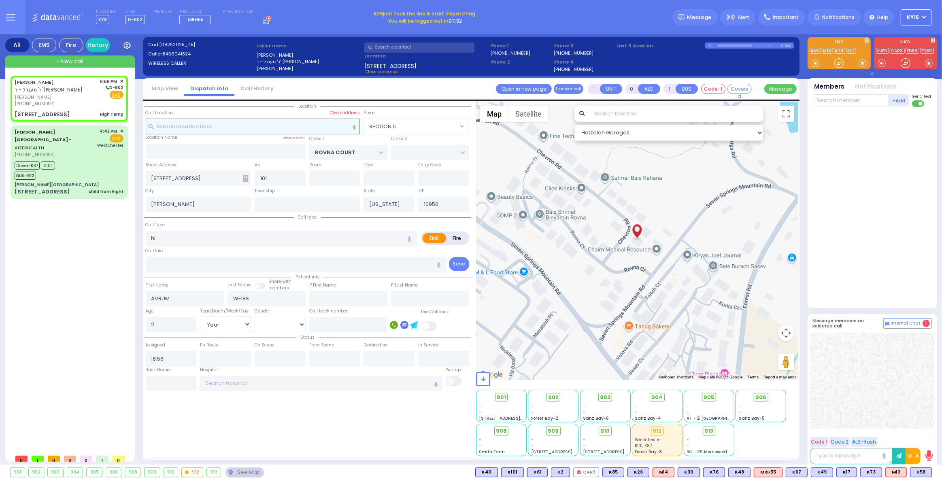
select select
type input "High Temp"
radio input "true"
select select "Year"
select select "[DEMOGRAPHIC_DATA]"
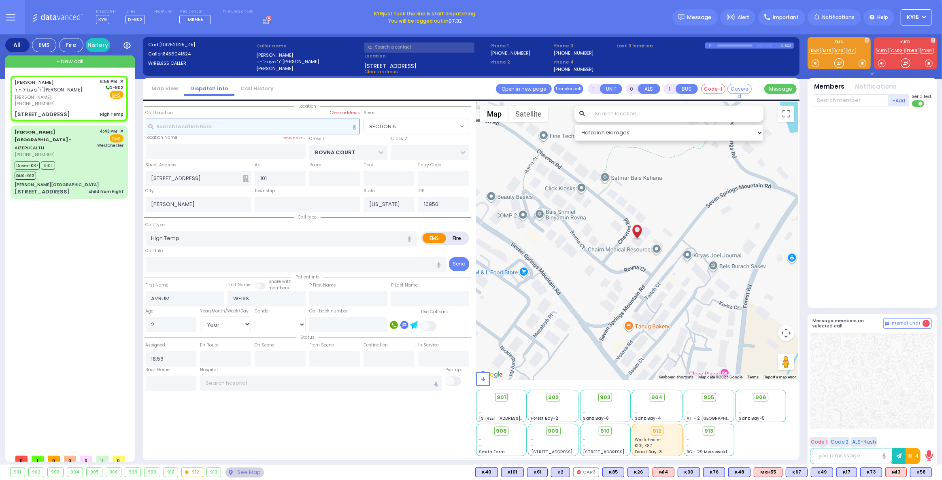
select select "Hatzalah Garages"
select select "SECTION 5"
select select
radio input "true"
select select "Year"
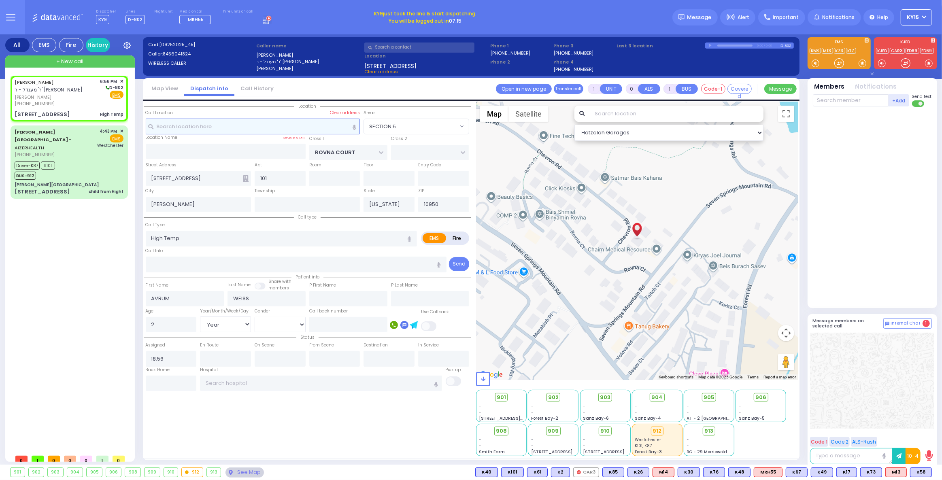
select select "[DEMOGRAPHIC_DATA]"
select select "Hatzalah Garages"
select select "SECTION 5"
select select
radio input "true"
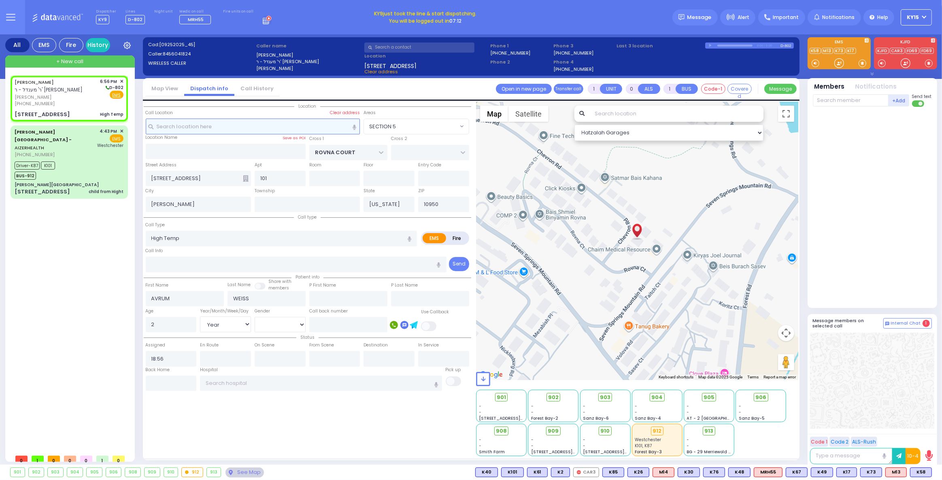
select select "Year"
select select "[DEMOGRAPHIC_DATA]"
select select "Hatzalah Garages"
type input "STATE ROUTE 208"
type input "SLEEPY HOLLOW RD"
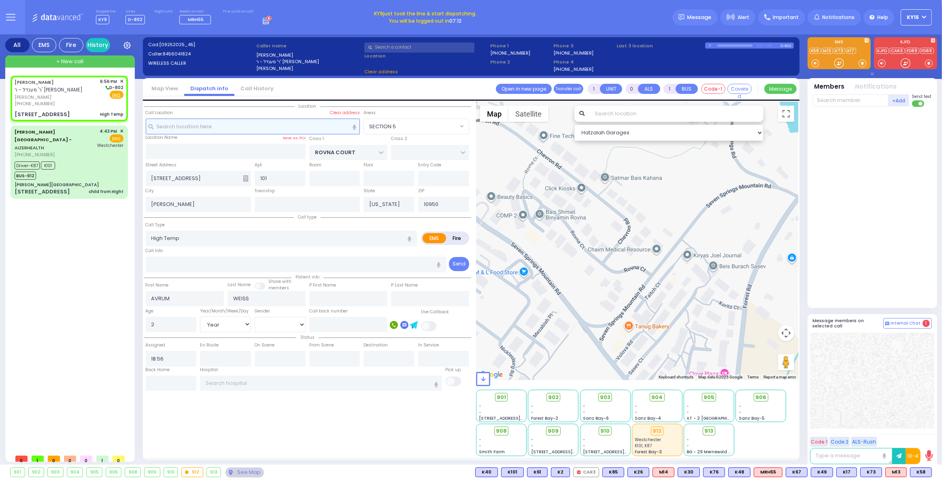
type input "4 Mountain Road"
type input "Monroe"
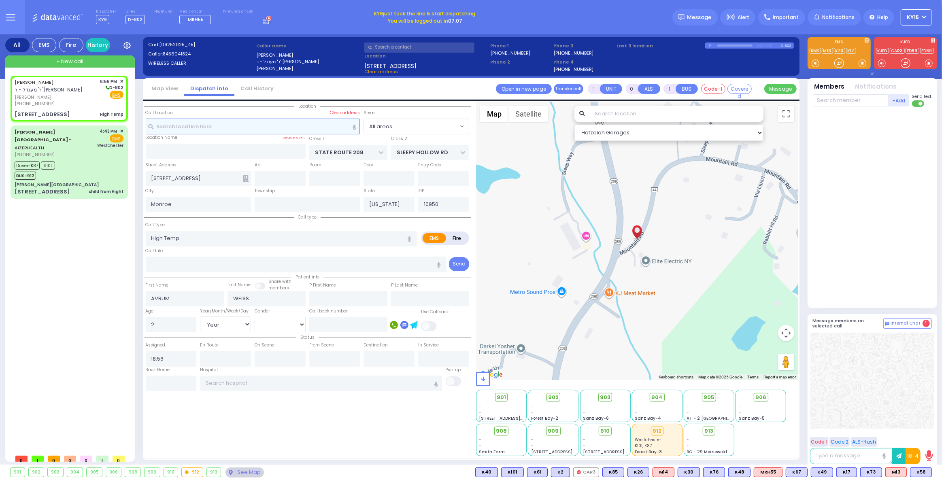
select select
radio input "true"
select select "Year"
select select "[DEMOGRAPHIC_DATA]"
select select "Hatzalah Garages"
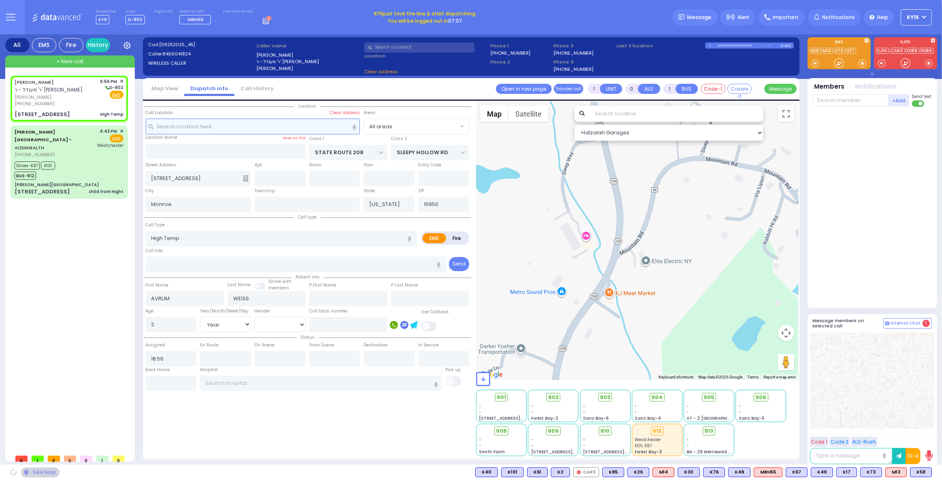
type input "104"
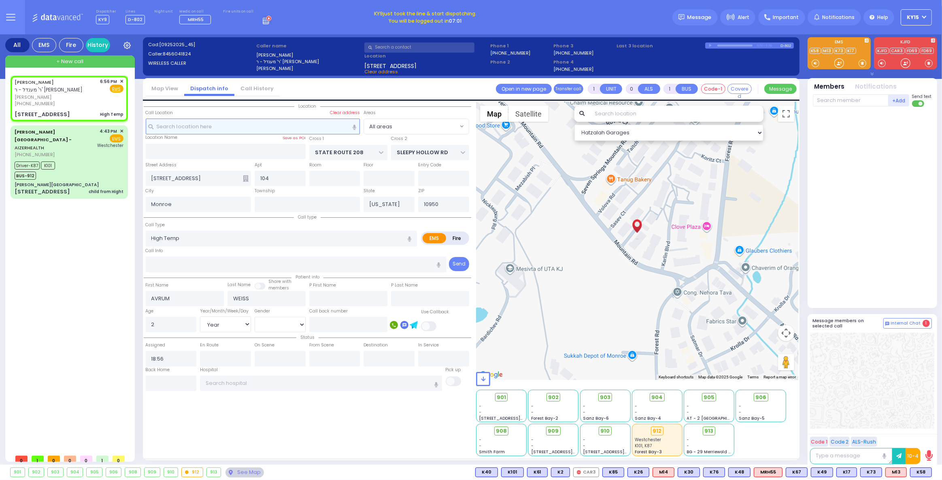
select select
radio input "true"
select select "Year"
select select "[DEMOGRAPHIC_DATA]"
select select "Hatzalah Garages"
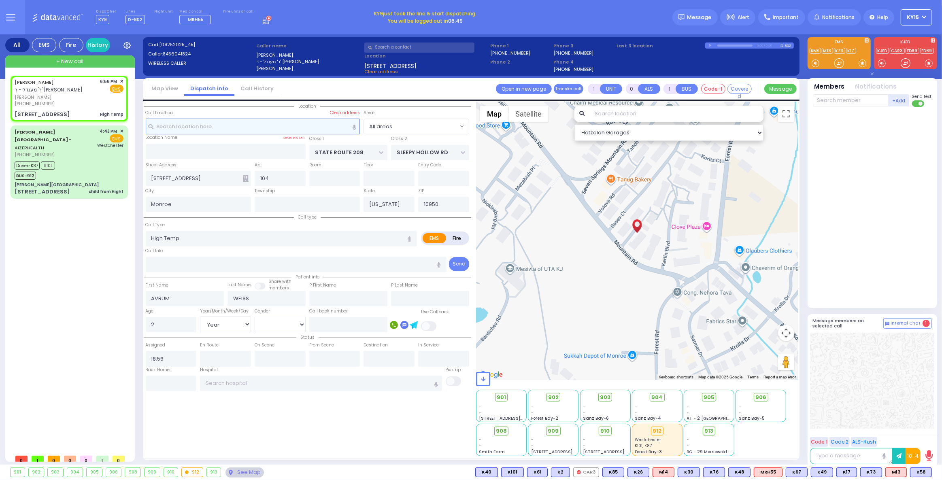
select select
radio input "true"
type input "back of bul"
select select "Year"
select select "[DEMOGRAPHIC_DATA]"
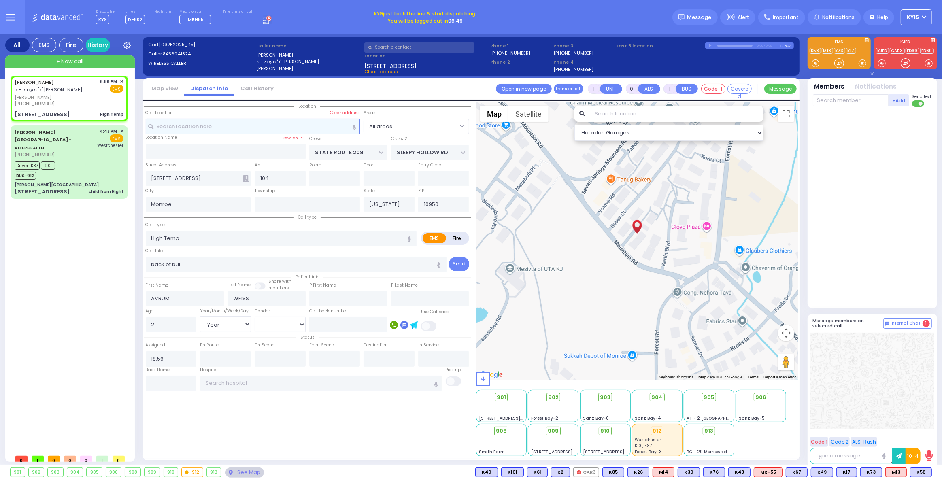
select select "Hatzalah Garages"
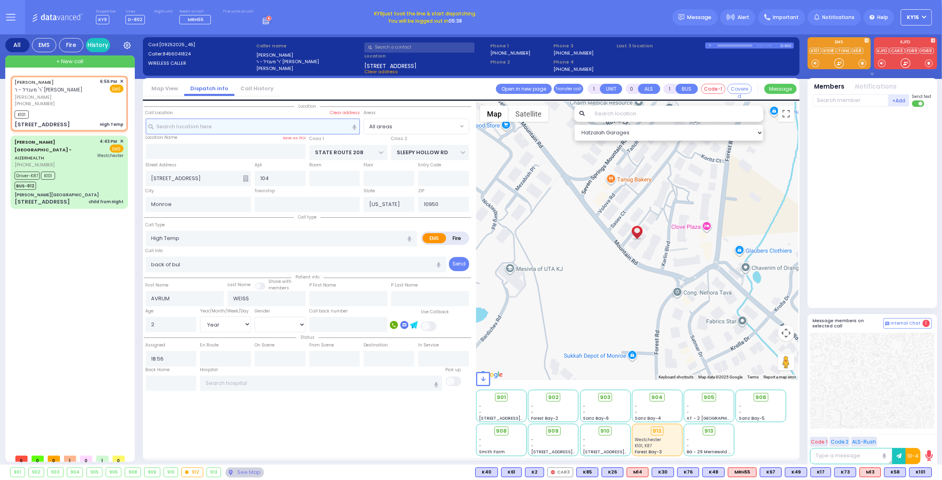
select select
radio input "true"
select select "Year"
select select "[DEMOGRAPHIC_DATA]"
type input "18:58"
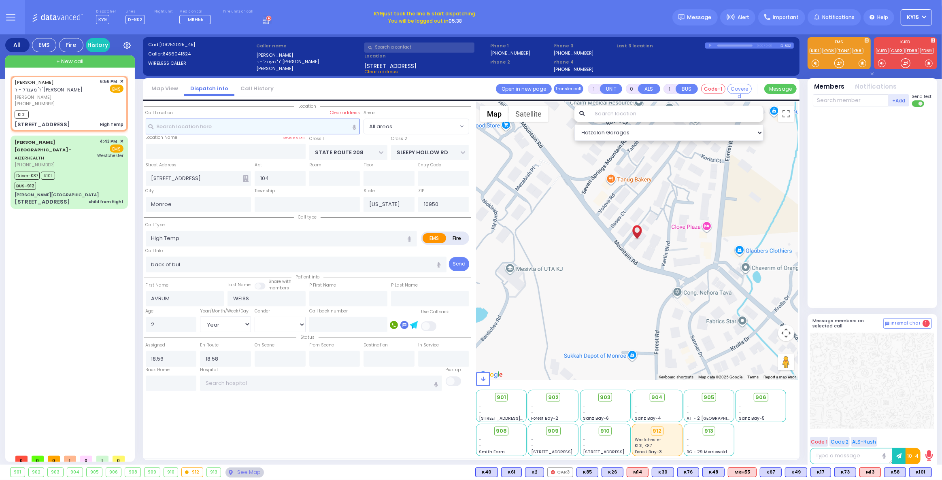
select select "Hatzalah Garages"
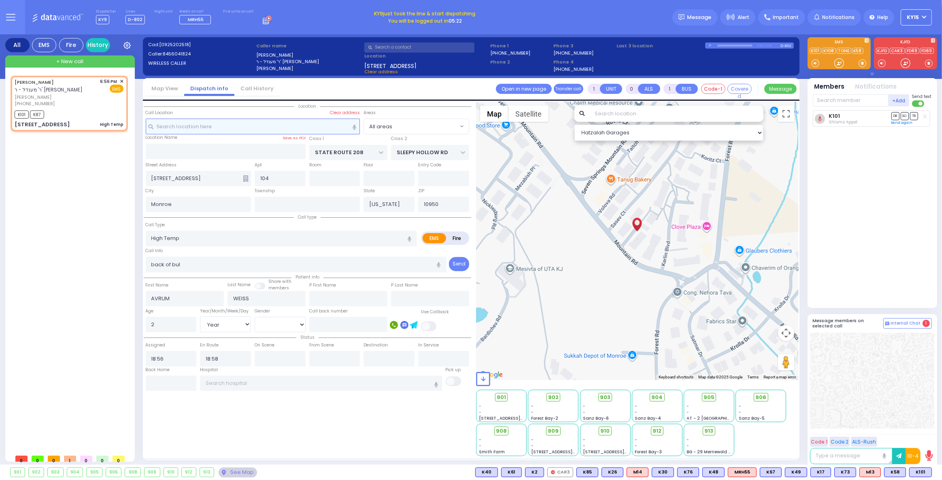
select select
radio input "true"
select select "Year"
select select "[DEMOGRAPHIC_DATA]"
select select "Hatzalah Garages"
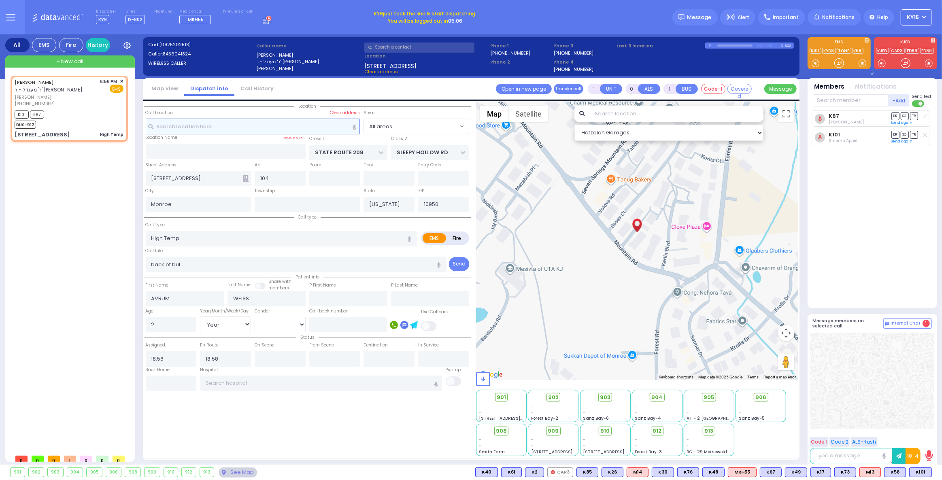
select select
radio input "true"
select select "Year"
select select "[DEMOGRAPHIC_DATA]"
select select "Hatzalah Garages"
